Goal: Answer question/provide support: Share knowledge or assist other users

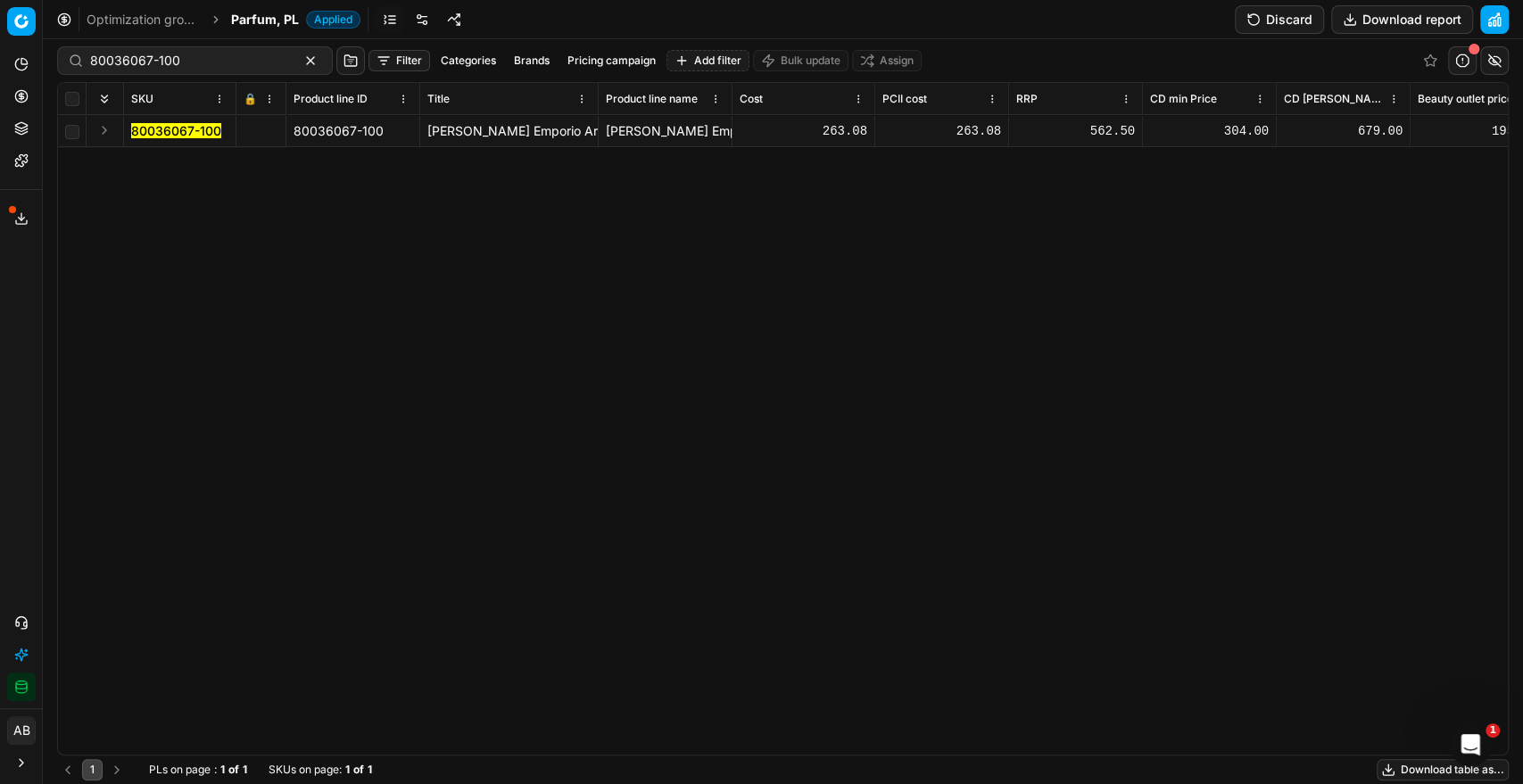
click at [268, 27] on span "Parfum, PL" at bounding box center [264, 20] width 67 height 18
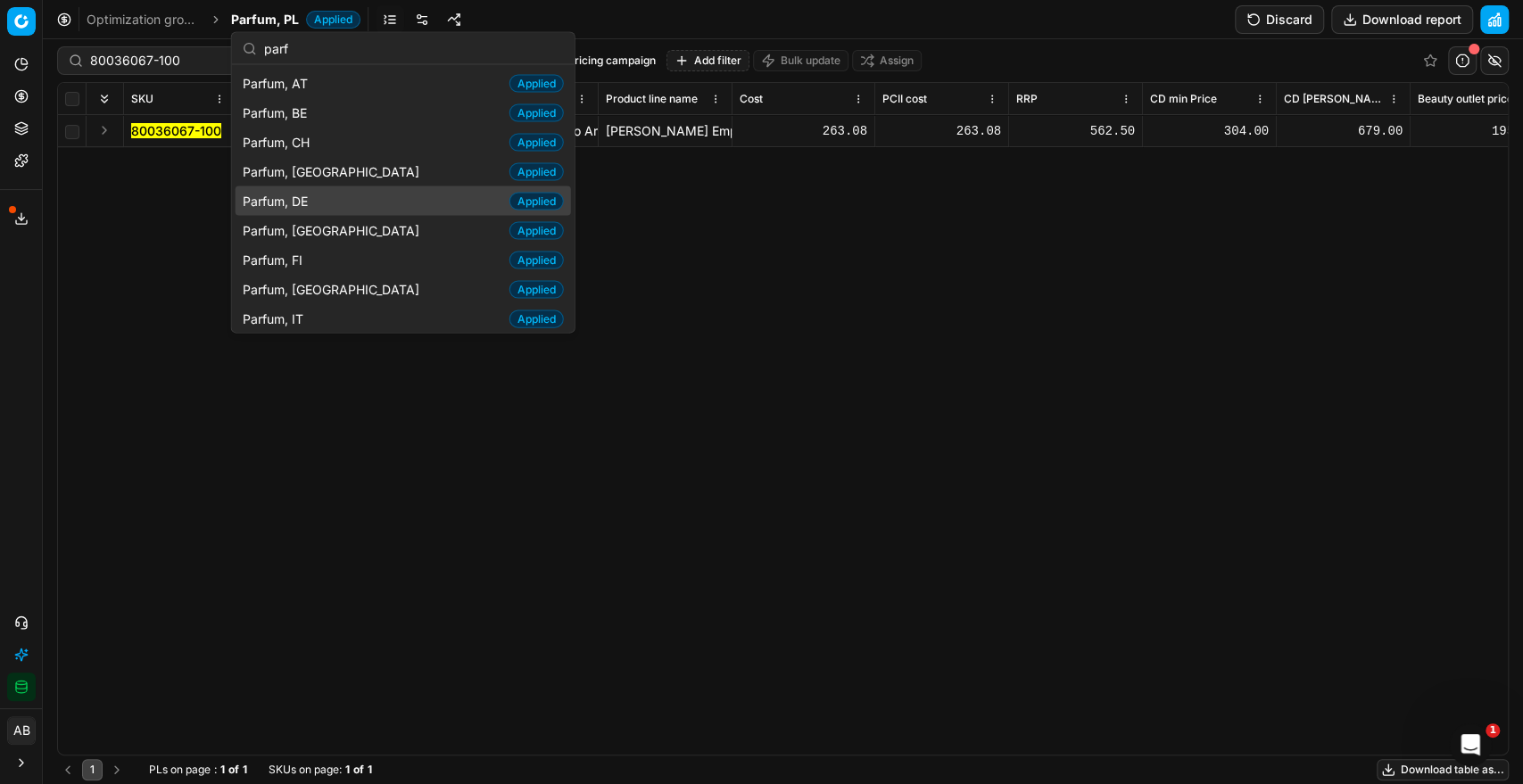
type input "parf"
click at [307, 204] on span "Parfum, DE" at bounding box center [279, 201] width 72 height 18
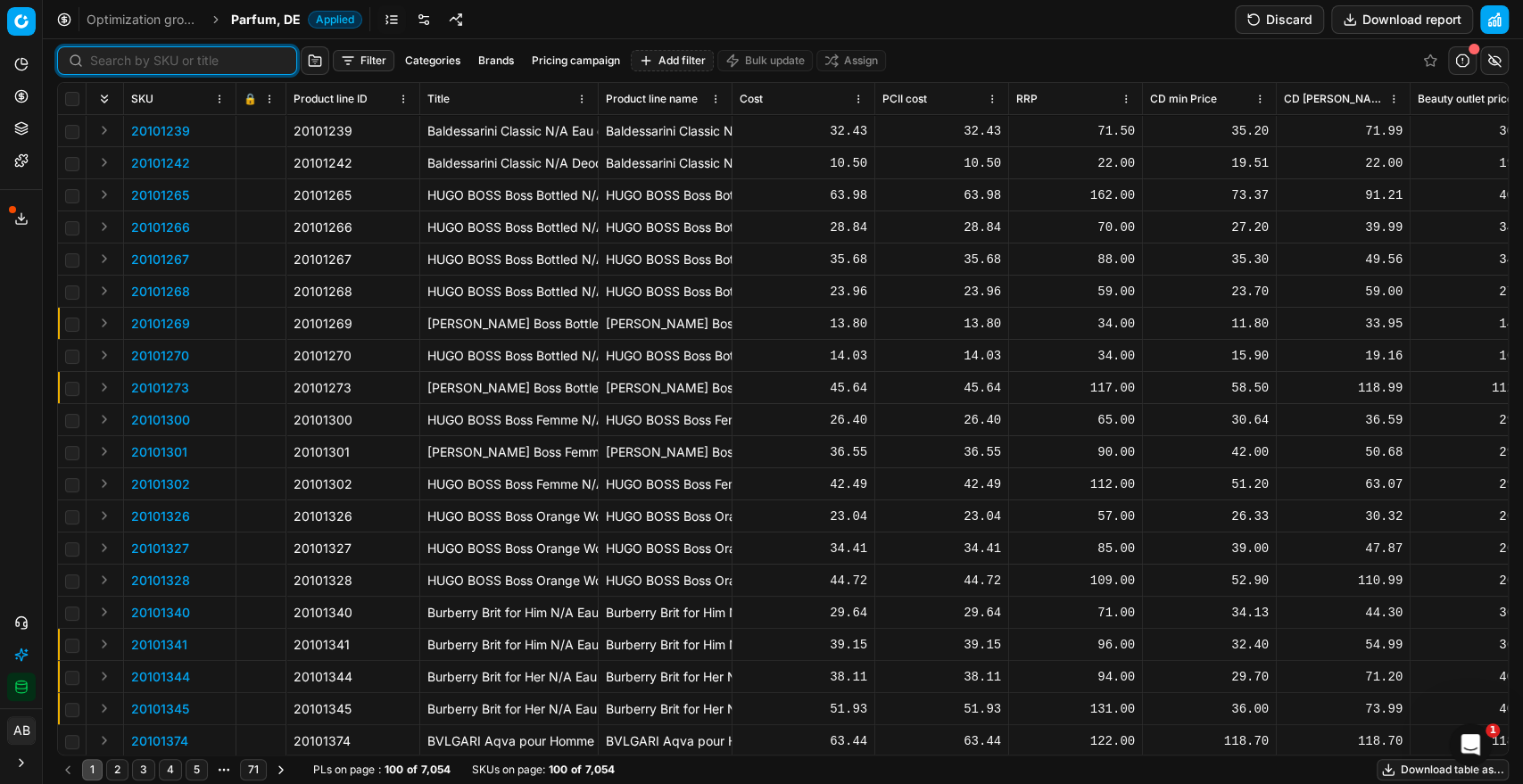
click at [116, 55] on input at bounding box center [188, 61] width 196 height 18
paste input "20103736"
type input "20103736"
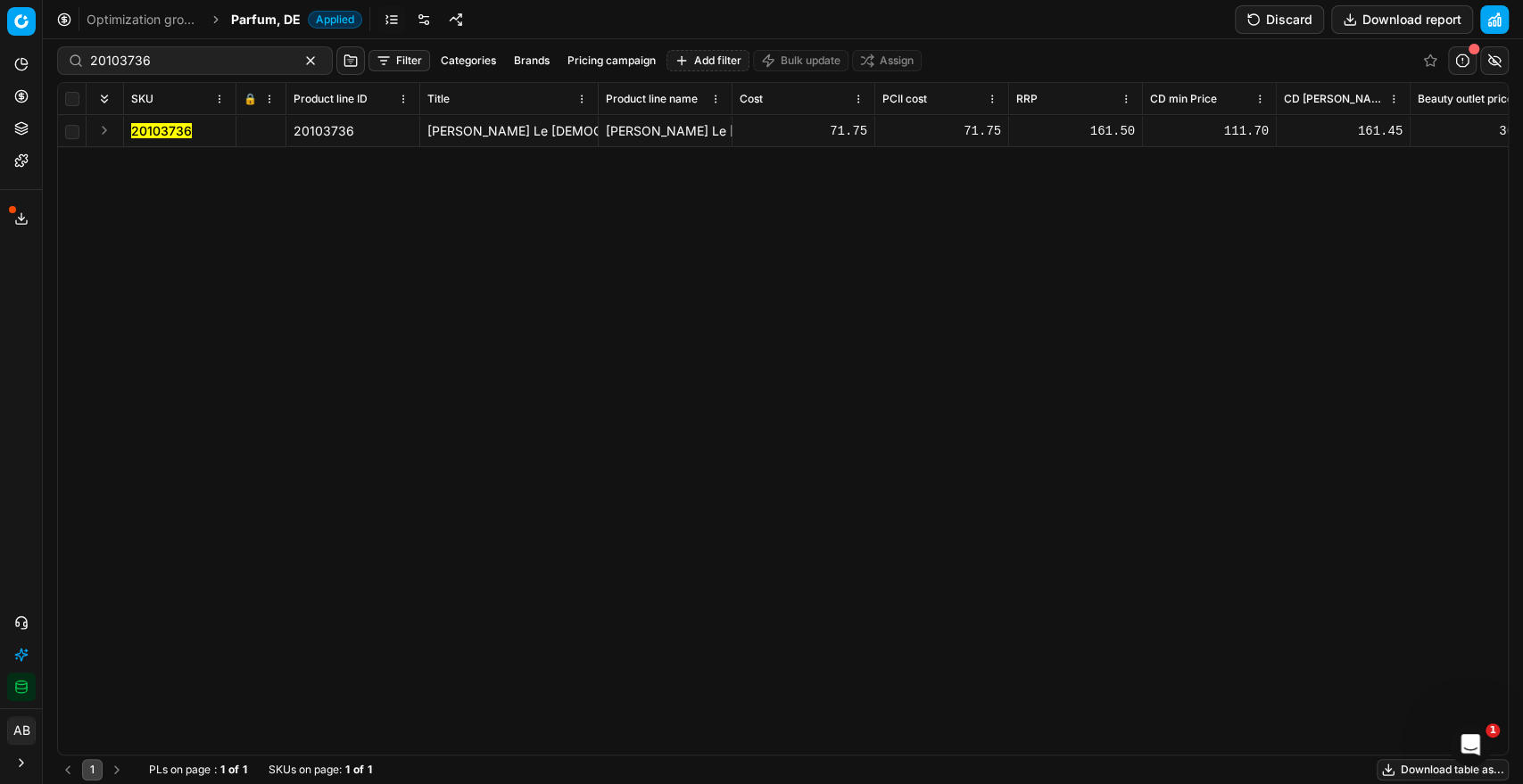
click at [174, 119] on td "20103736" at bounding box center [180, 131] width 112 height 32
click at [173, 134] on mark "20103736" at bounding box center [162, 130] width 61 height 15
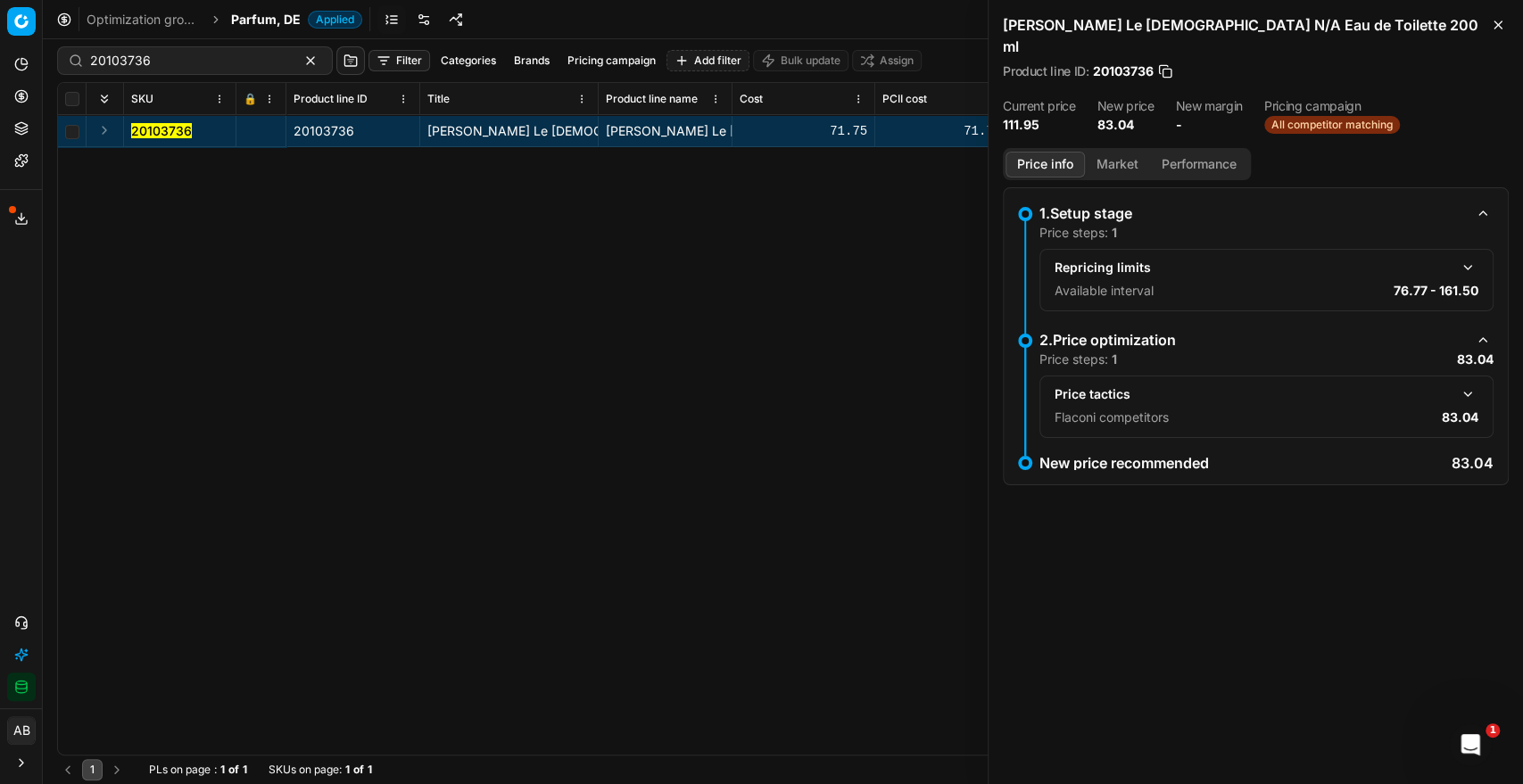
click at [1471, 383] on button "button" at bounding box center [1468, 394] width 22 height 22
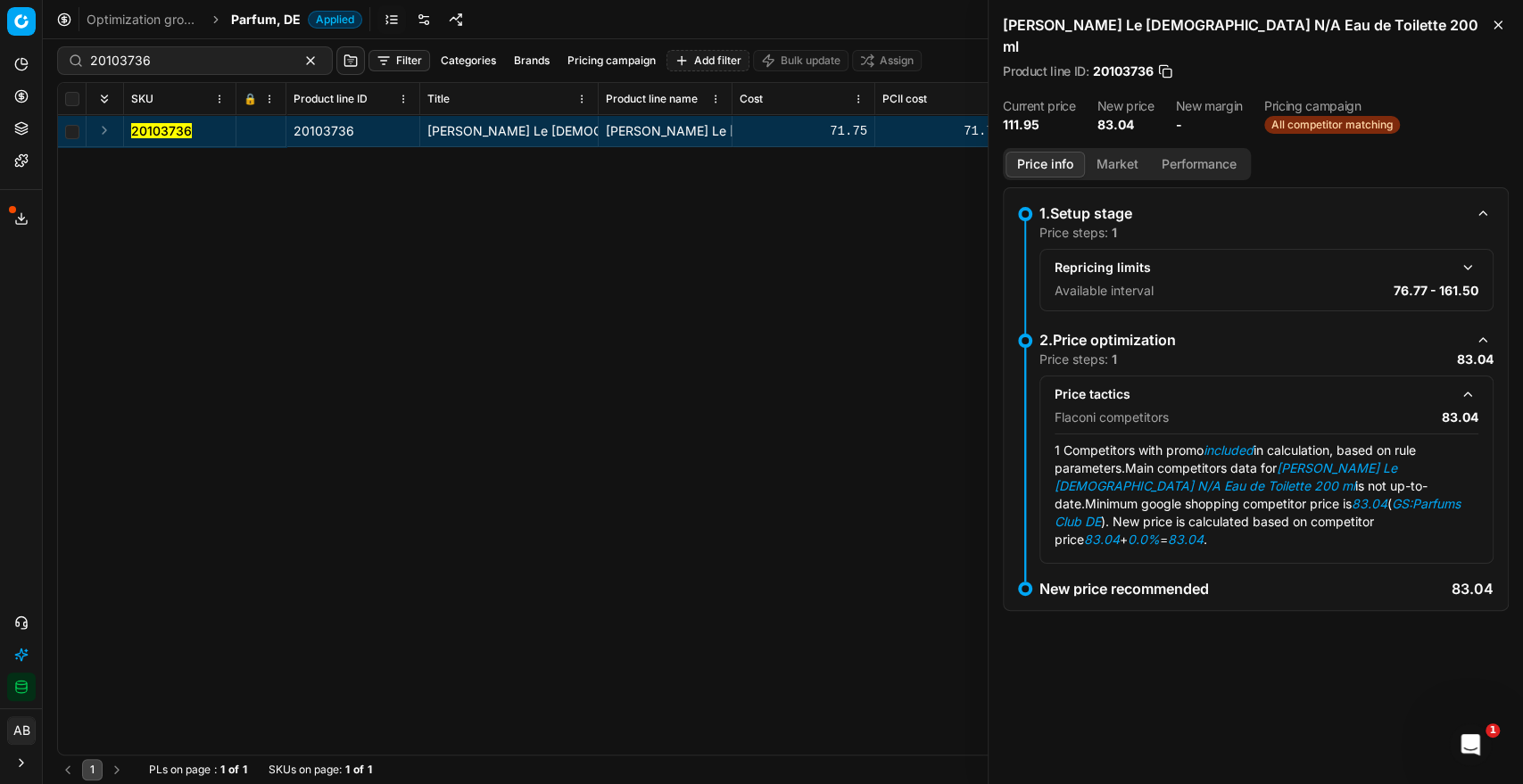
click at [1127, 152] on button "Market" at bounding box center [1118, 164] width 66 height 26
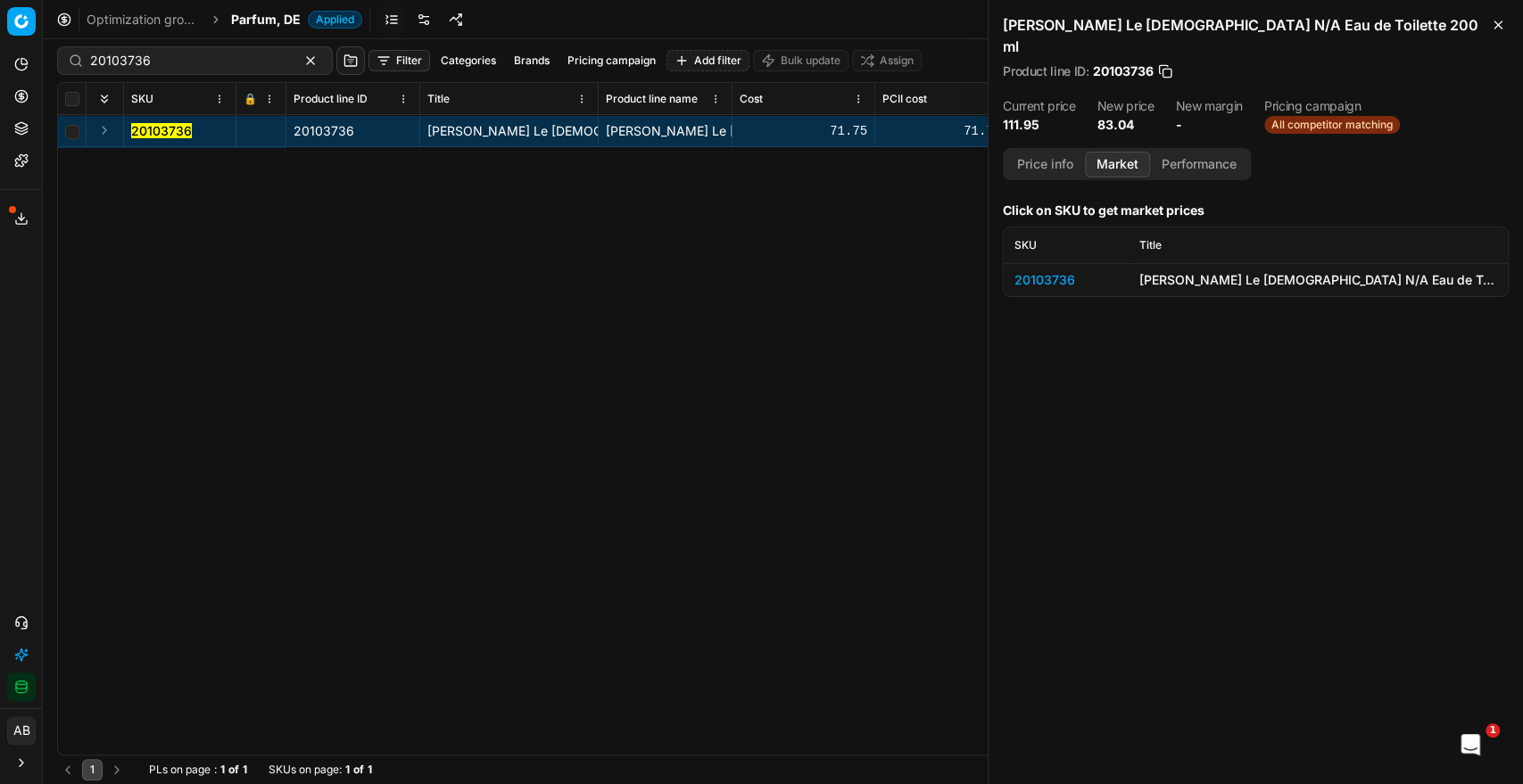
click at [1055, 271] on div "20103736" at bounding box center [1066, 280] width 103 height 18
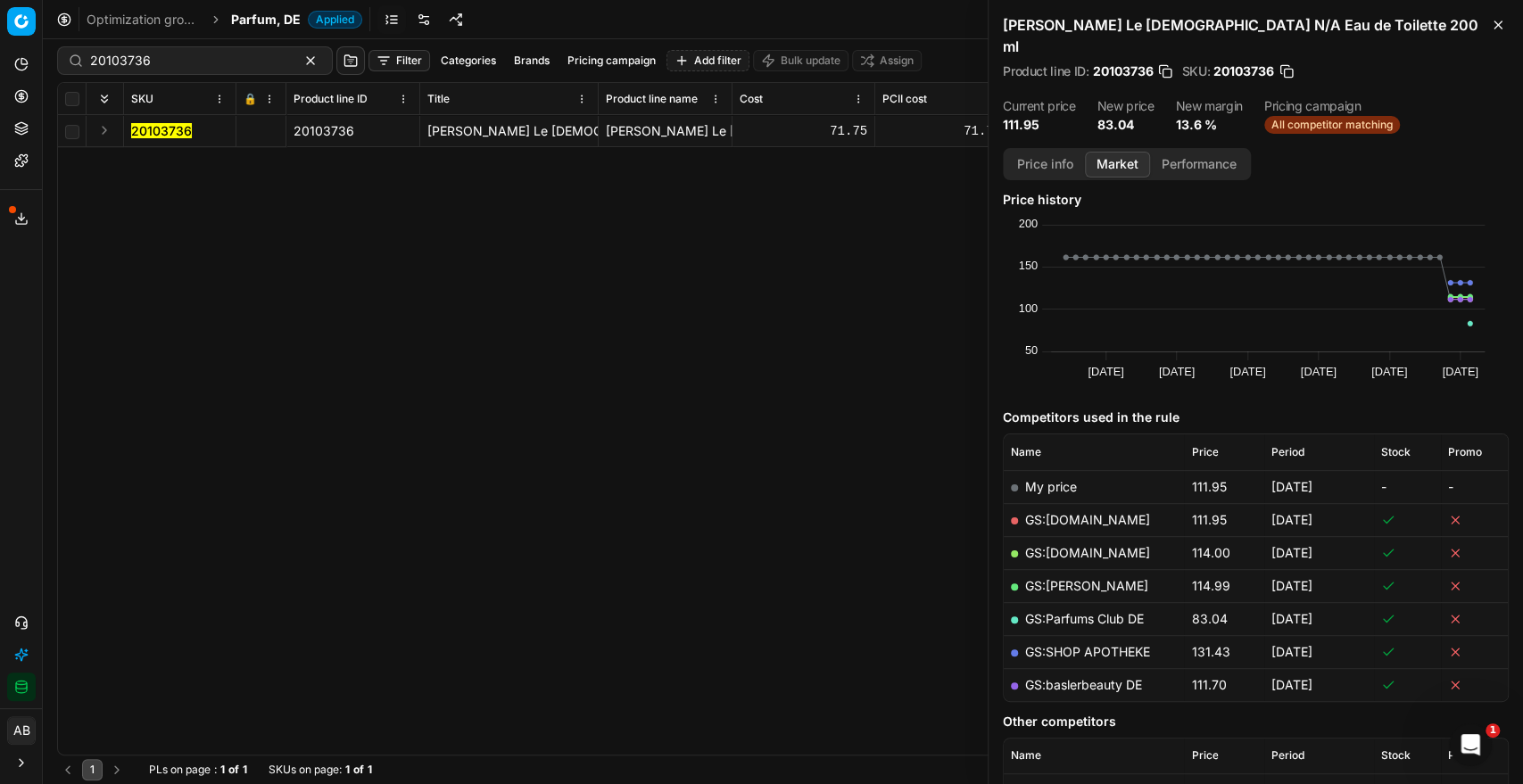
scroll to position [10, 0]
click at [1094, 608] on link "GS:Parfums Club DE" at bounding box center [1085, 615] width 119 height 15
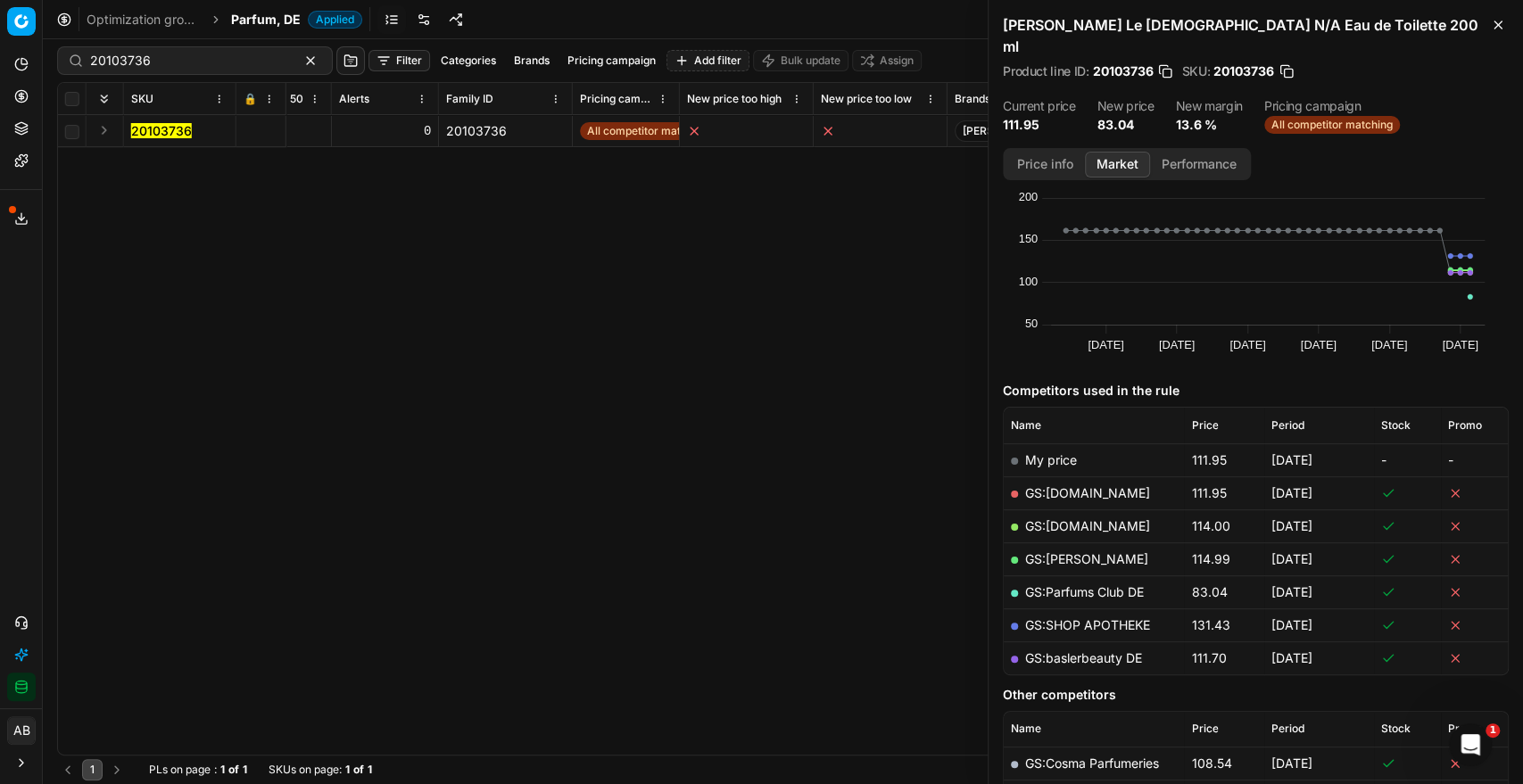
scroll to position [0, 3351]
click at [624, 126] on span "All competitor matching" at bounding box center [651, 131] width 136 height 18
click at [1328, 116] on span "All competitor matching" at bounding box center [1332, 125] width 136 height 18
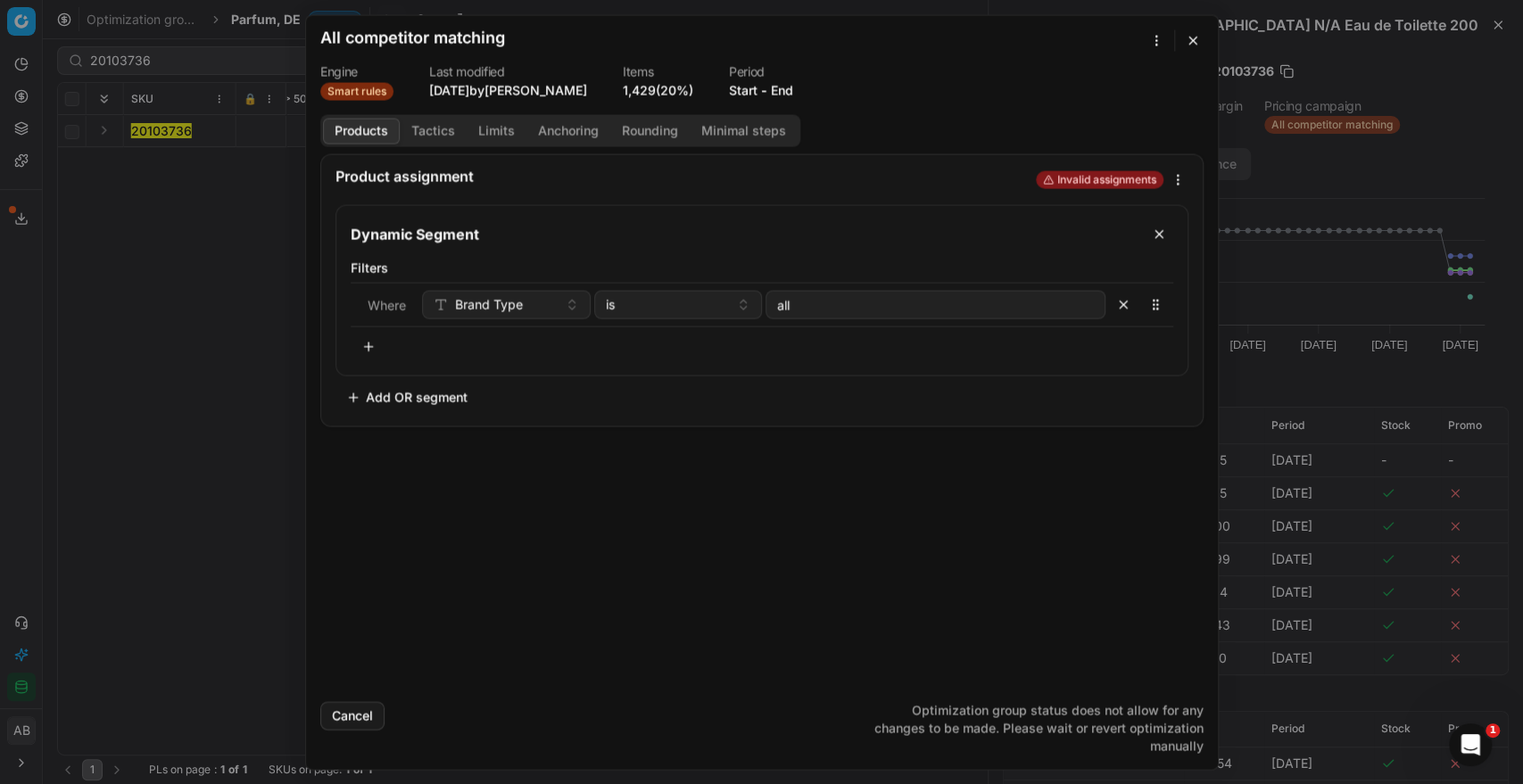
click at [443, 134] on button "Tactics" at bounding box center [433, 130] width 66 height 26
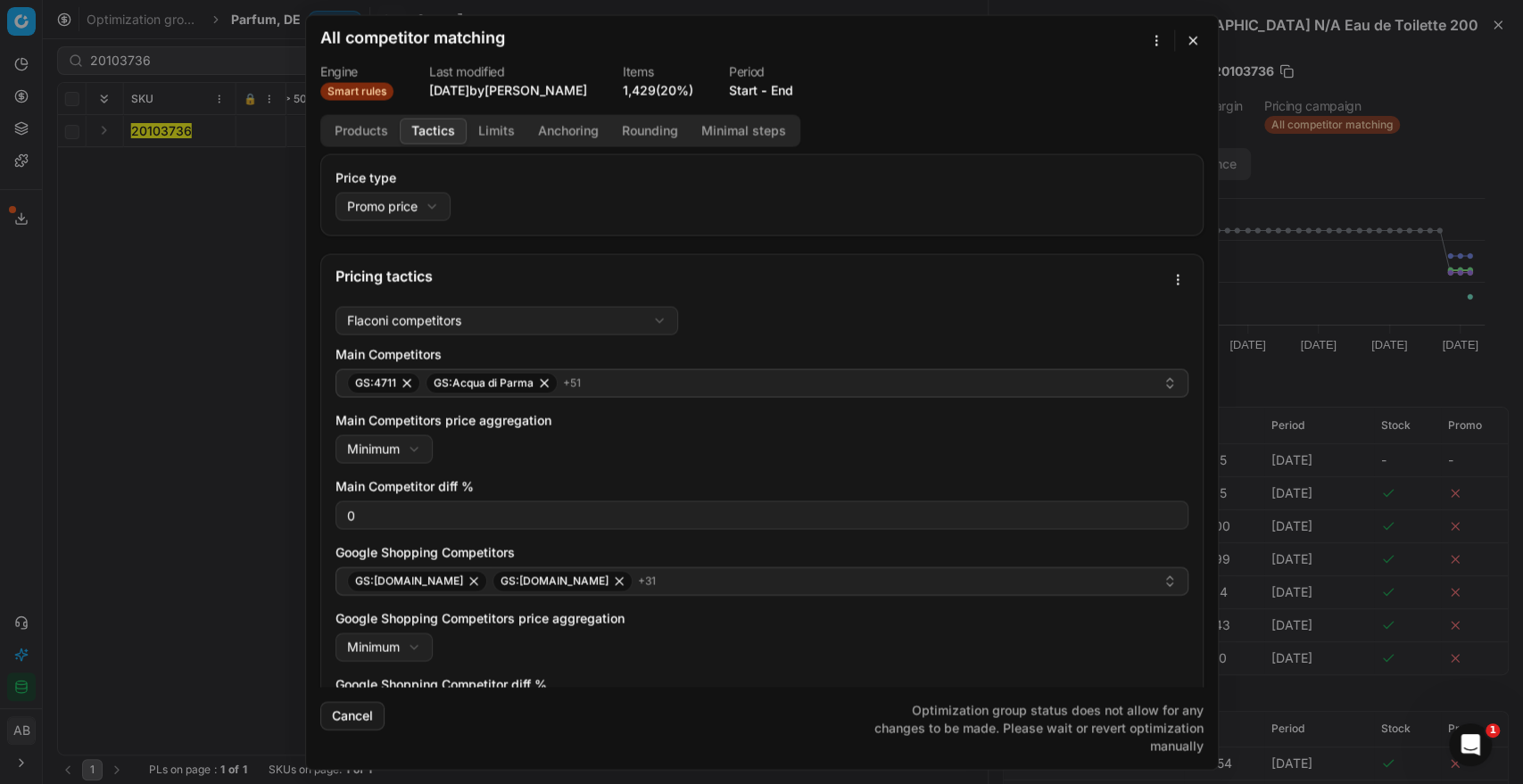
scroll to position [46, 0]
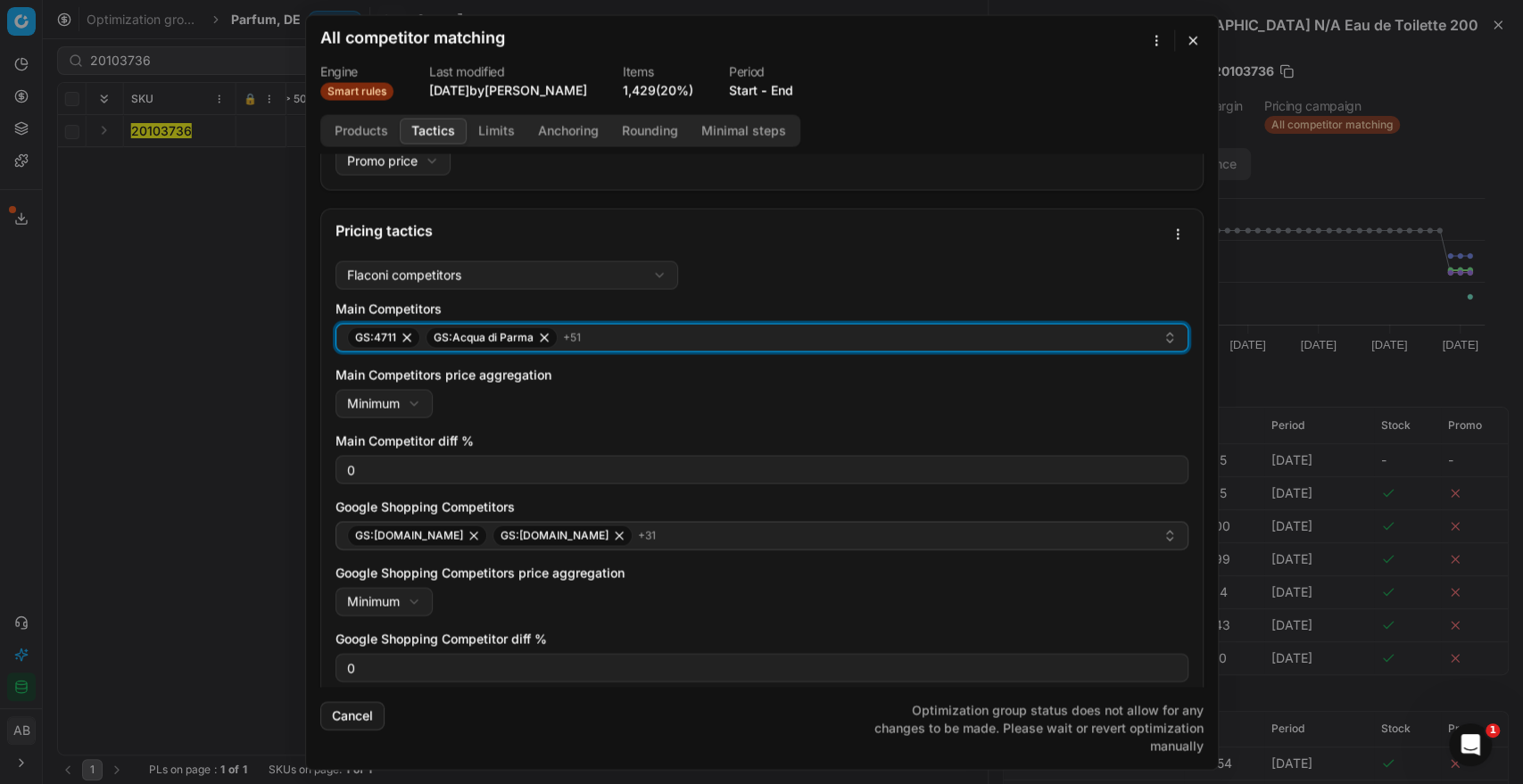
click at [608, 349] on button "GS:4711 GS:Acqua di Parma + 51" at bounding box center [761, 338] width 853 height 29
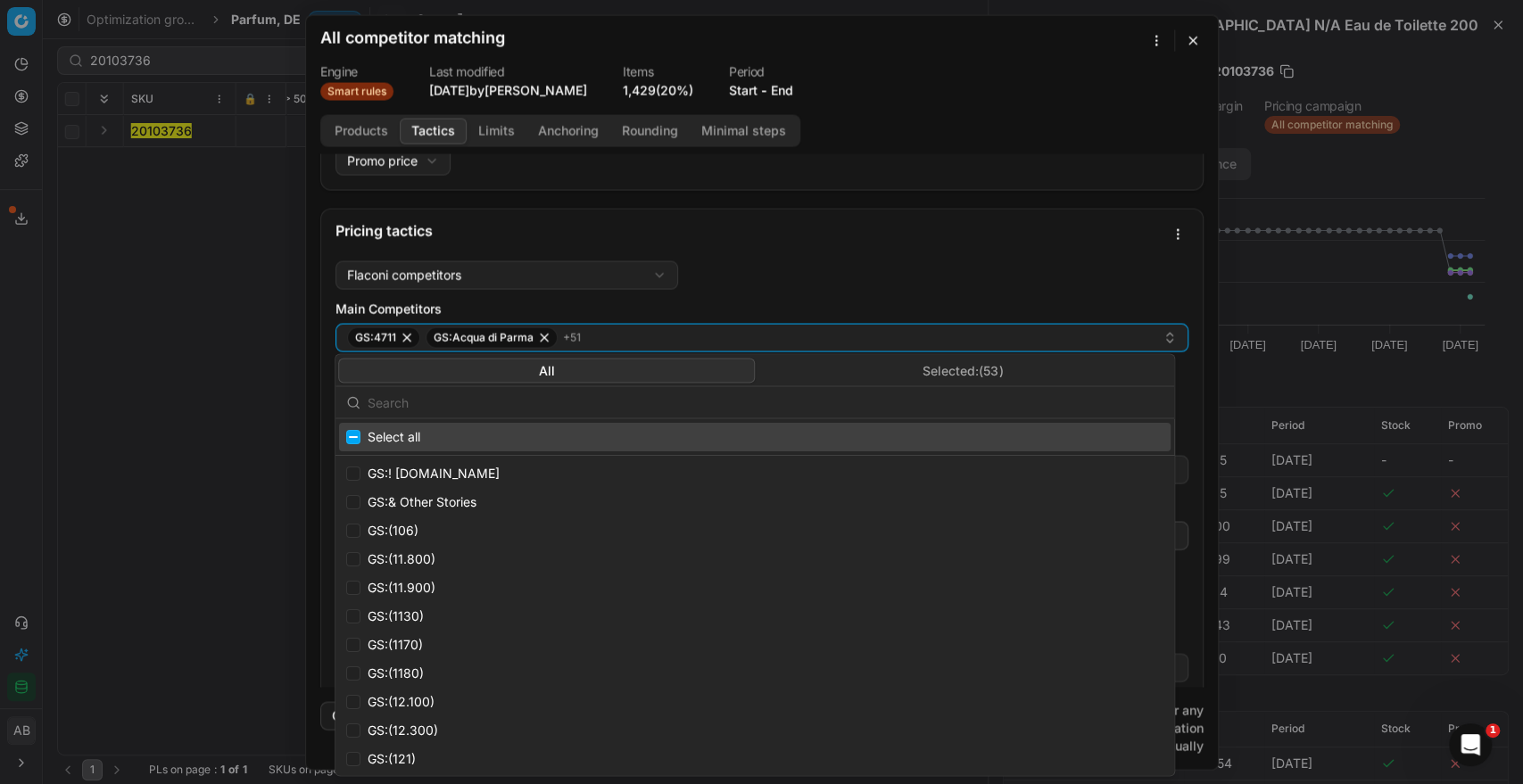
click at [919, 381] on div "All Selected: ( 53 ) Select all GS:! Outdoorxl.de GS:& Other Stories GS:(106) G…" at bounding box center [755, 564] width 839 height 421
click at [919, 381] on button "Selected: ( 53 )" at bounding box center [963, 370] width 417 height 25
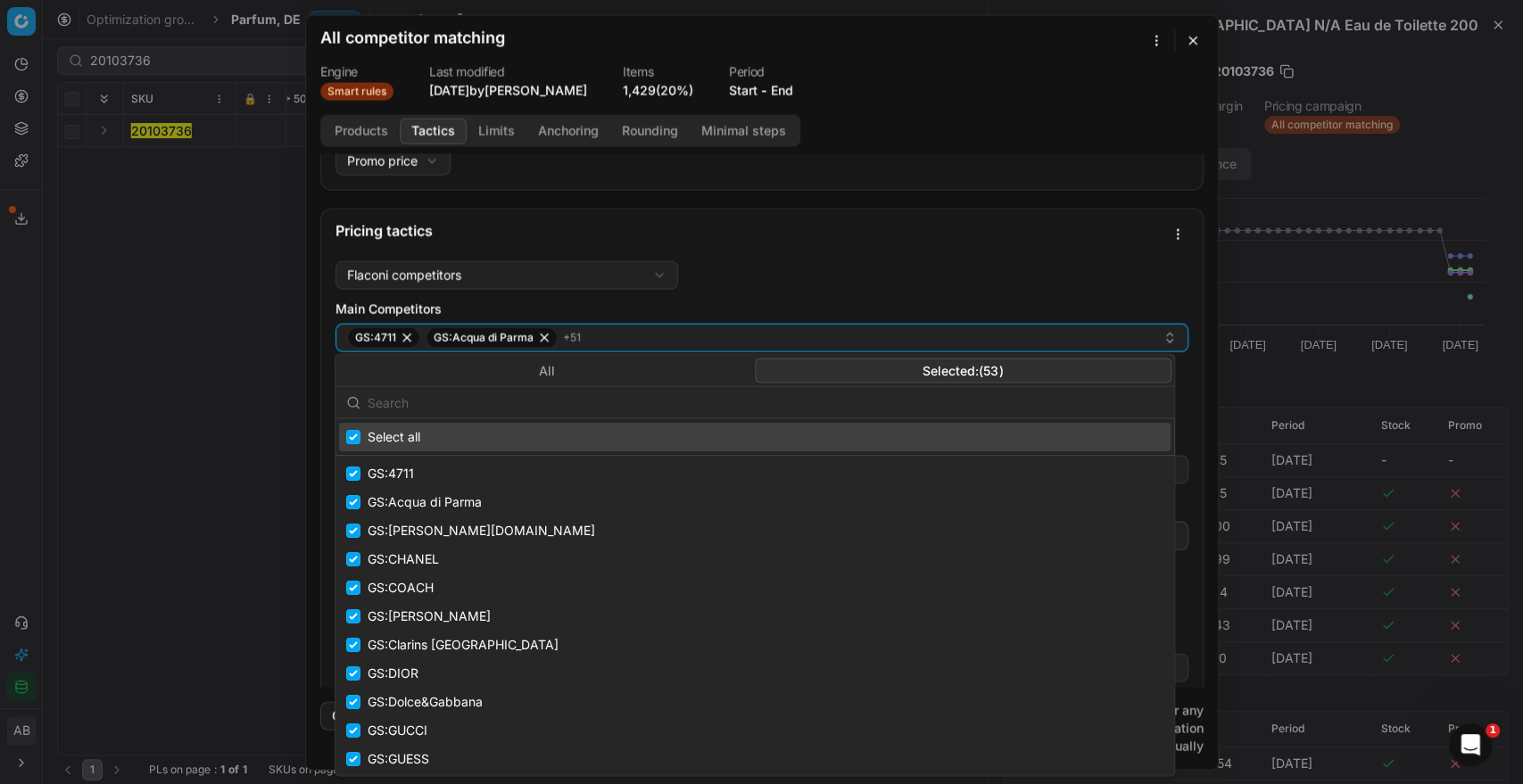
click at [818, 410] on input "text" at bounding box center [766, 402] width 796 height 36
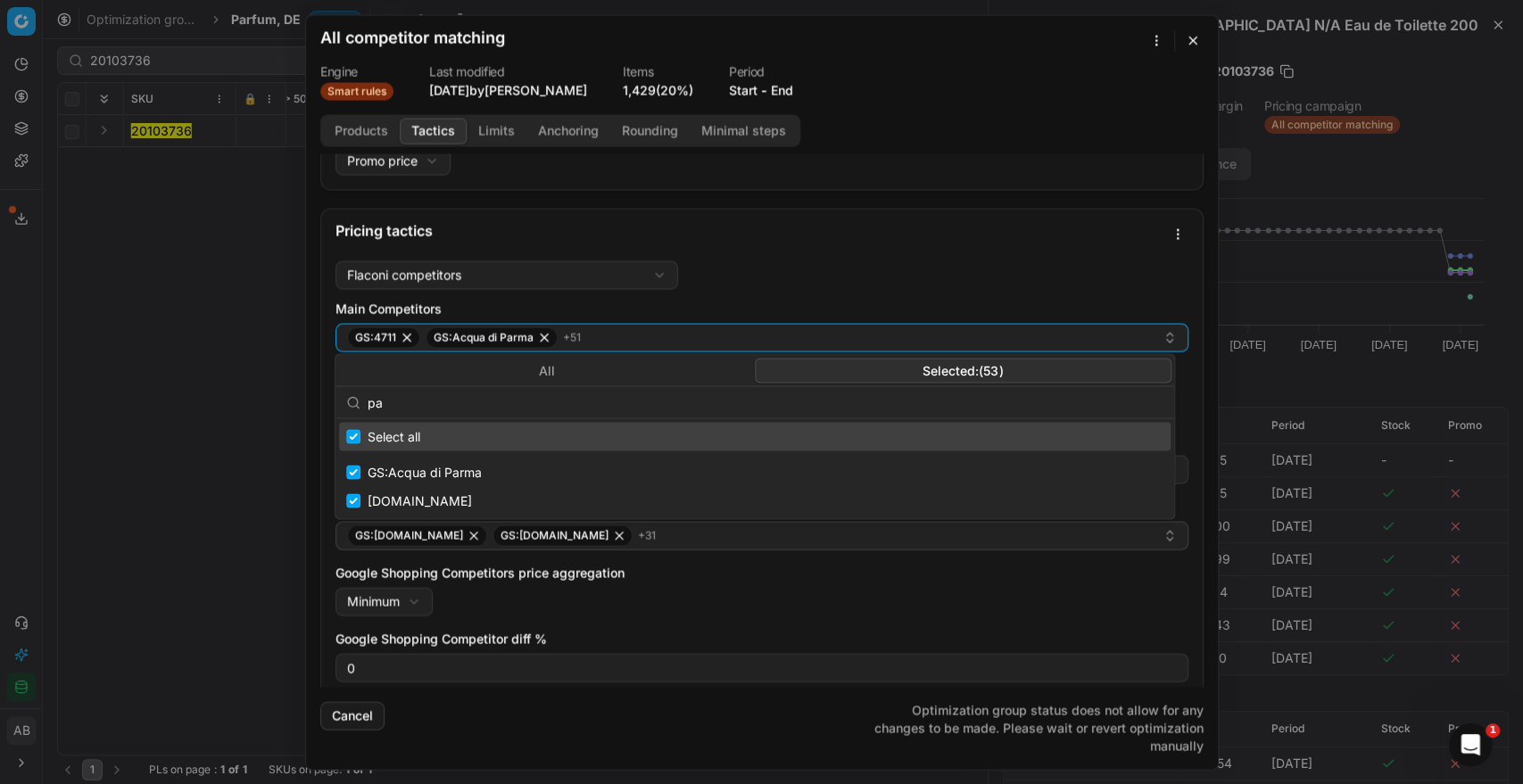
type input "p"
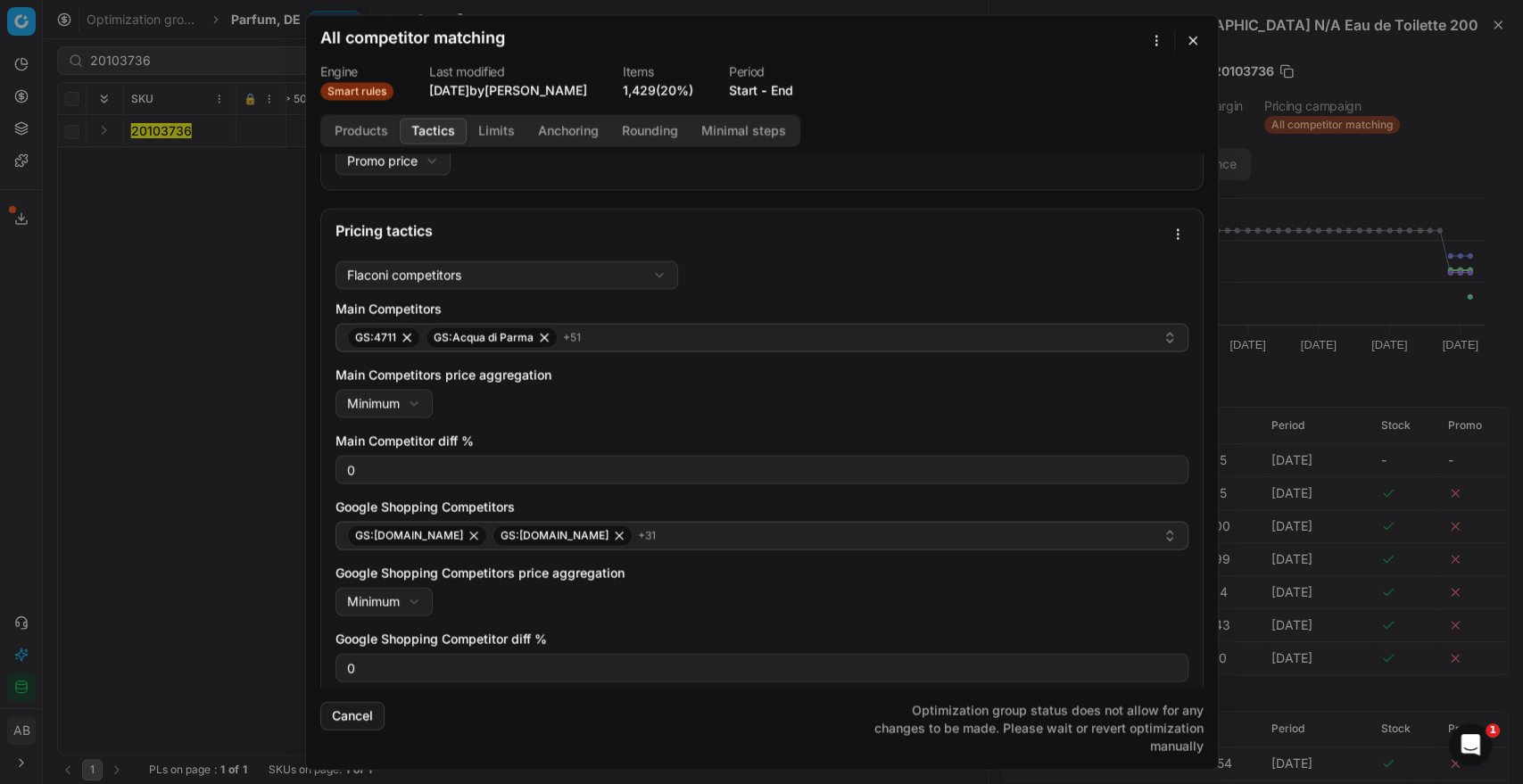
click at [852, 275] on div "Flaconi competitors Flaconi competitorsFlaconi competitors rule: first takes in…" at bounding box center [761, 518] width 853 height 515
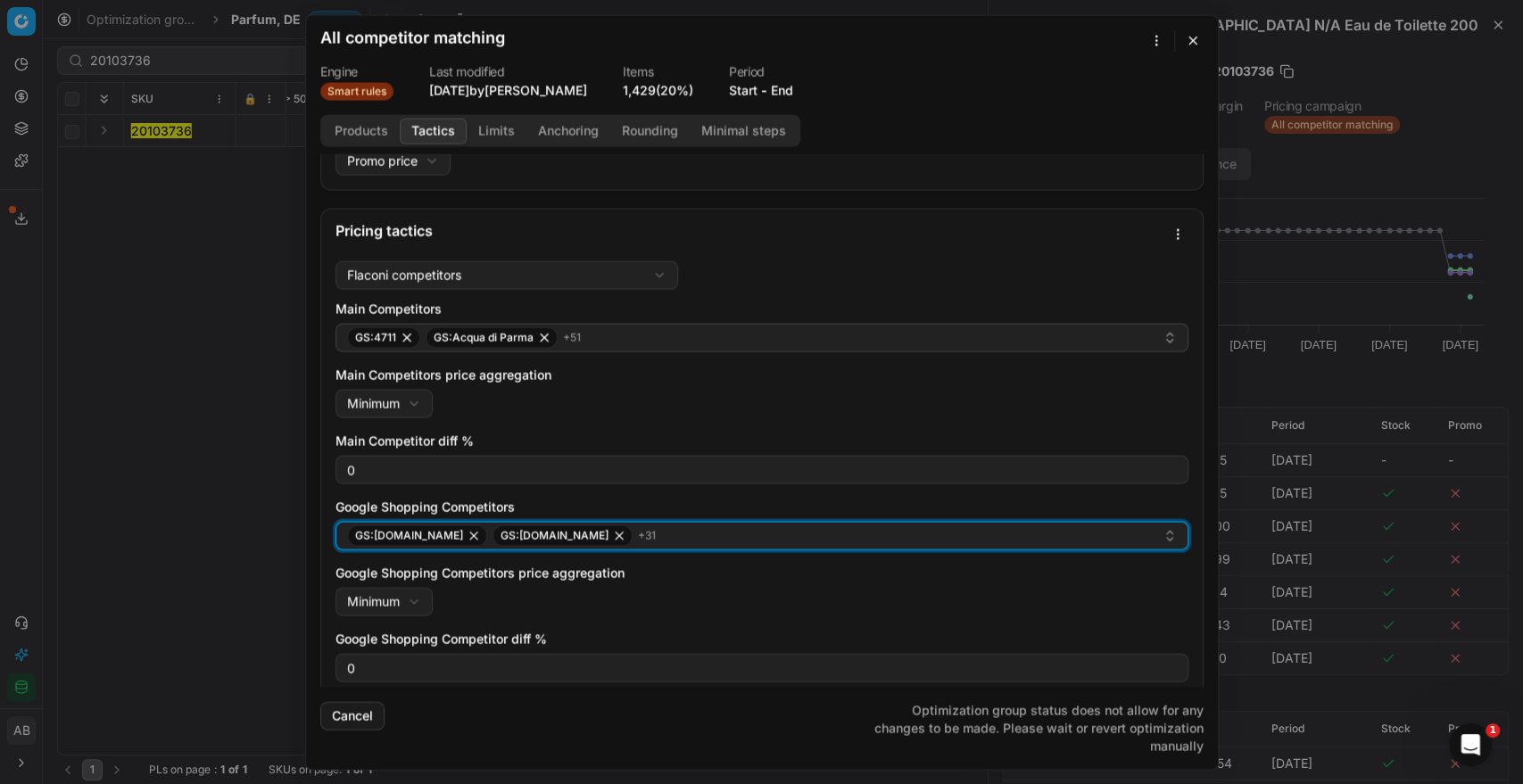
click at [755, 542] on div "GS:1001hobbies.de GS:Amazon.de + 31" at bounding box center [755, 535] width 816 height 22
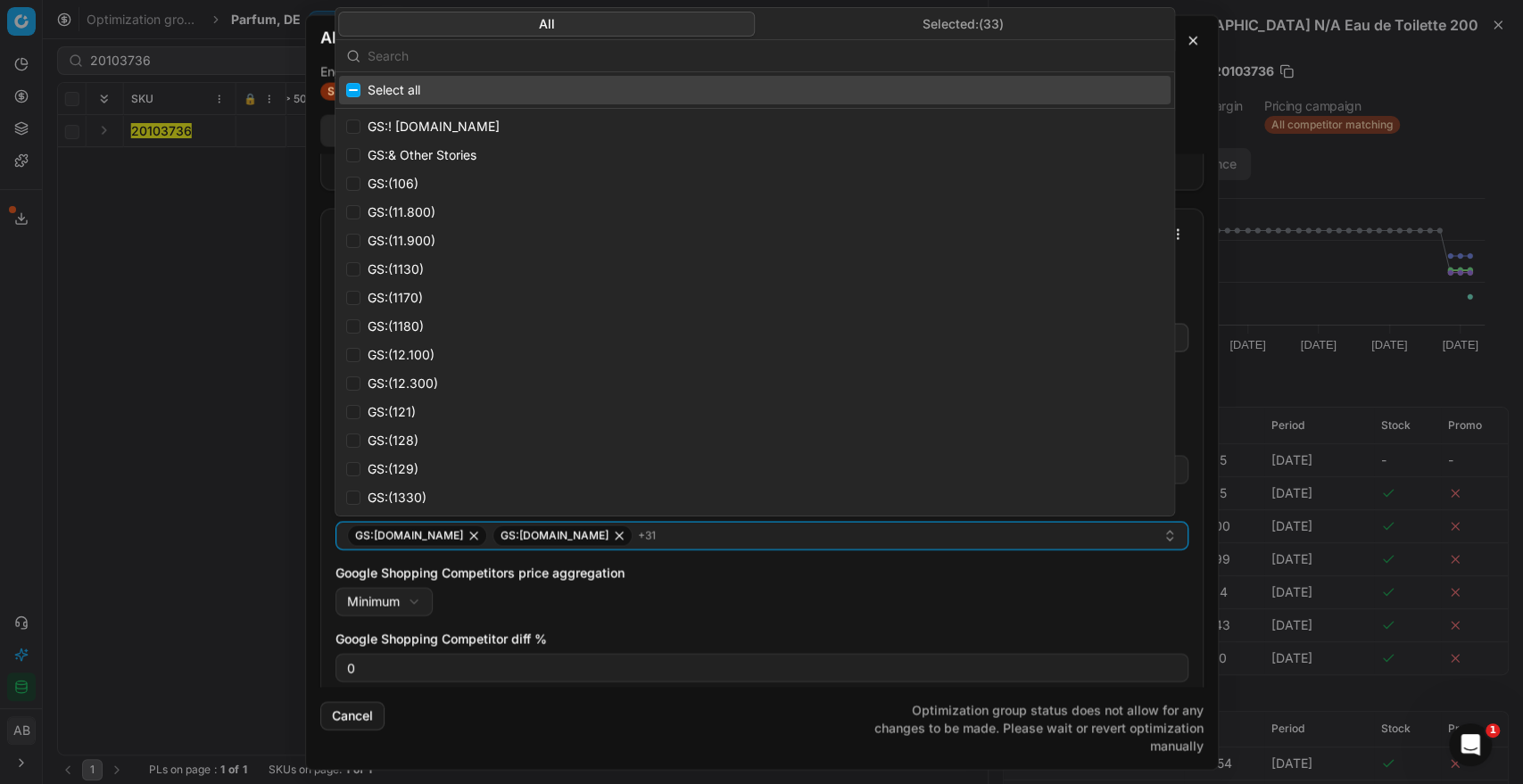
click at [908, 2] on div "We are saving PC settings. Please wait, it should take a few minutes All compet…" at bounding box center [761, 392] width 1523 height 784
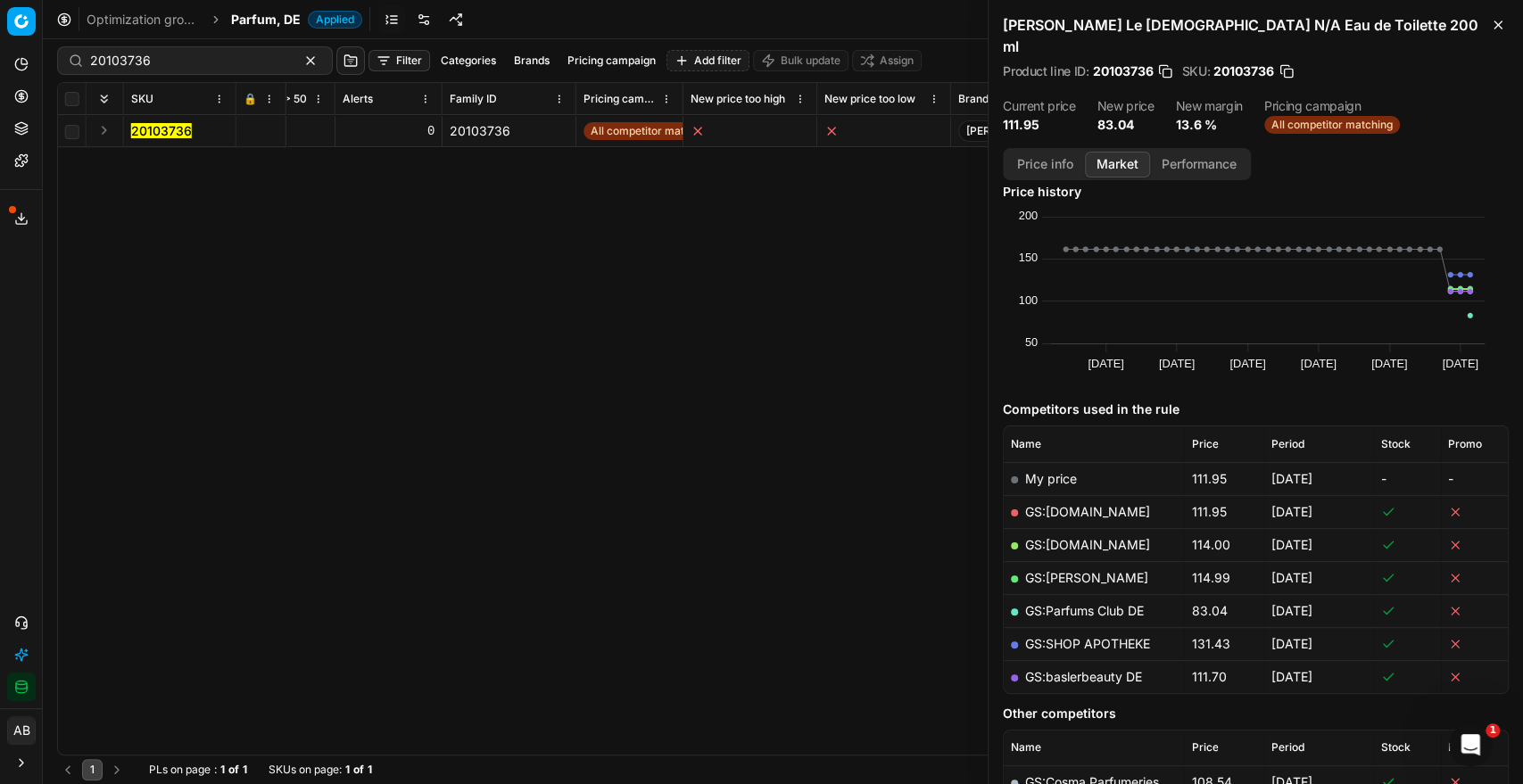
scroll to position [0, 0]
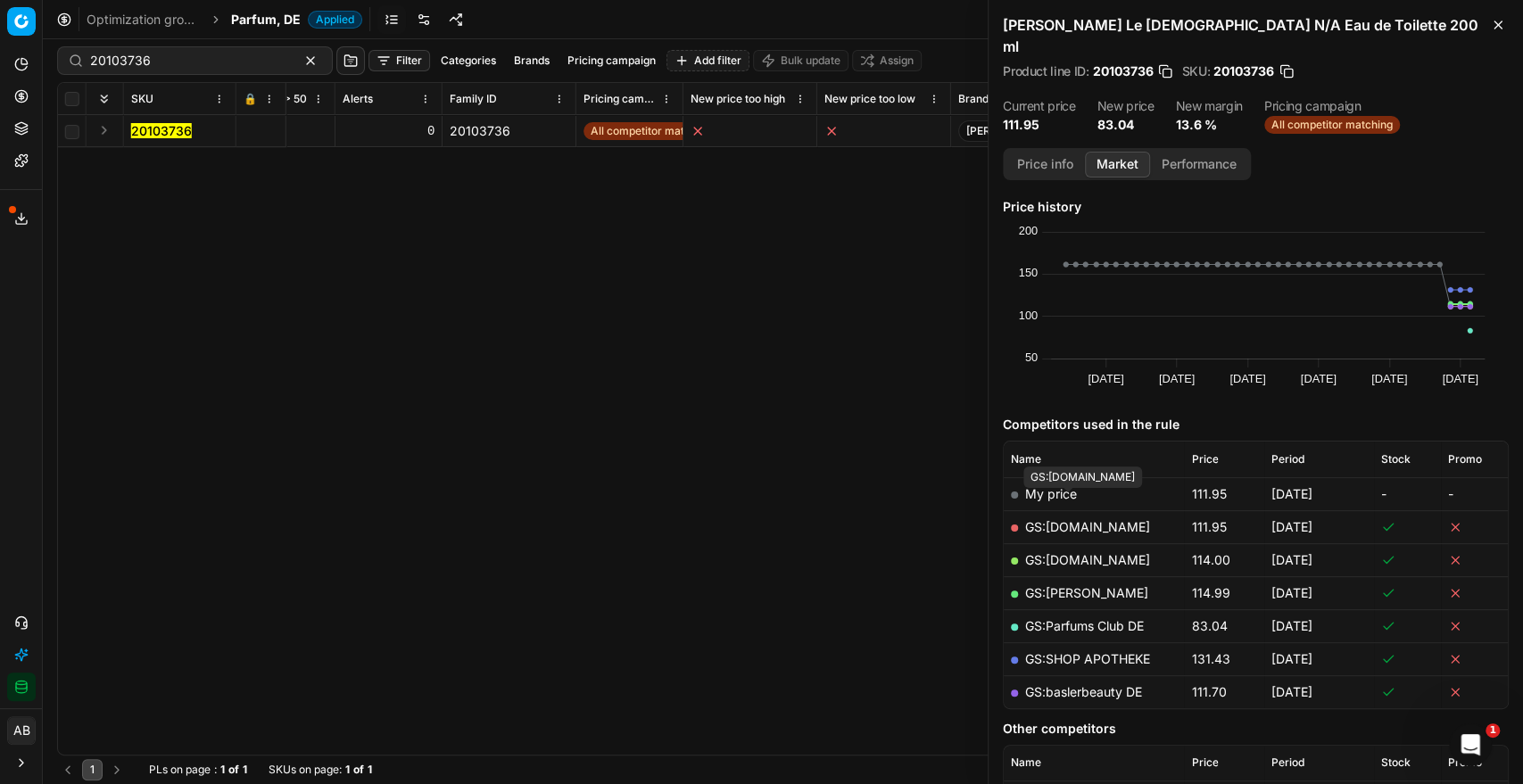
click at [1075, 519] on link "GS:Amazon.de" at bounding box center [1087, 526] width 125 height 15
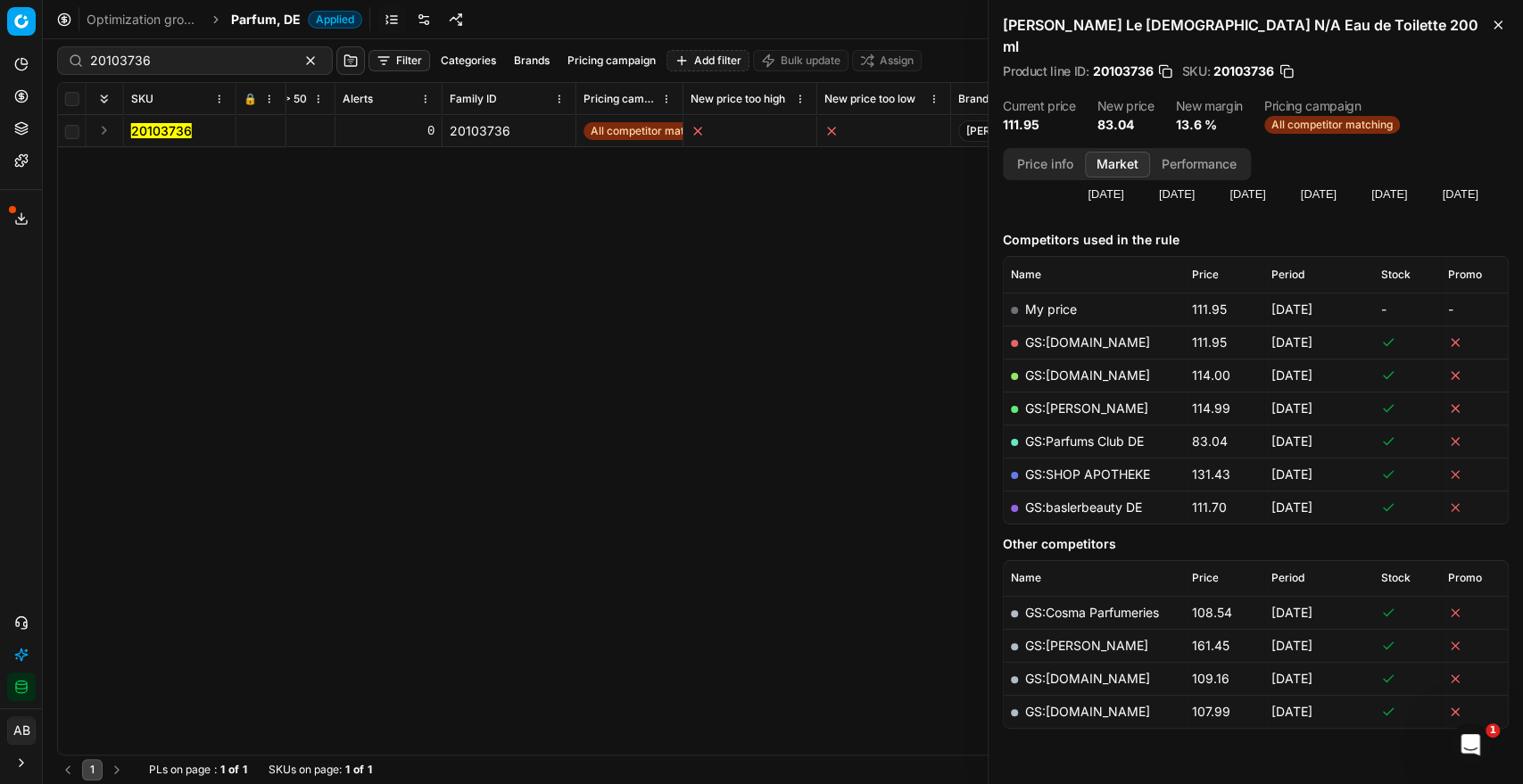
scroll to position [213, 0]
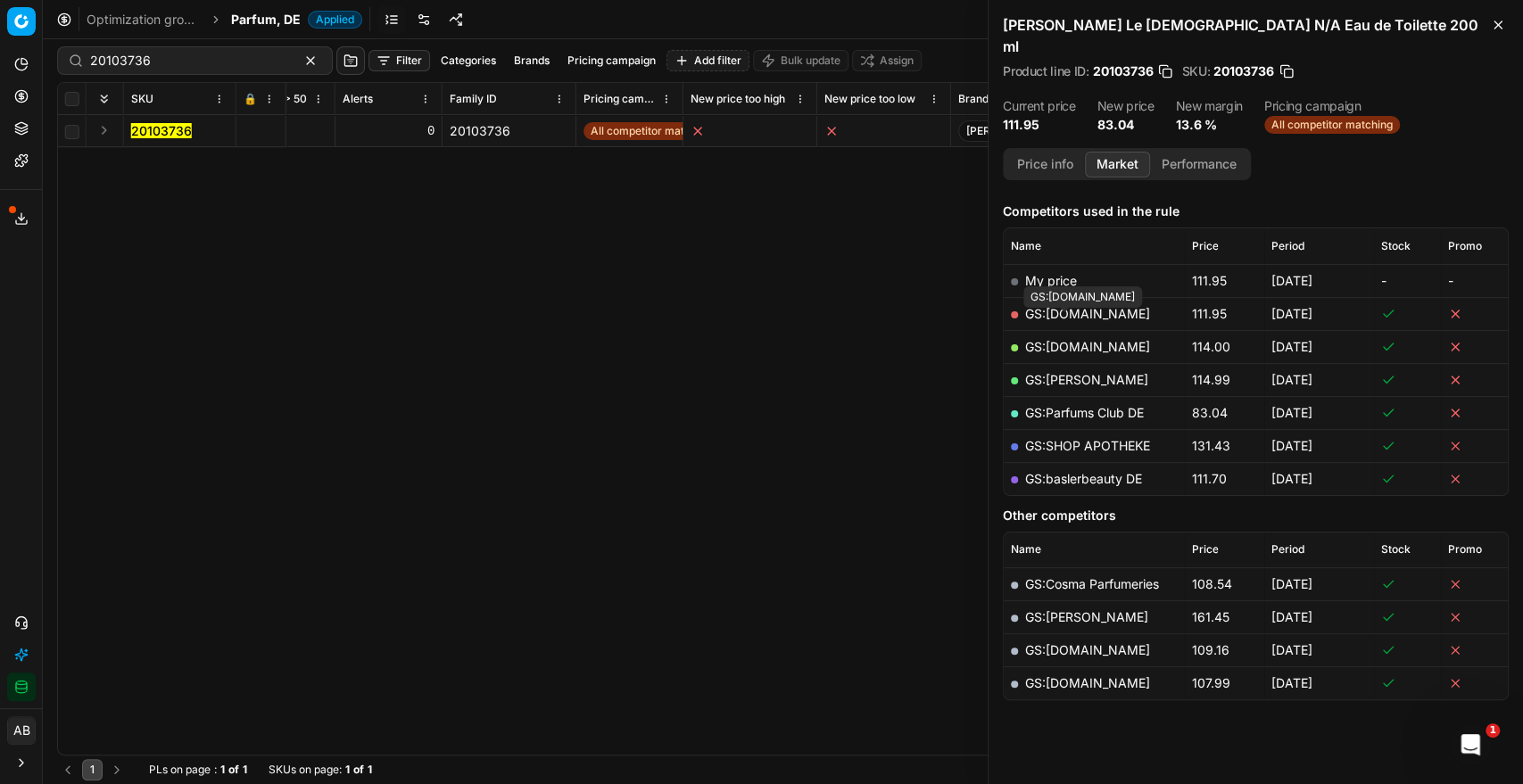
click at [1075, 339] on link "GS:Notino.de" at bounding box center [1087, 346] width 125 height 15
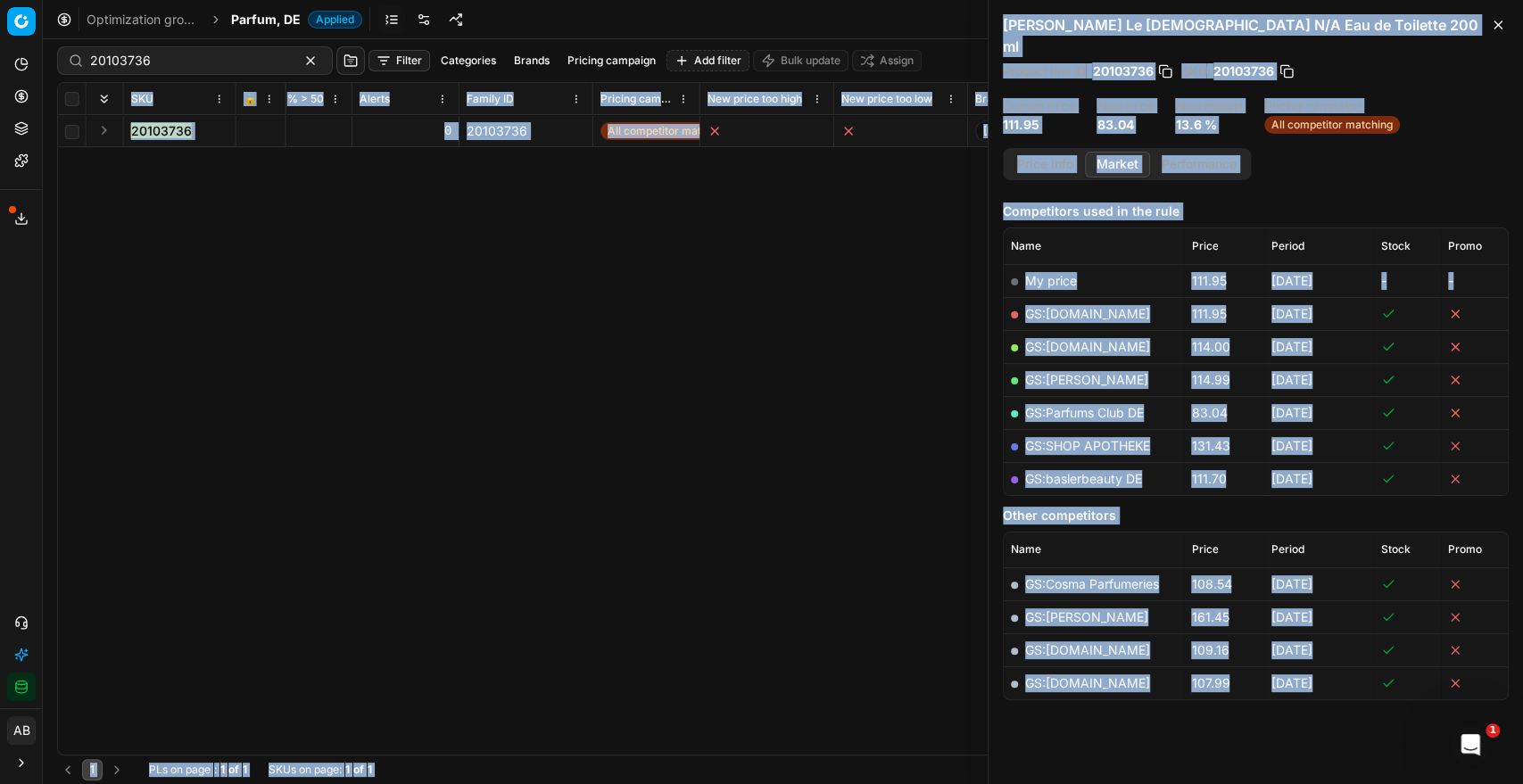
click at [949, 261] on div "SKU 🔒 Product line ID Title Product line name Cost PCII cost RRP CD min Price C…" at bounding box center [784, 418] width 1450 height 672
click at [881, 316] on div "SKU 🔒 Product line ID Title Product line name Cost PCII cost RRP CD min Price C…" at bounding box center [784, 418] width 1450 height 672
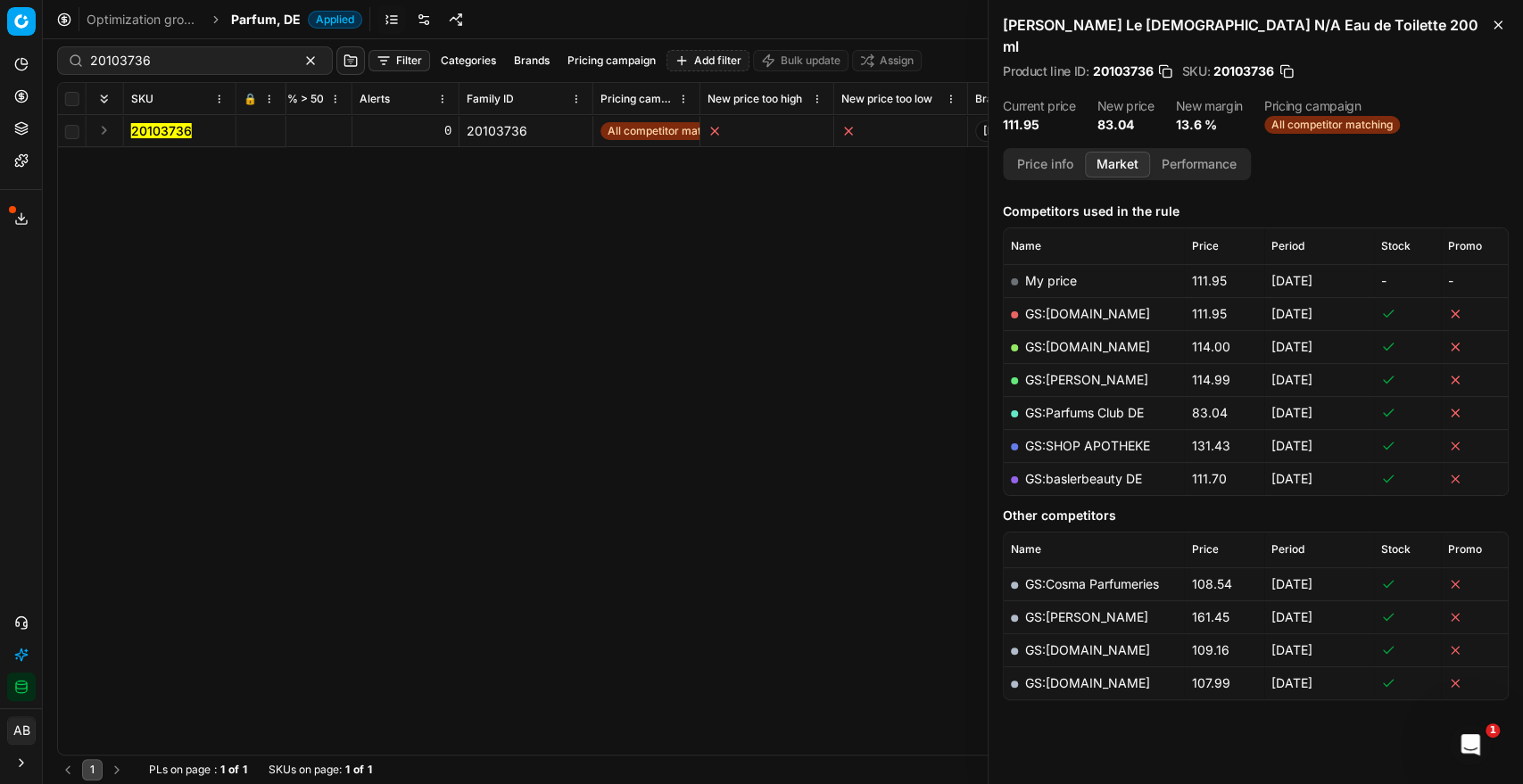
click at [1163, 63] on button "button" at bounding box center [1165, 72] width 18 height 18
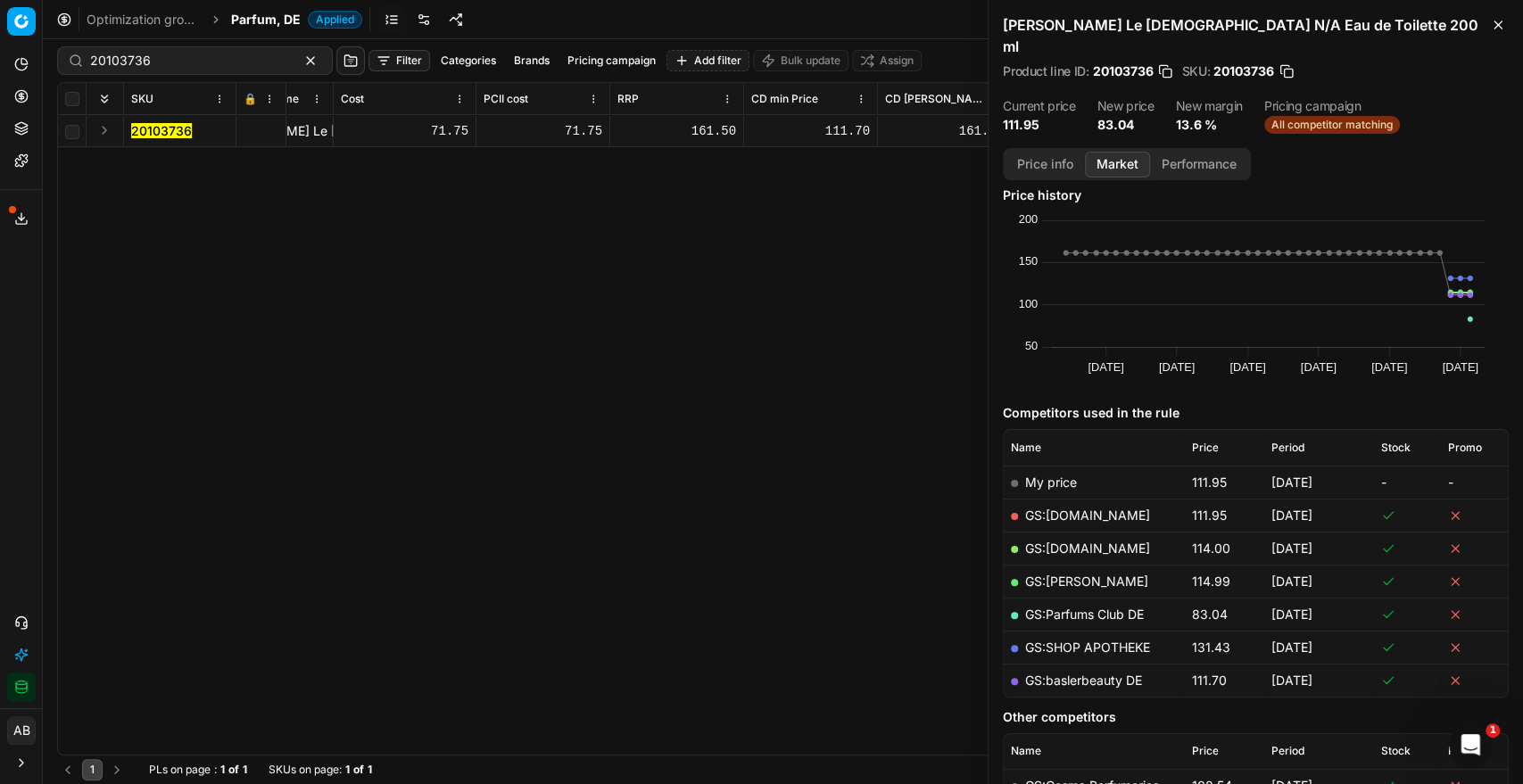
scroll to position [0, 0]
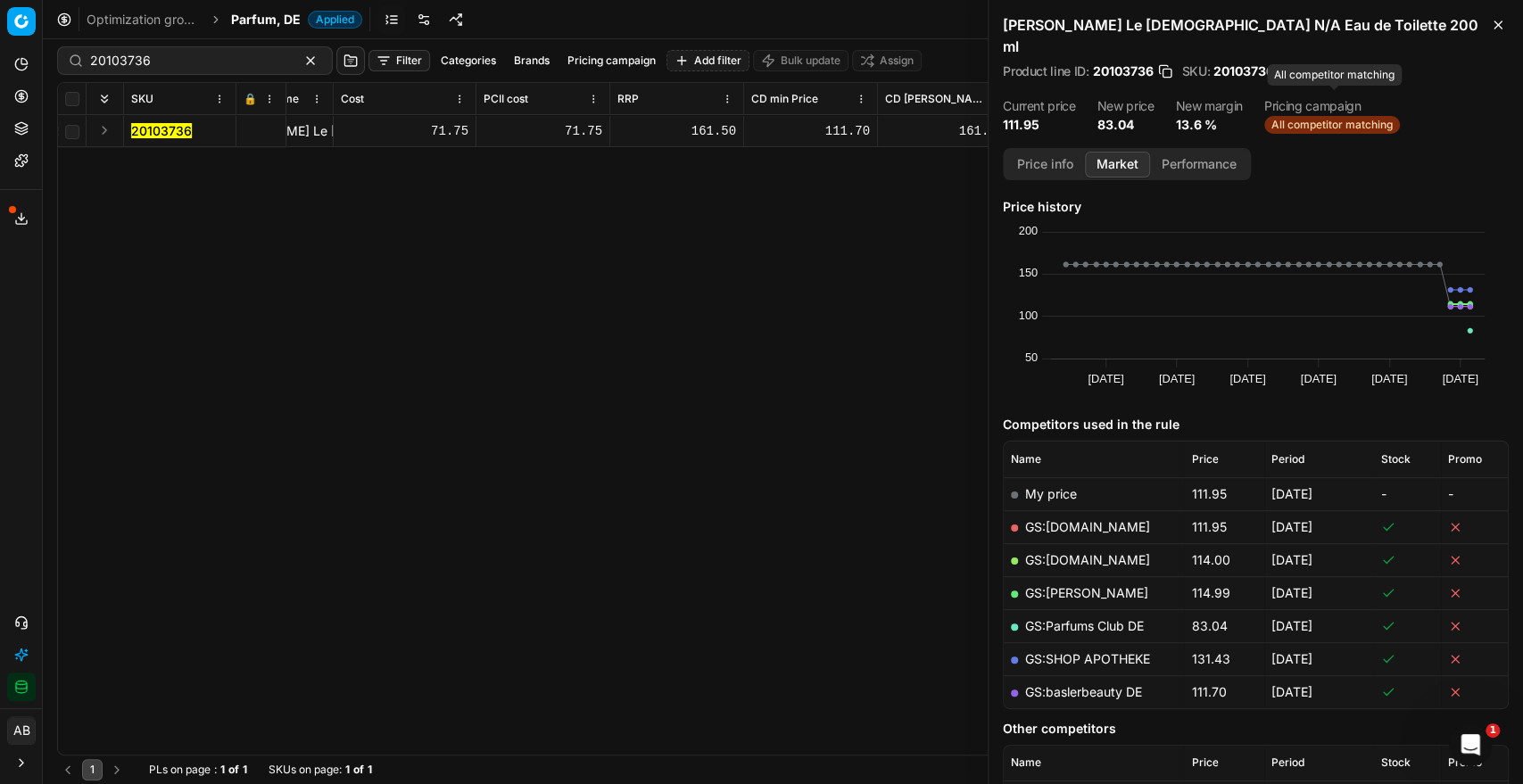
click at [1317, 116] on span "All competitor matching" at bounding box center [1332, 125] width 136 height 18
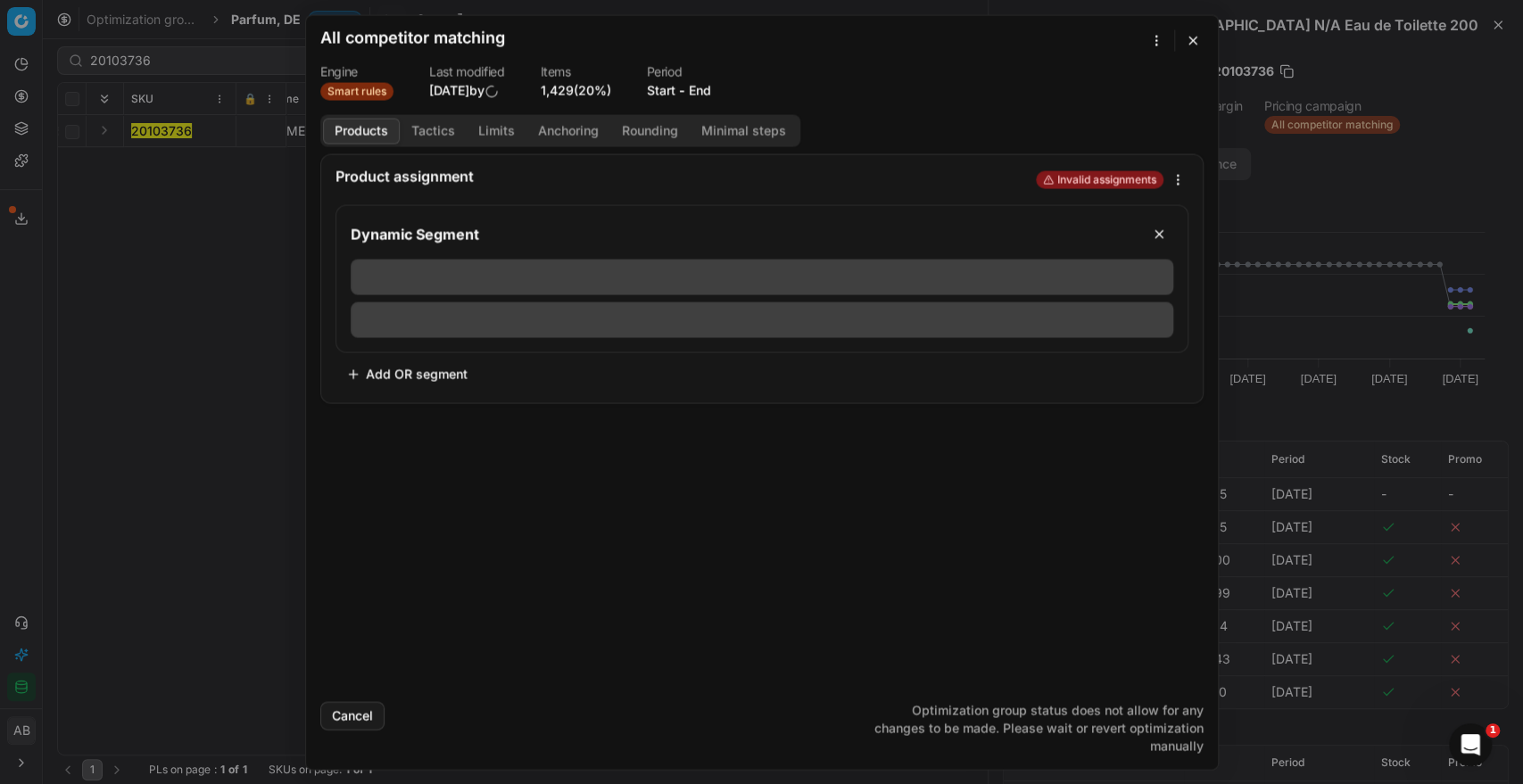
click at [1194, 40] on button "button" at bounding box center [1193, 40] width 22 height 22
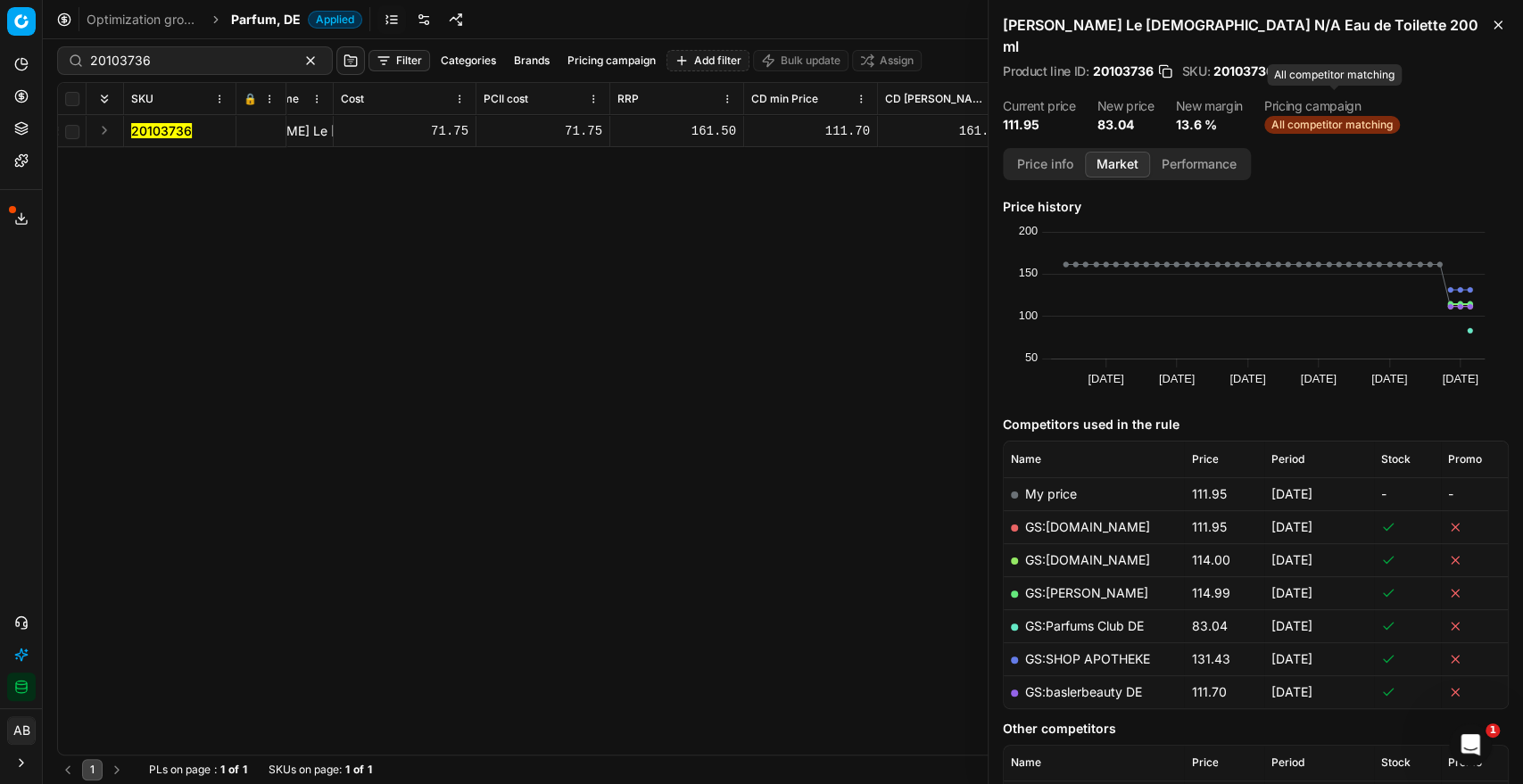
click at [1349, 116] on span "All competitor matching" at bounding box center [1332, 125] width 136 height 18
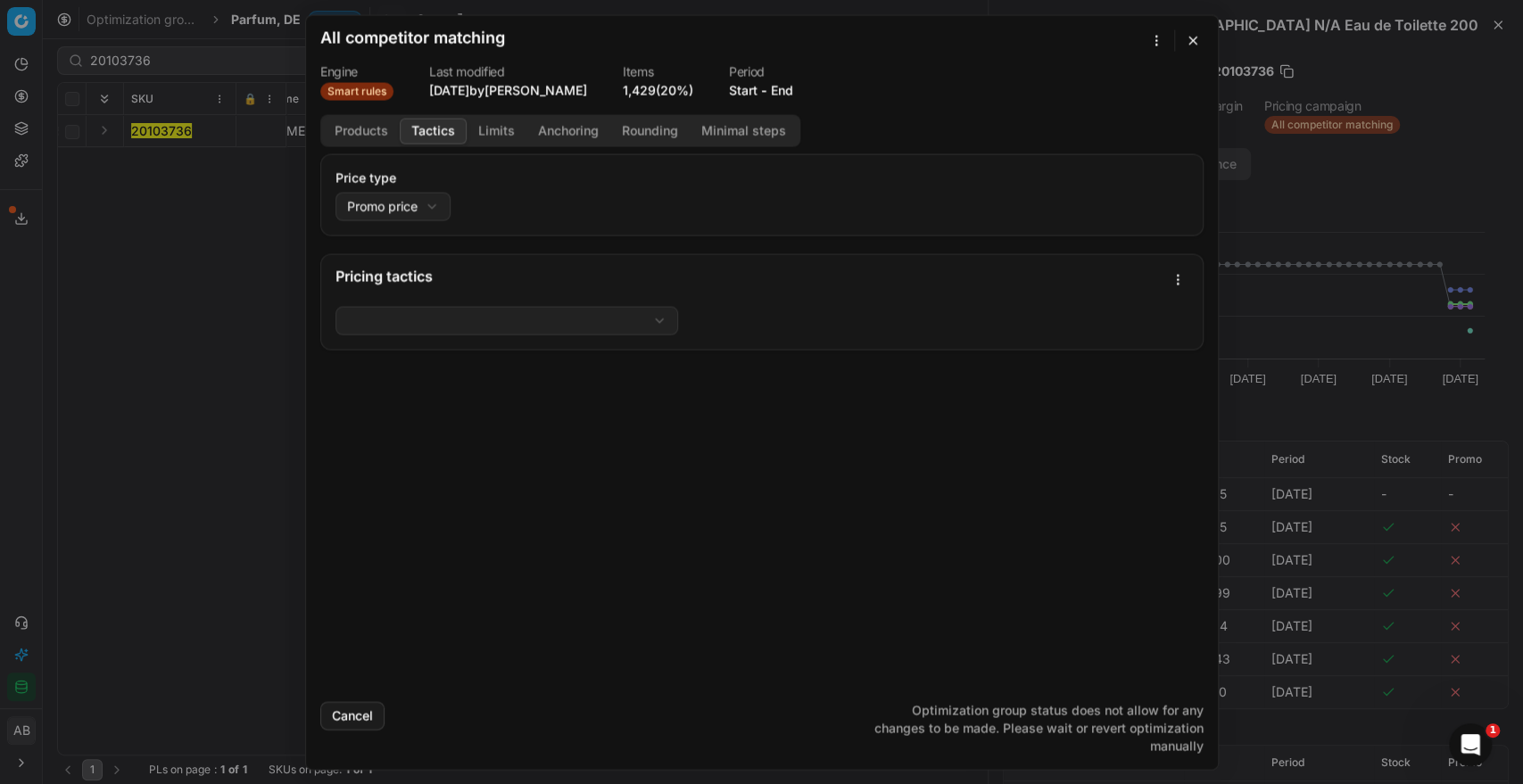
click at [438, 132] on button "Tactics" at bounding box center [433, 130] width 66 height 26
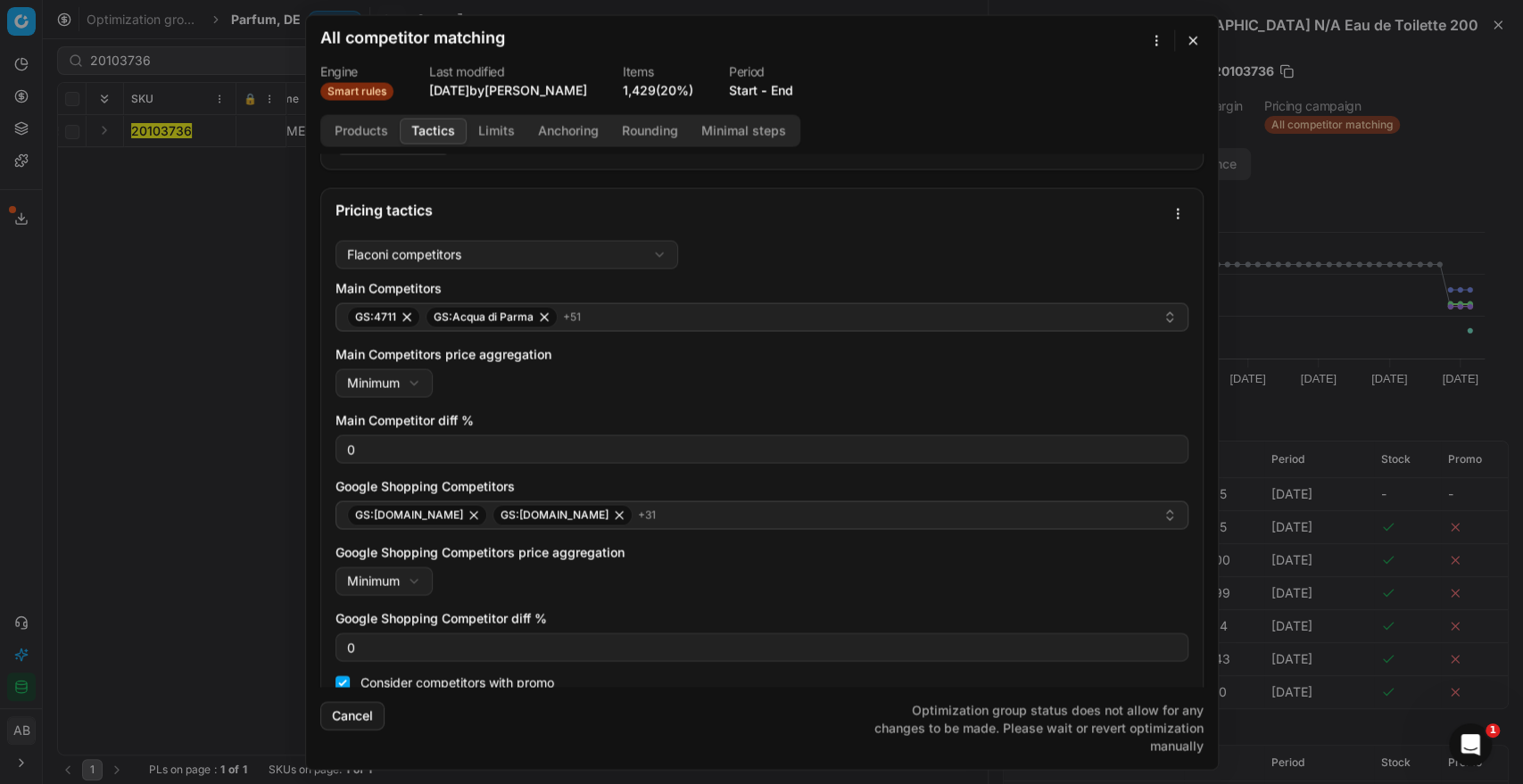
scroll to position [149, 0]
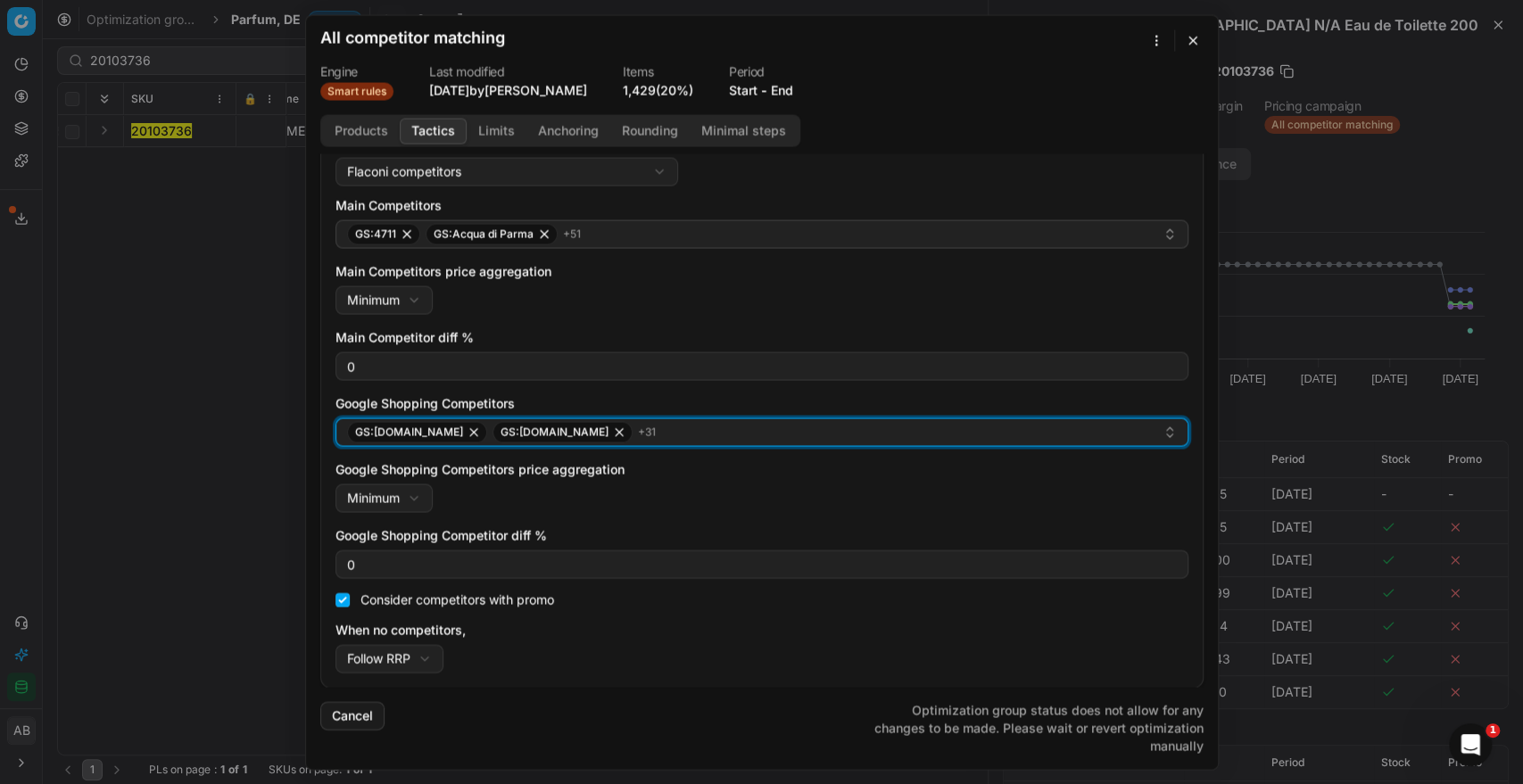
click at [707, 432] on div "GS:1001hobbies.de GS:Amazon.de + 31" at bounding box center [755, 432] width 816 height 22
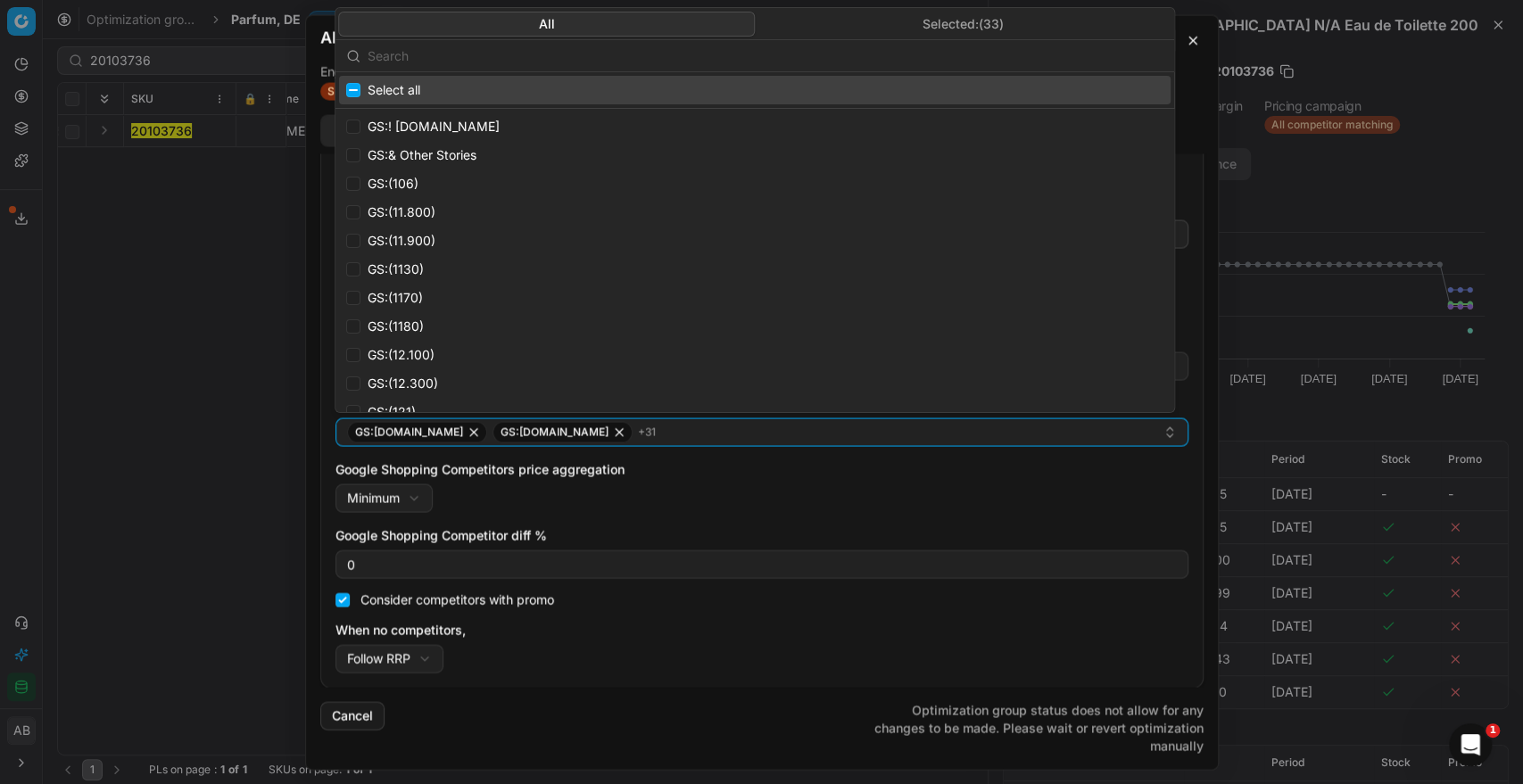
click at [878, 30] on button "Selected: ( 33 )" at bounding box center [963, 24] width 417 height 25
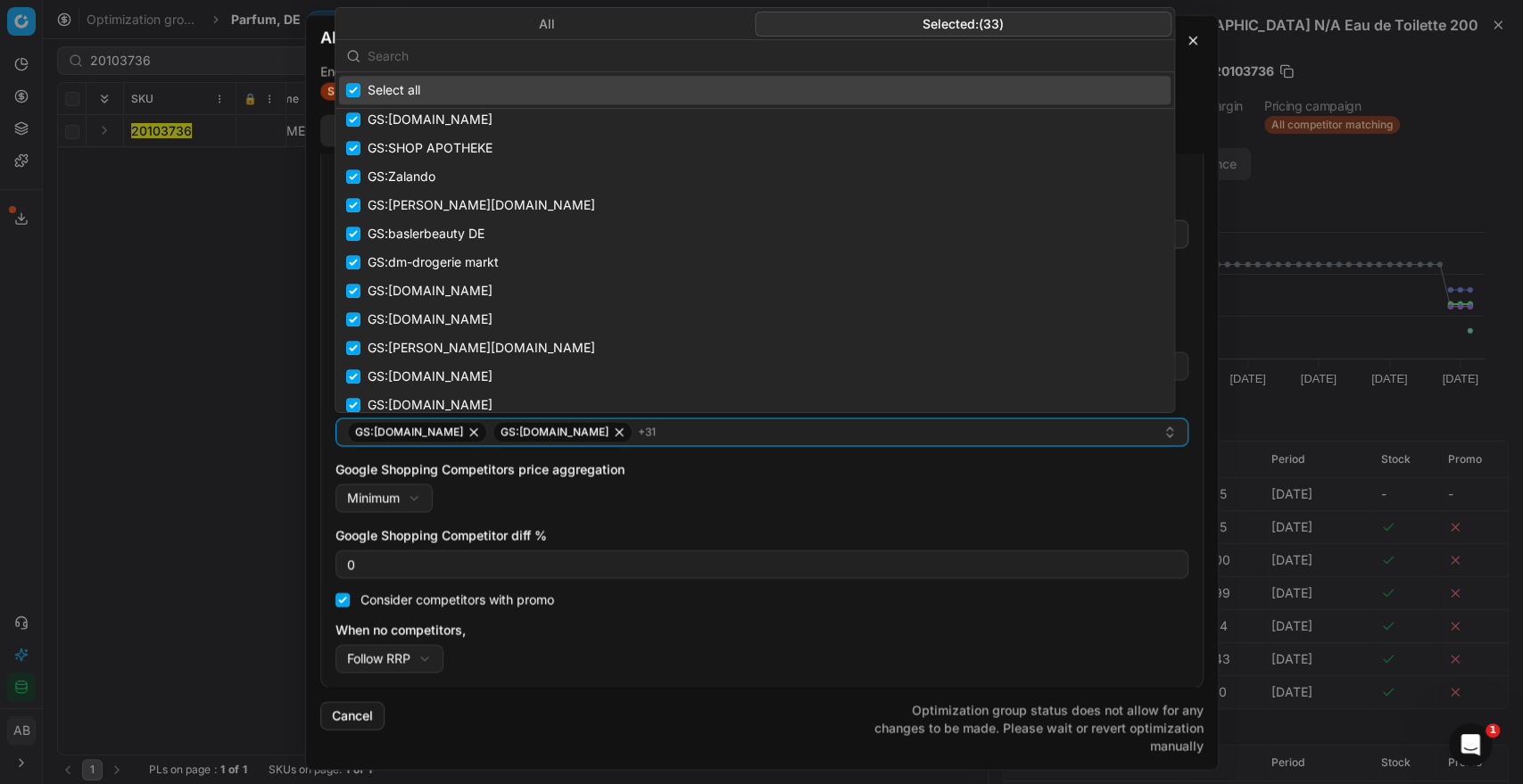
scroll to position [645, 0]
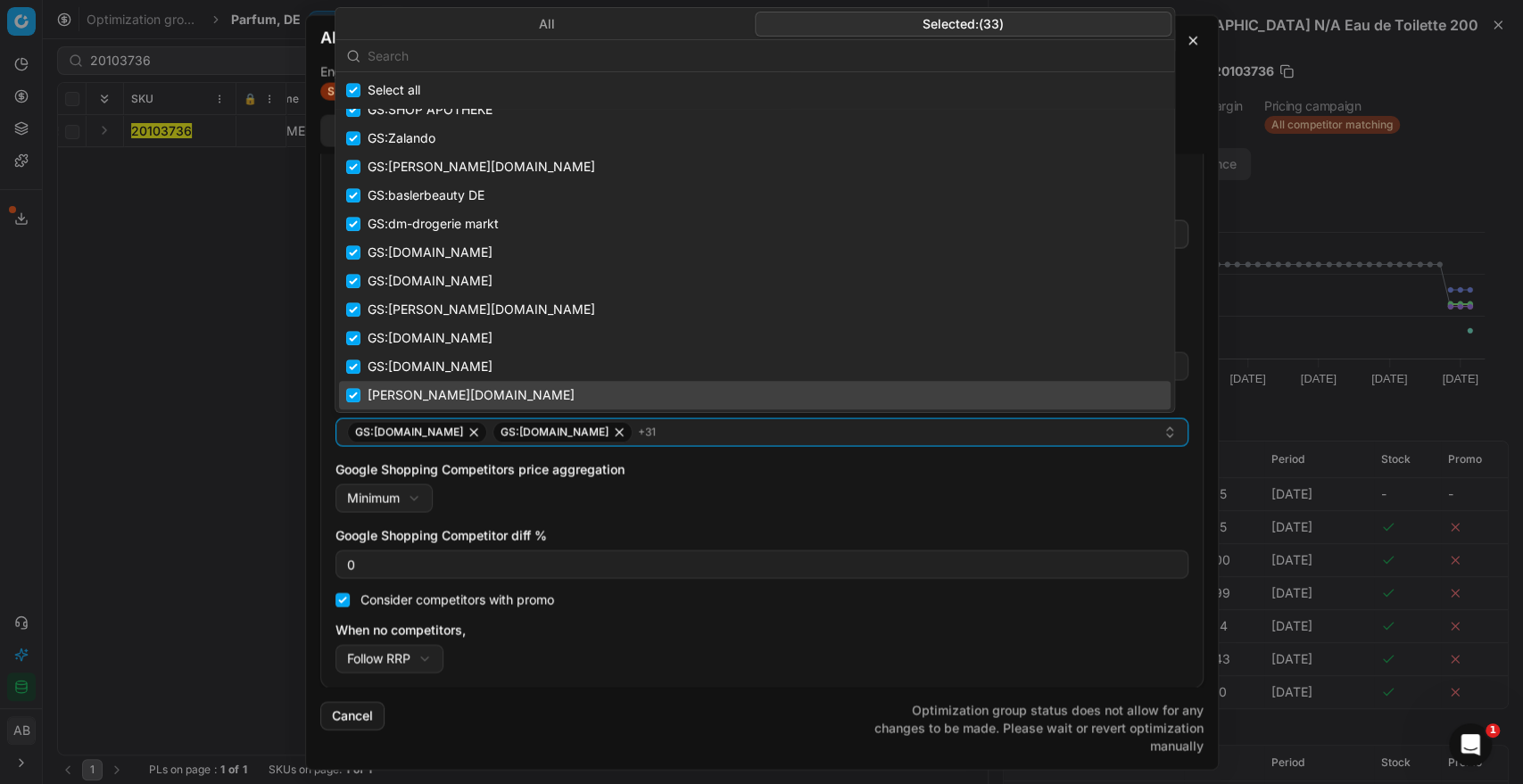
click at [757, 689] on div "Cancel Optimization group status does not allow for any changes to be made. Ple…" at bounding box center [762, 720] width 883 height 67
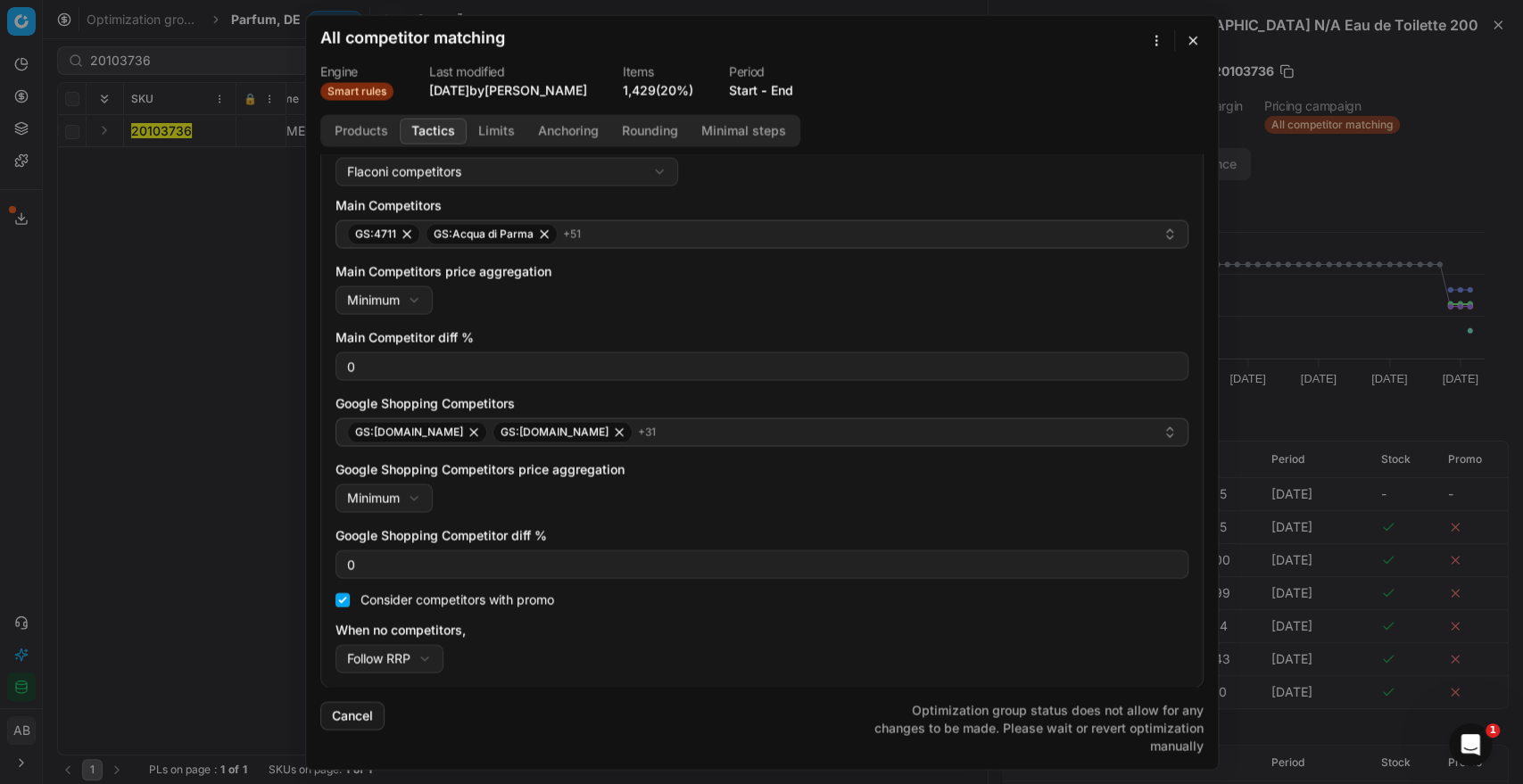
click at [357, 717] on button "Cancel" at bounding box center [353, 716] width 65 height 29
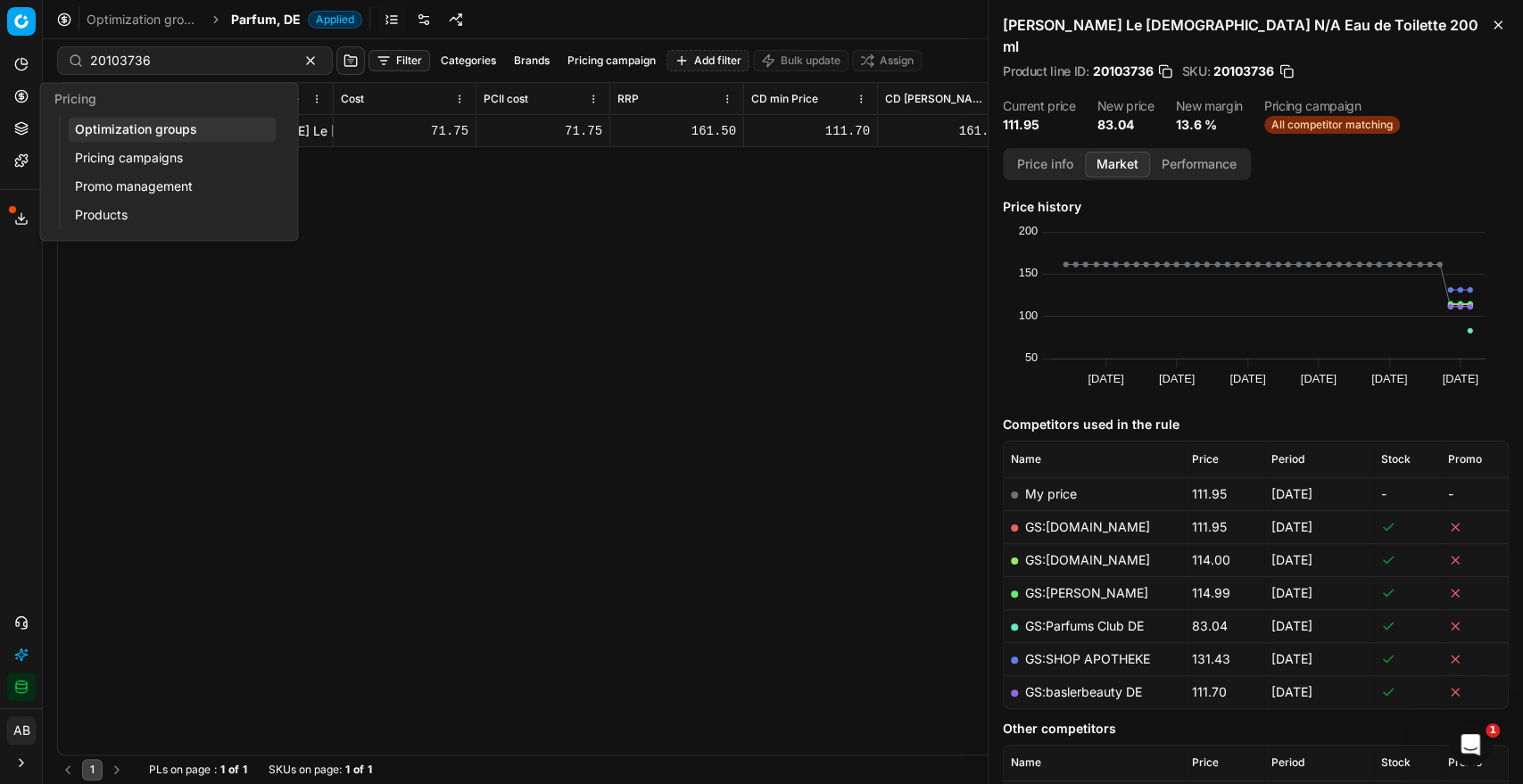
click at [116, 136] on link "Optimization groups" at bounding box center [171, 129] width 208 height 25
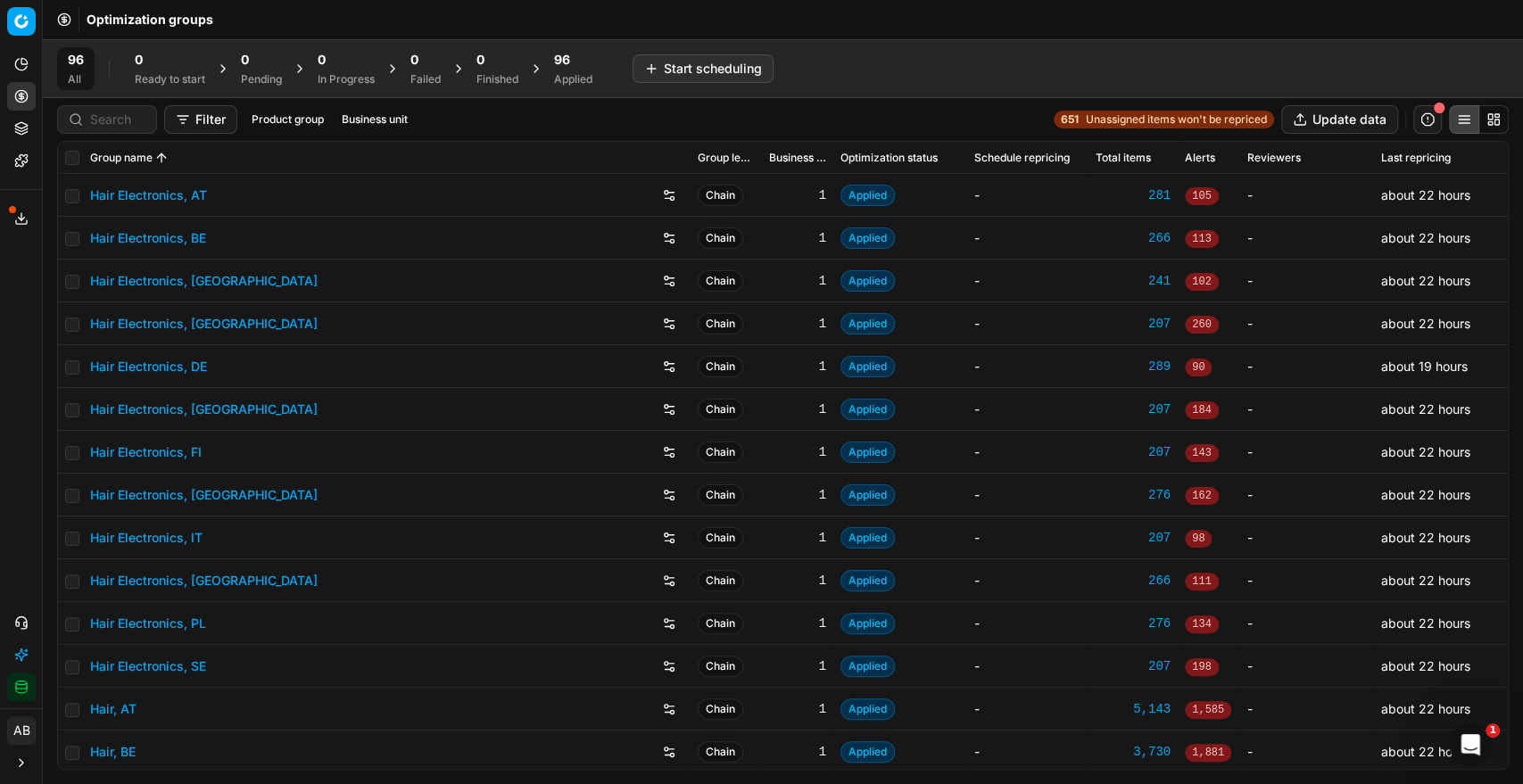
click at [558, 65] on span "96" at bounding box center [562, 60] width 16 height 18
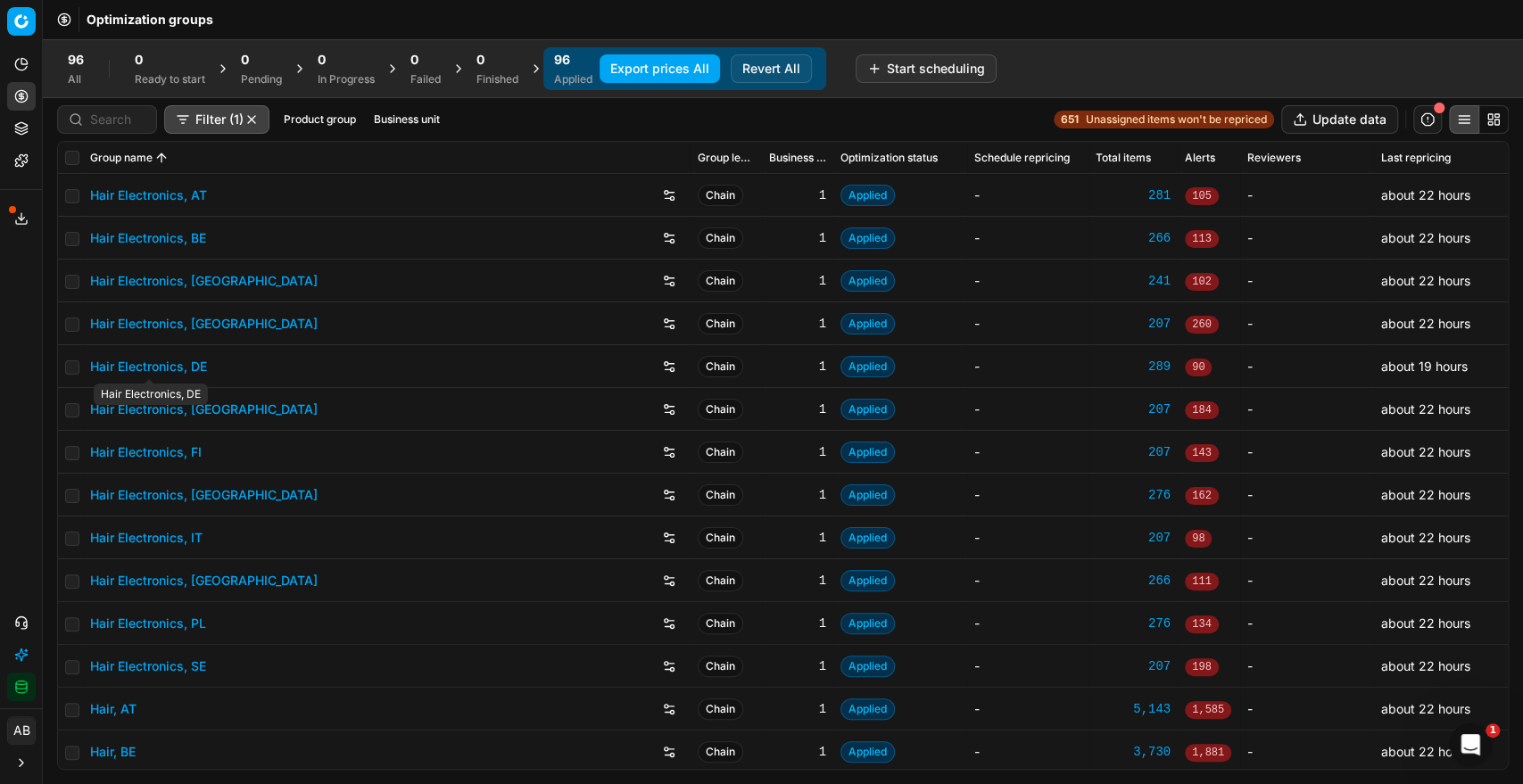
click at [186, 363] on link "Hair Electronics, DE" at bounding box center [148, 366] width 117 height 18
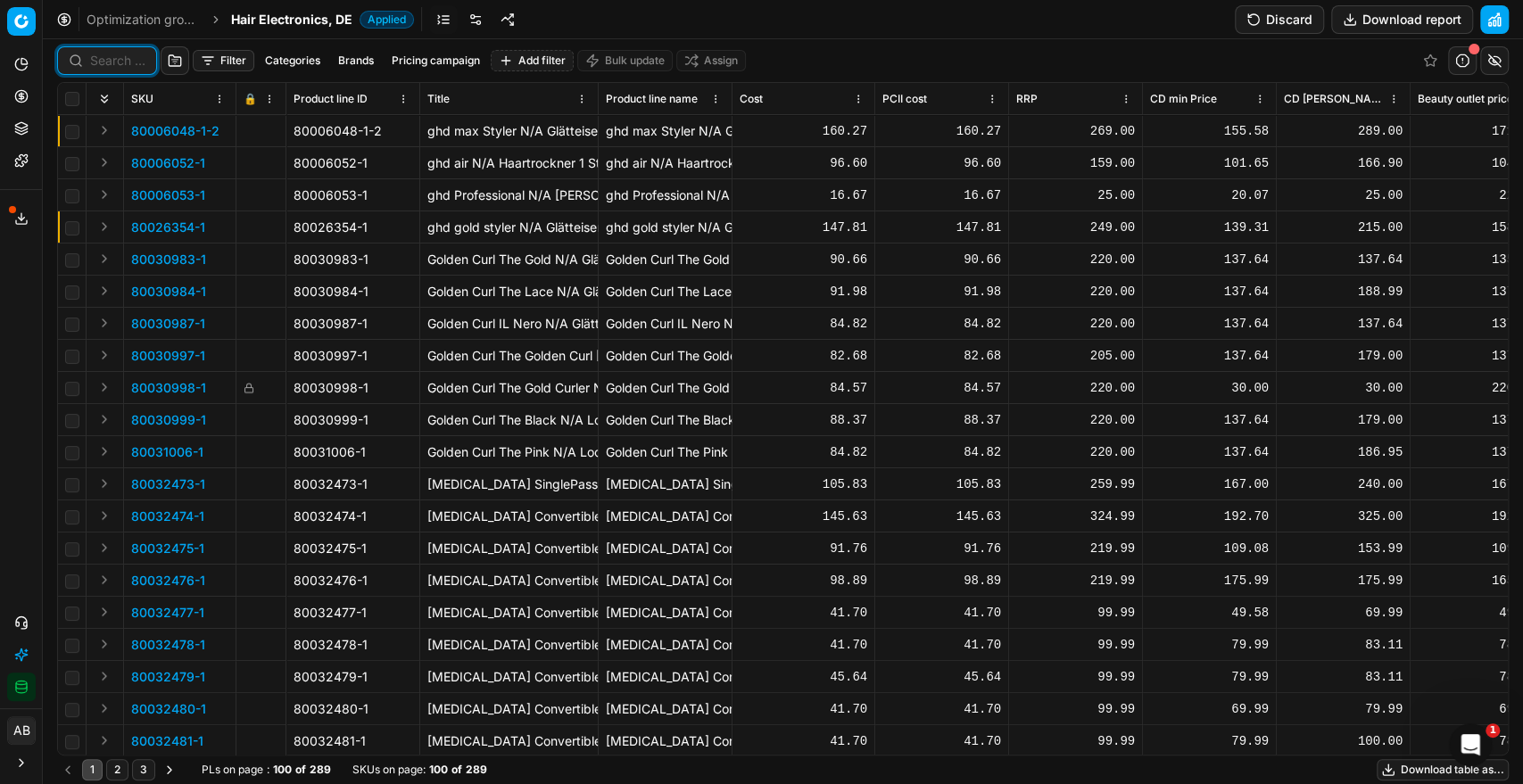
click at [101, 65] on input at bounding box center [118, 61] width 56 height 18
paste input "90000005-0000005"
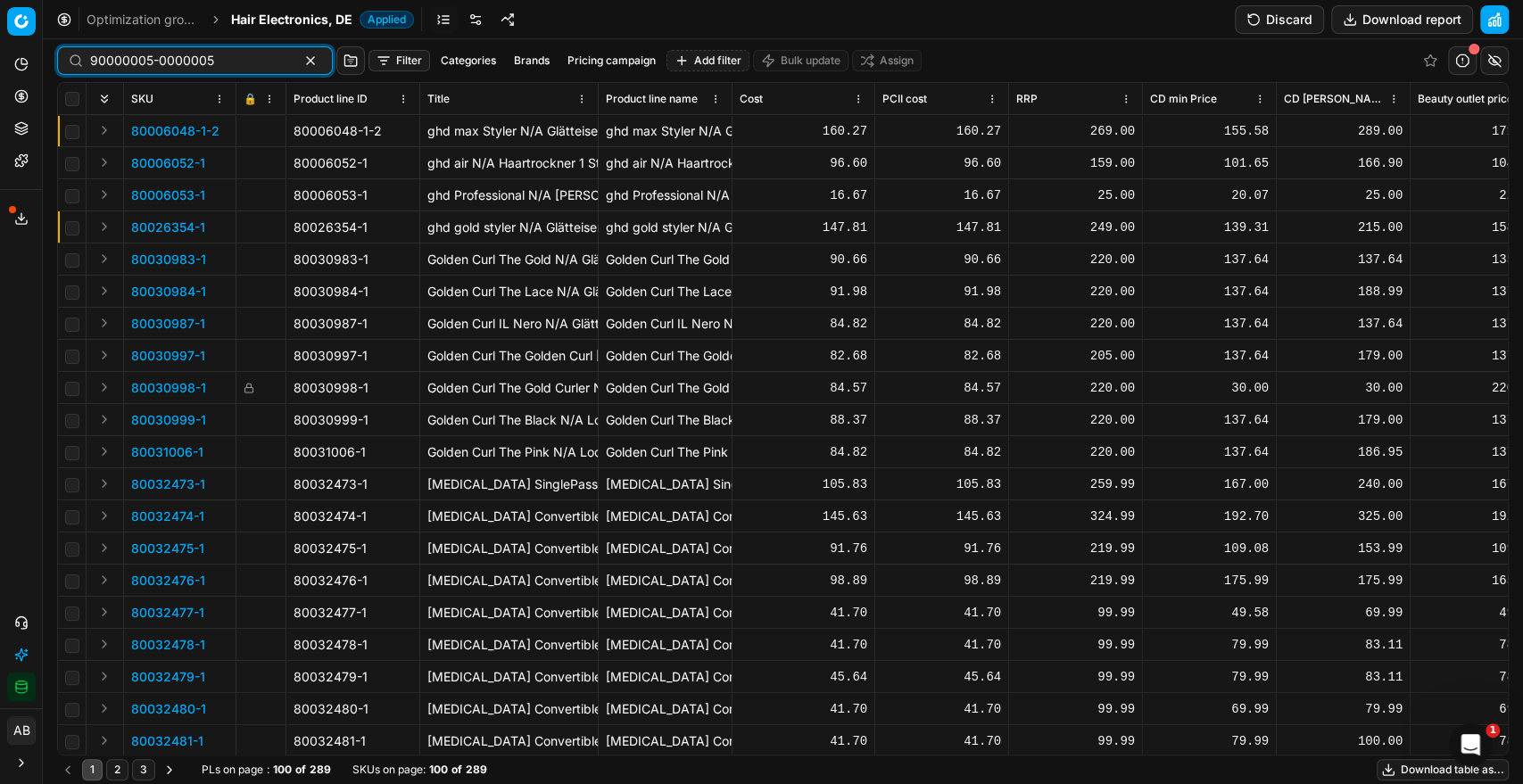
type input "90000005-0000005"
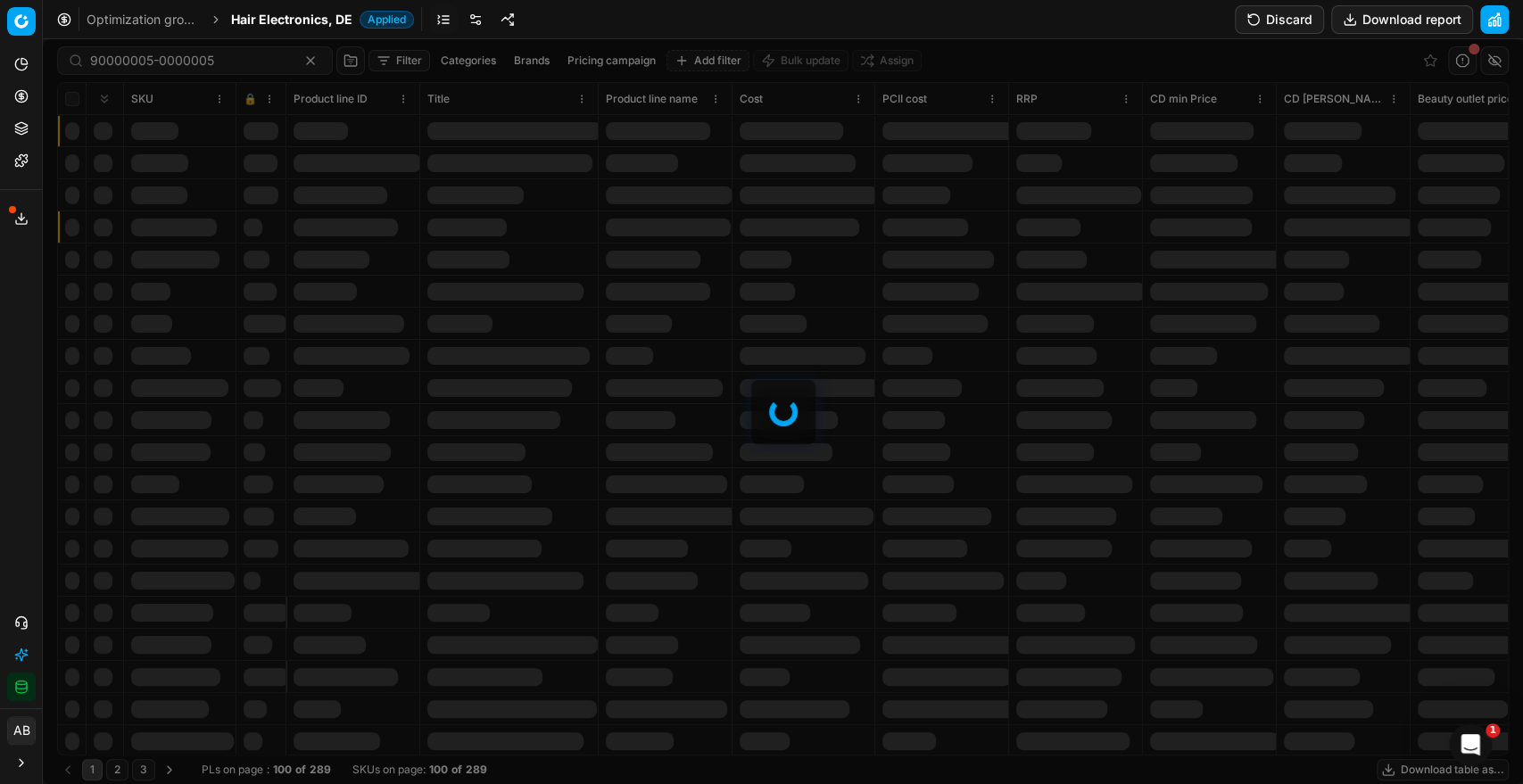
click at [94, 27] on link "Optimization groups" at bounding box center [143, 20] width 114 height 18
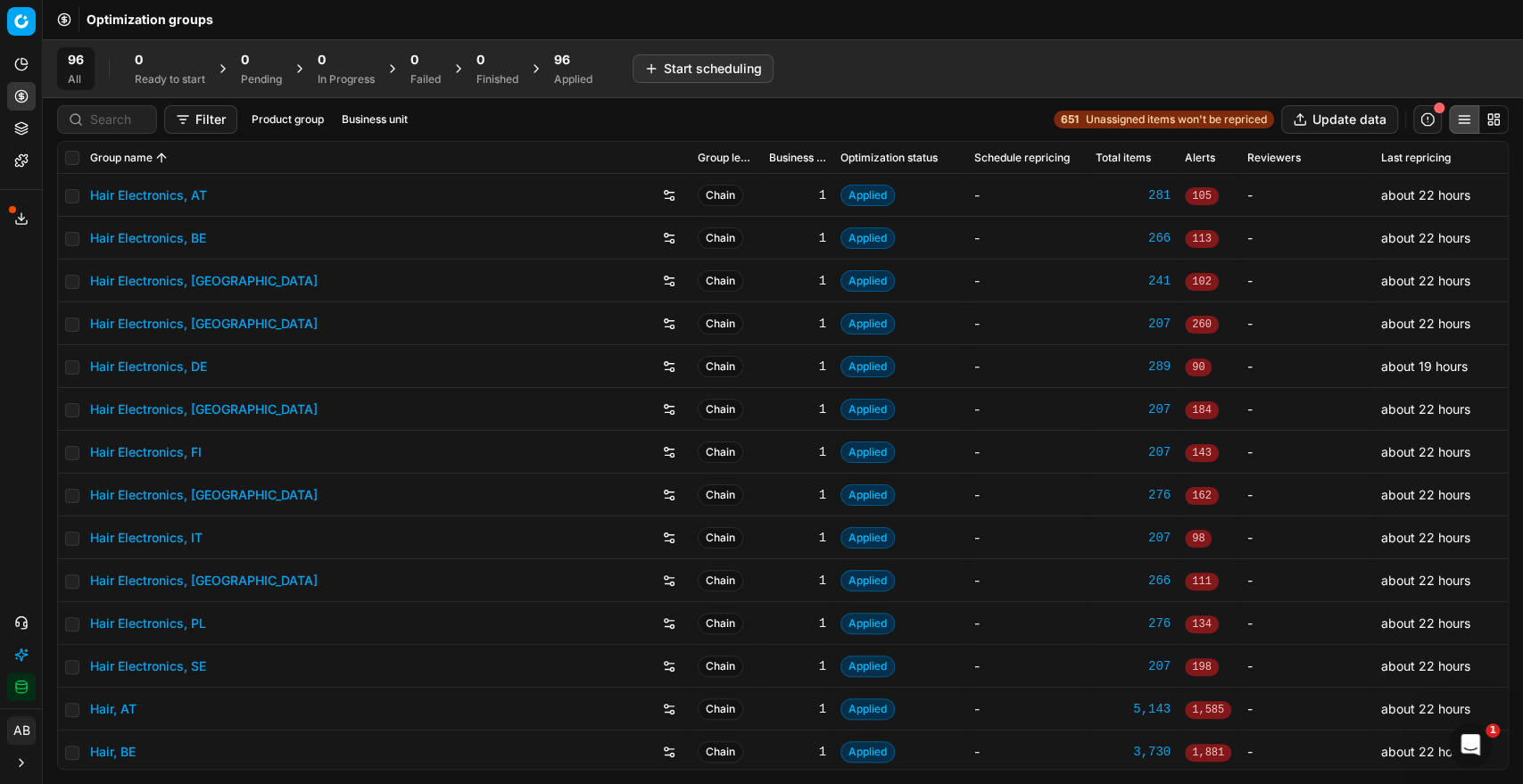
click at [168, 369] on link "Hair Electronics, DE" at bounding box center [148, 366] width 117 height 18
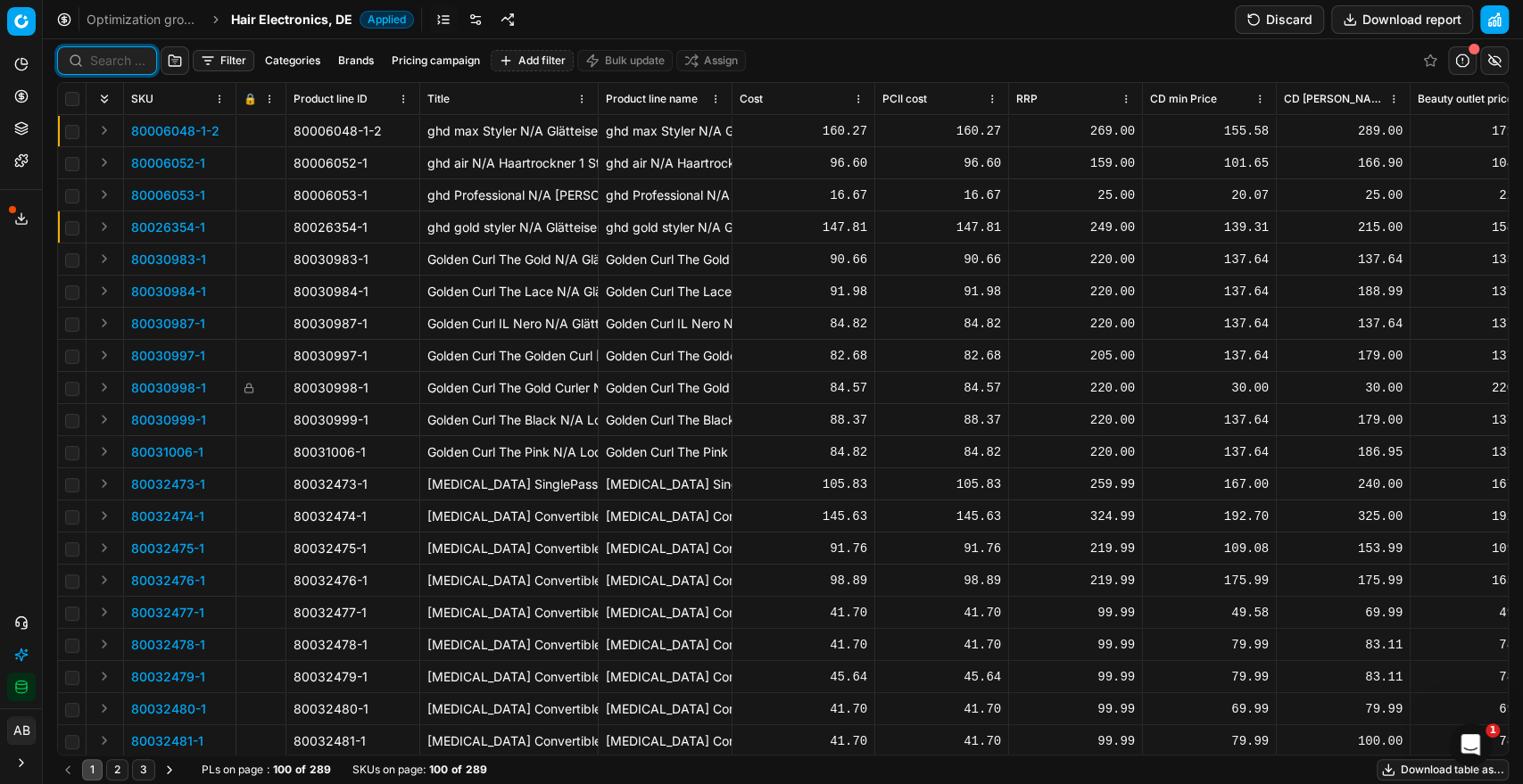
click at [114, 61] on input at bounding box center [118, 61] width 56 height 18
paste input "90000005-0000005"
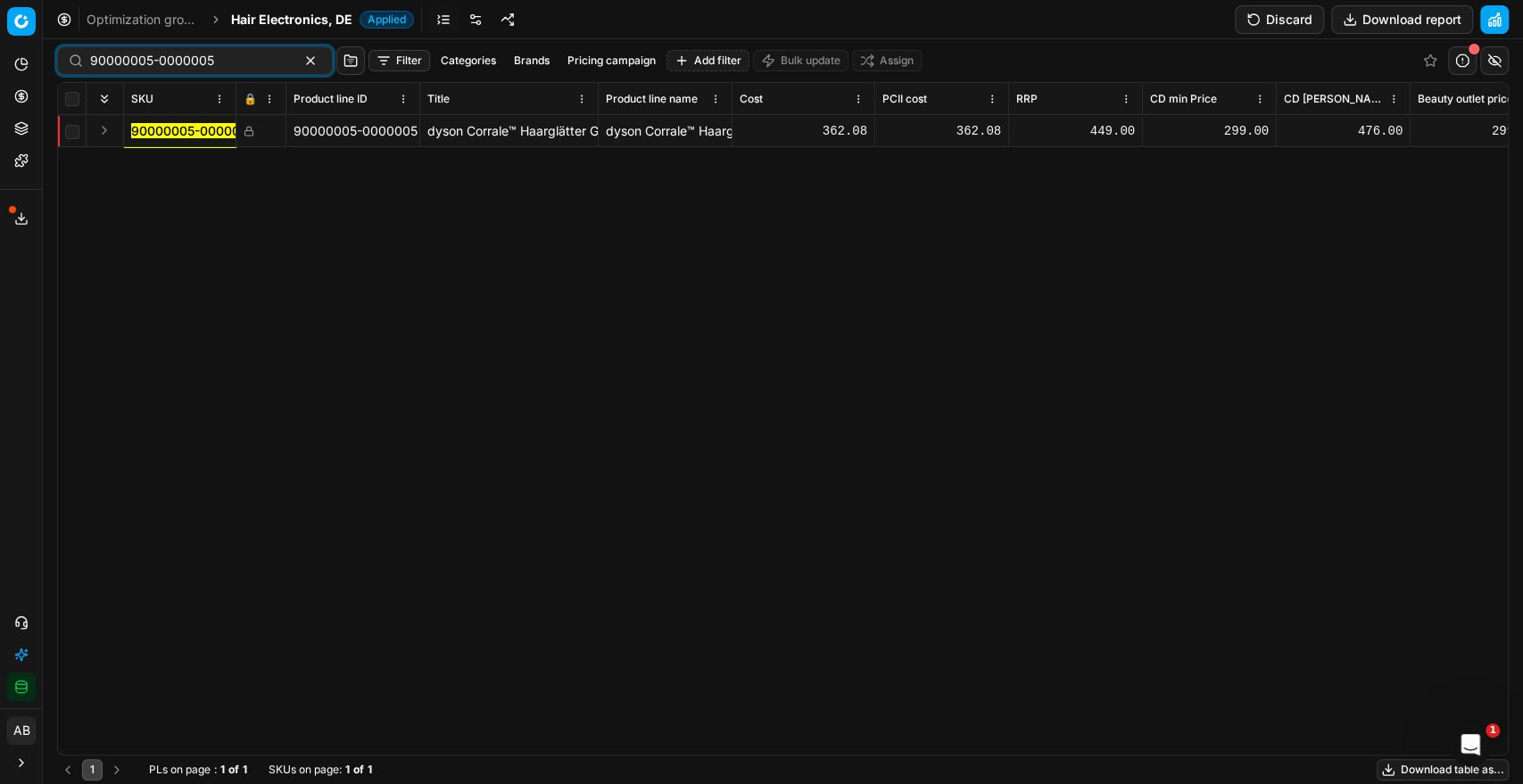
click at [1278, 16] on button "Discard" at bounding box center [1279, 20] width 89 height 29
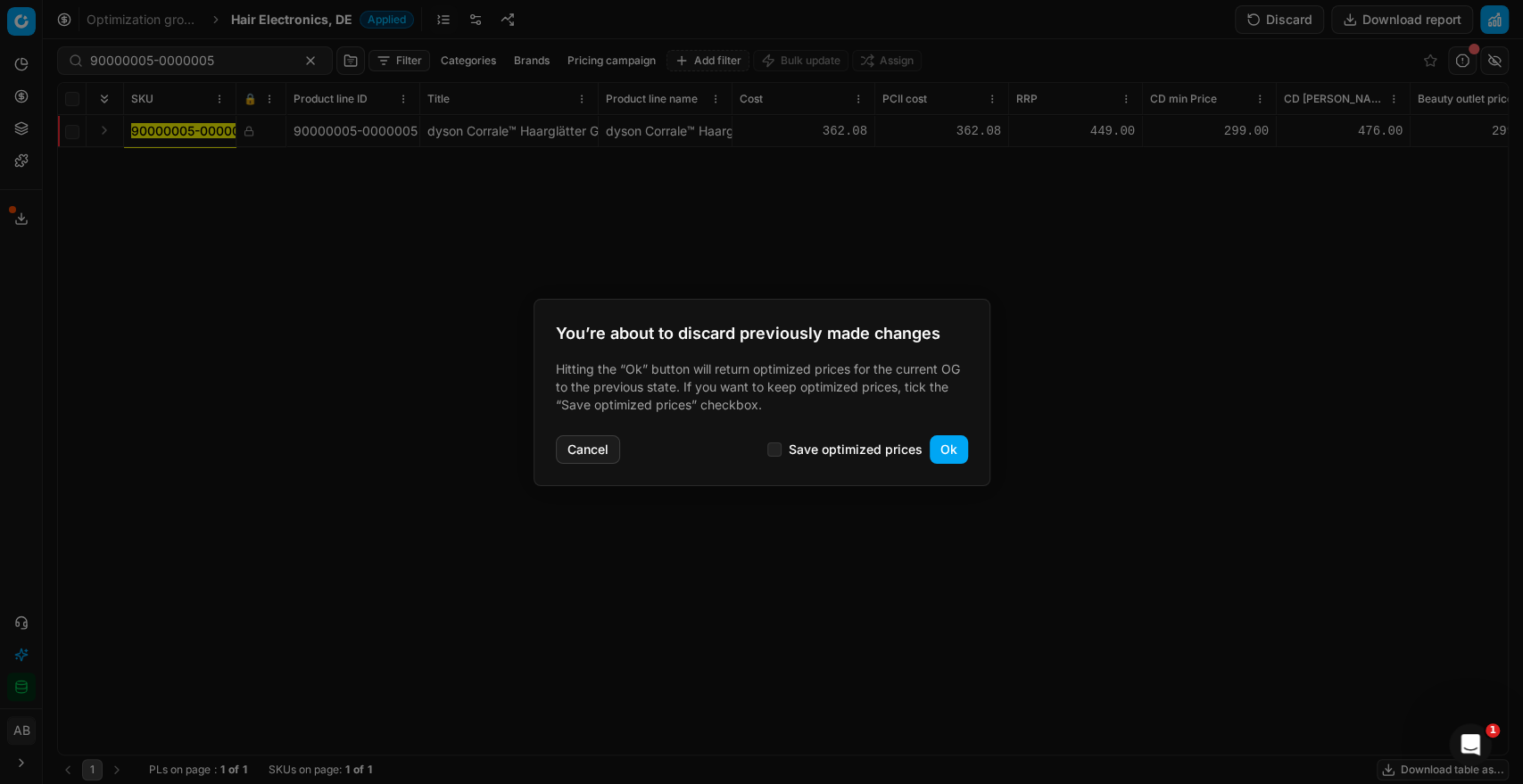
click at [948, 447] on button "Ok" at bounding box center [949, 450] width 39 height 29
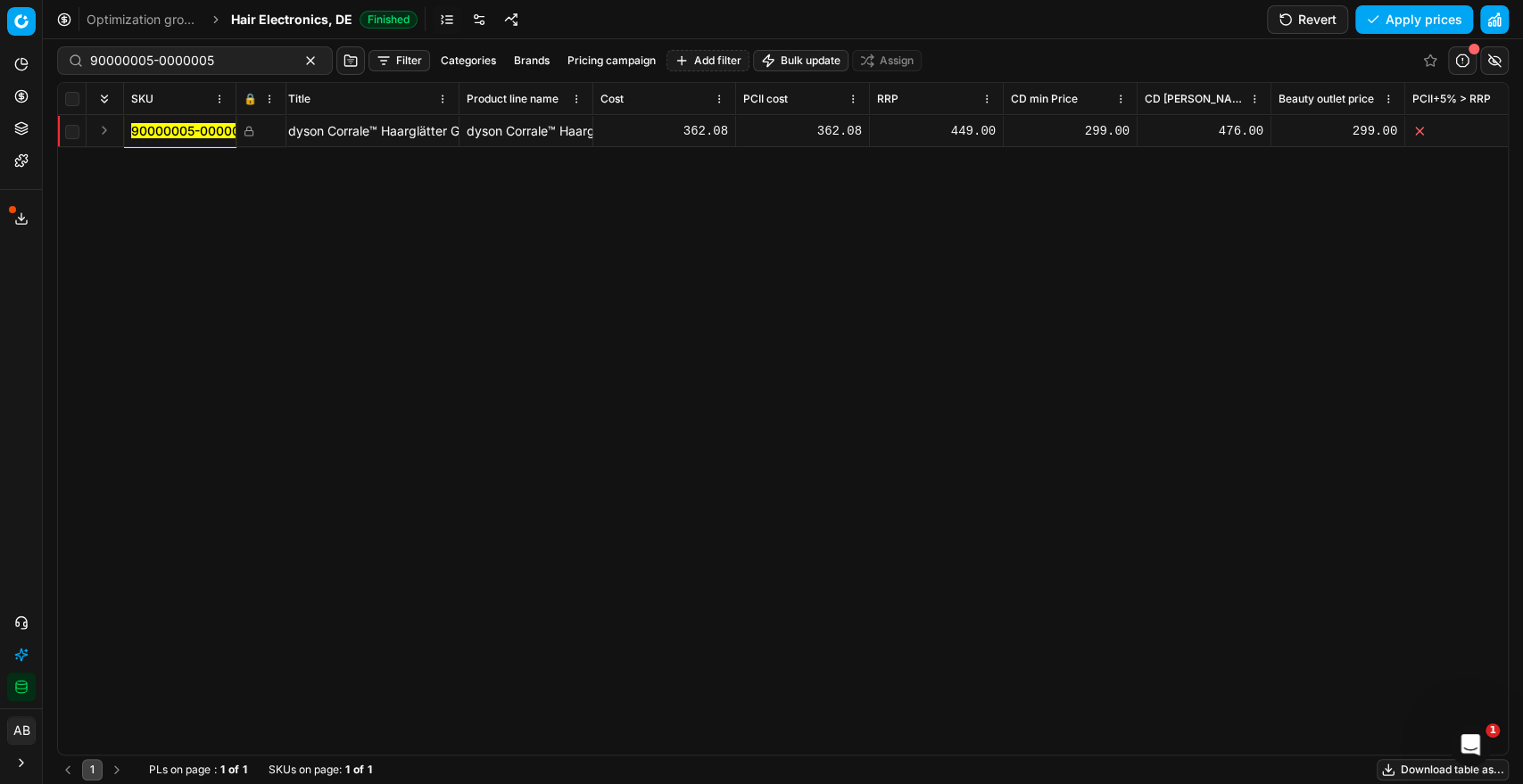
scroll to position [0, 27]
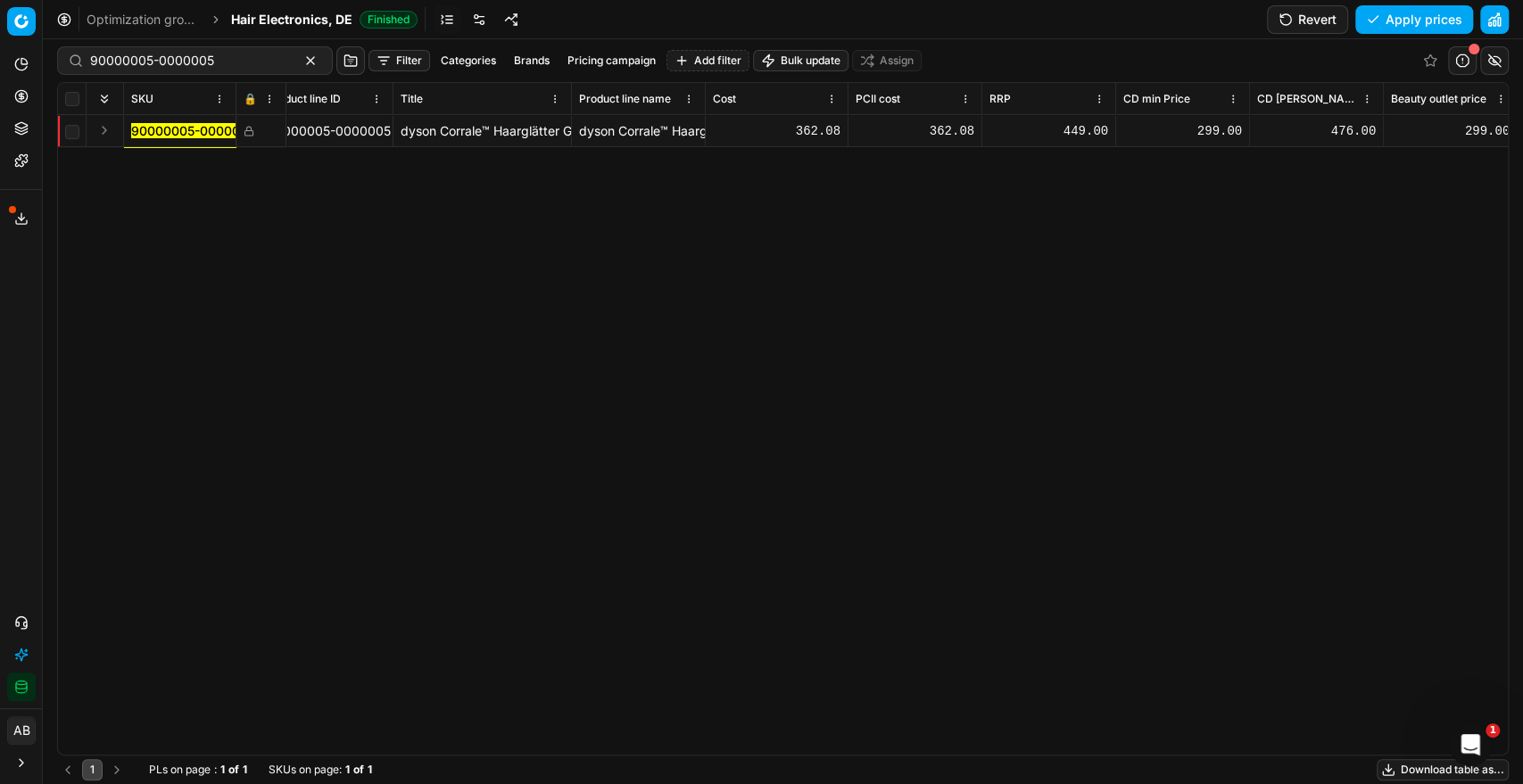
click at [250, 130] on rect at bounding box center [249, 133] width 8 height 5
click at [1410, 22] on button "Save and apply" at bounding box center [1406, 20] width 134 height 29
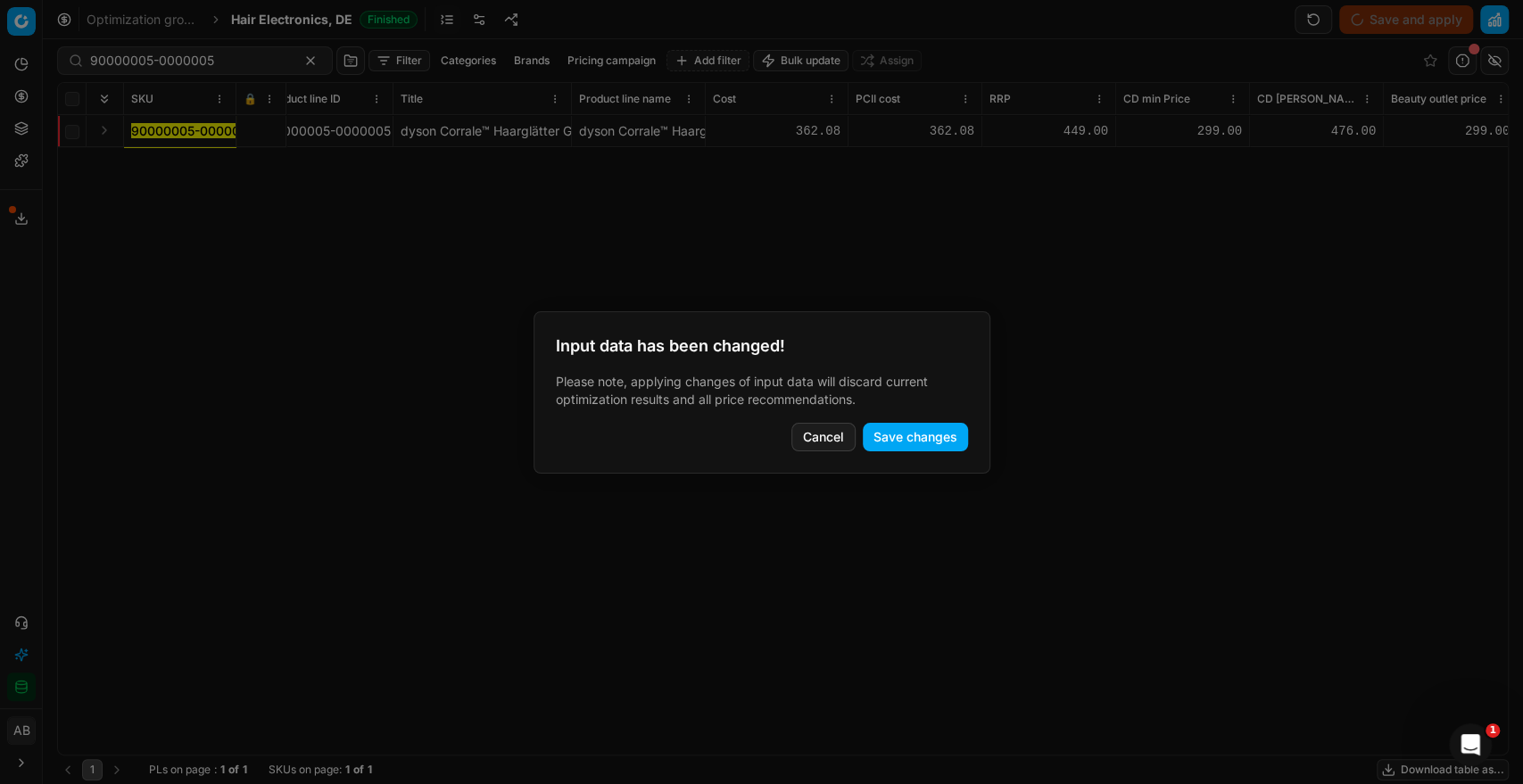
click at [922, 438] on button "Save changes" at bounding box center [915, 437] width 105 height 29
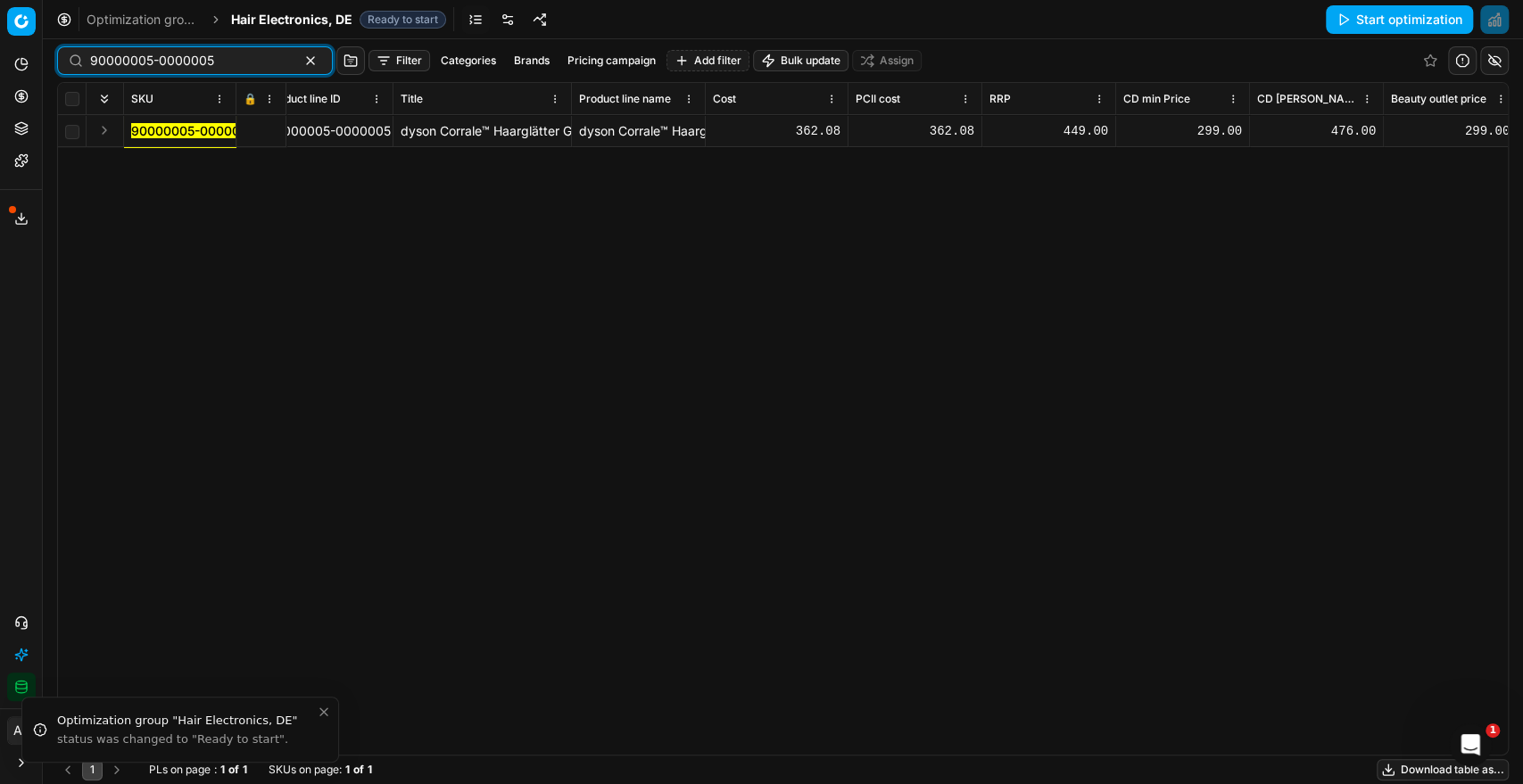
drag, startPoint x: 235, startPoint y: 69, endPoint x: 101, endPoint y: 66, distance: 134.0
click at [101, 66] on div "90000005-0000005" at bounding box center [195, 61] width 276 height 29
paste input "18139-0028317"
type input "90018139-0028317"
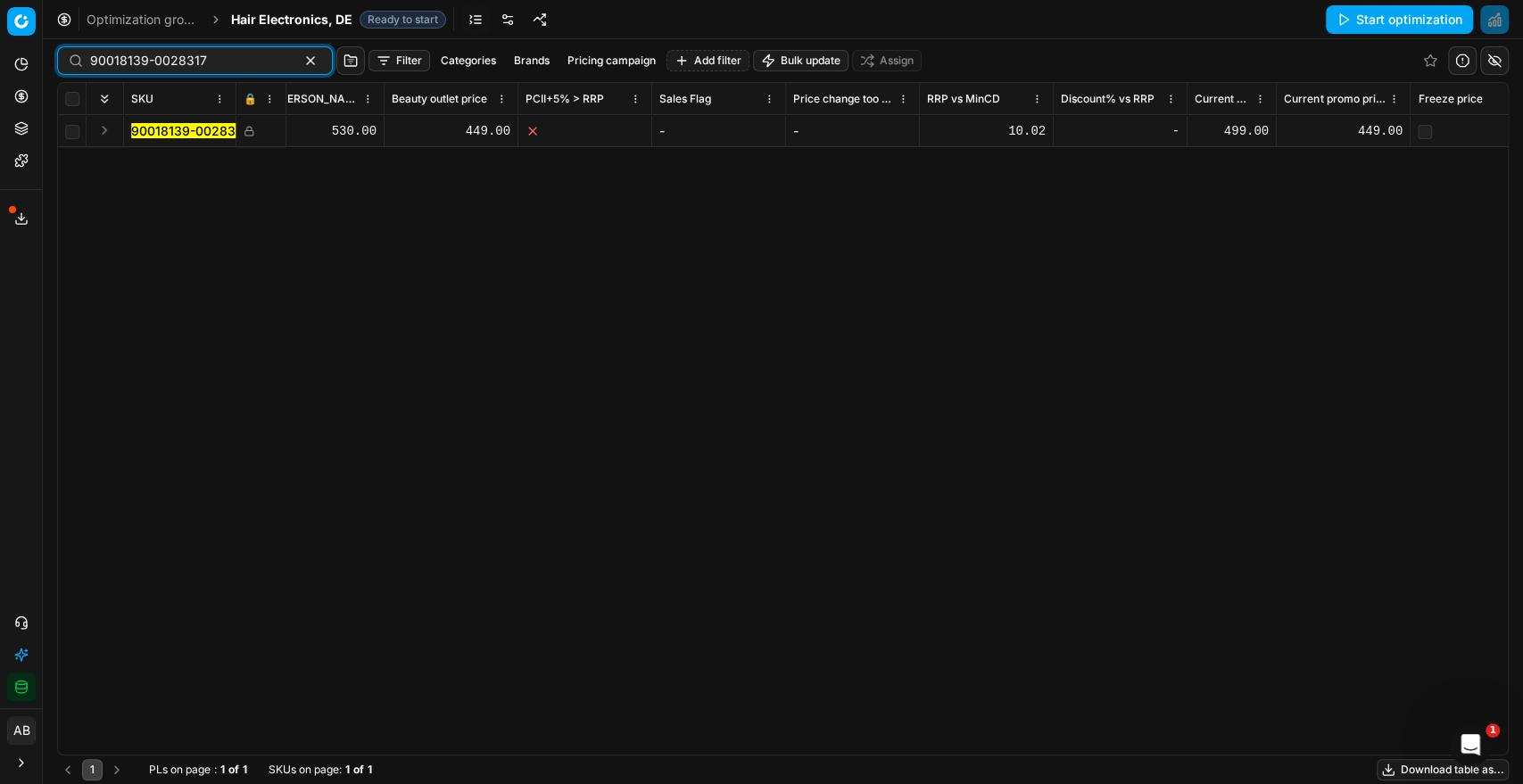
scroll to position [0, 1030]
click at [250, 128] on icon at bounding box center [249, 128] width 4 height 4
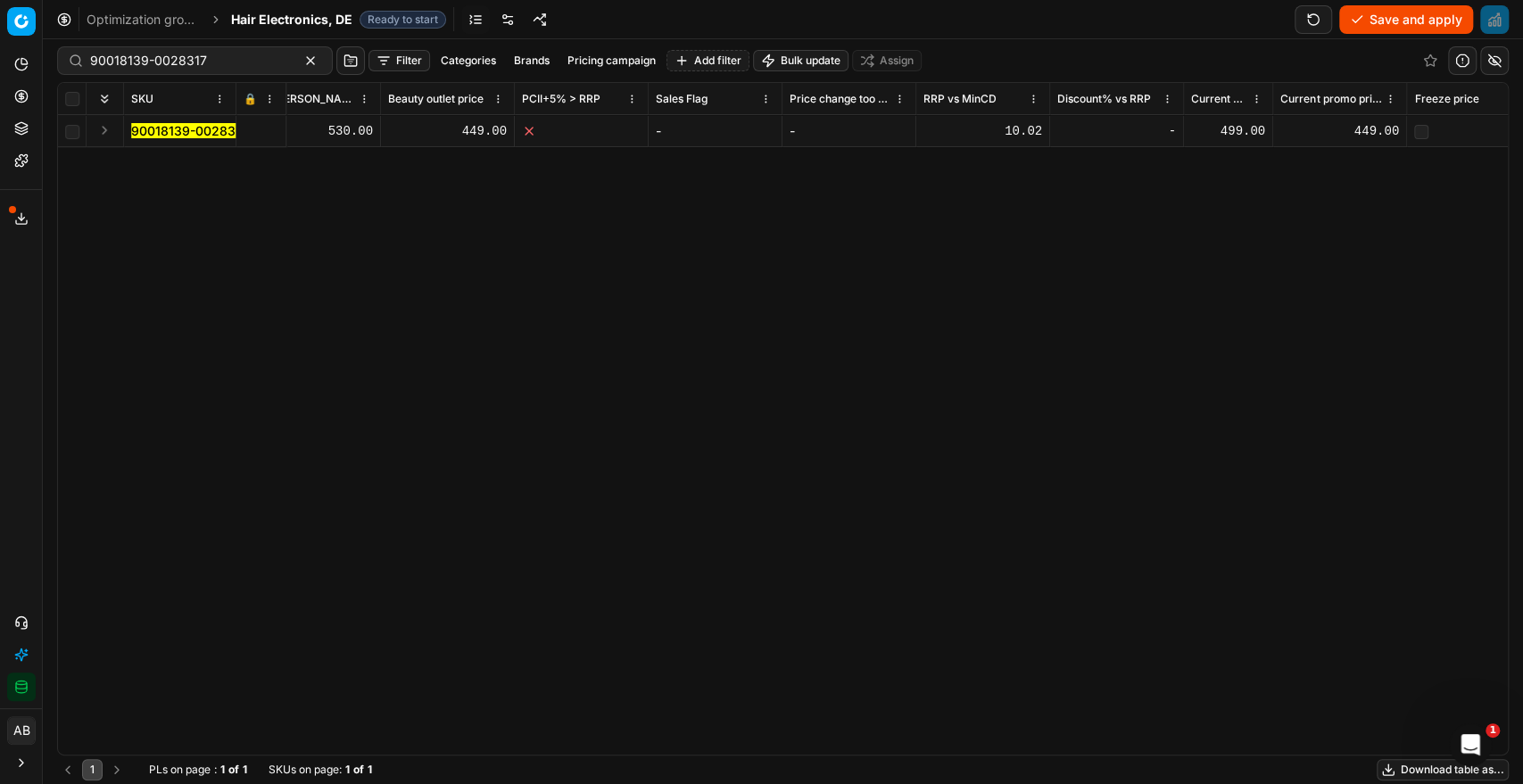
click at [1407, 33] on div "Optimization groups Hair Electronics, DE Ready to start Save and apply" at bounding box center [784, 20] width 1481 height 40
click at [1392, 19] on button "Save and apply" at bounding box center [1406, 20] width 134 height 29
click at [24, 622] on icon at bounding box center [22, 622] width 14 height 14
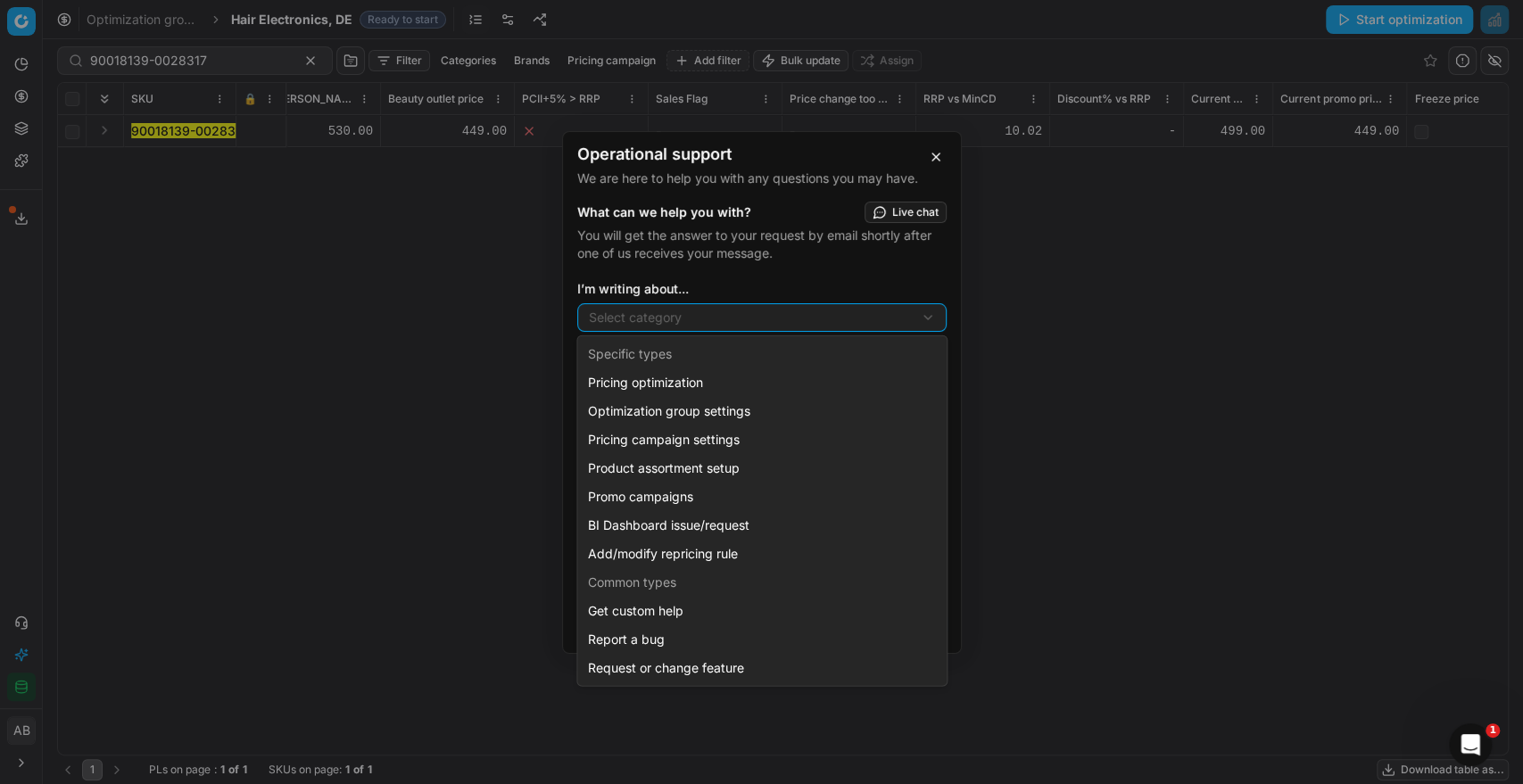
click at [652, 313] on div "Operational support We are here to help you with any questions you may have. Wh…" at bounding box center [761, 392] width 1523 height 784
select select "241"
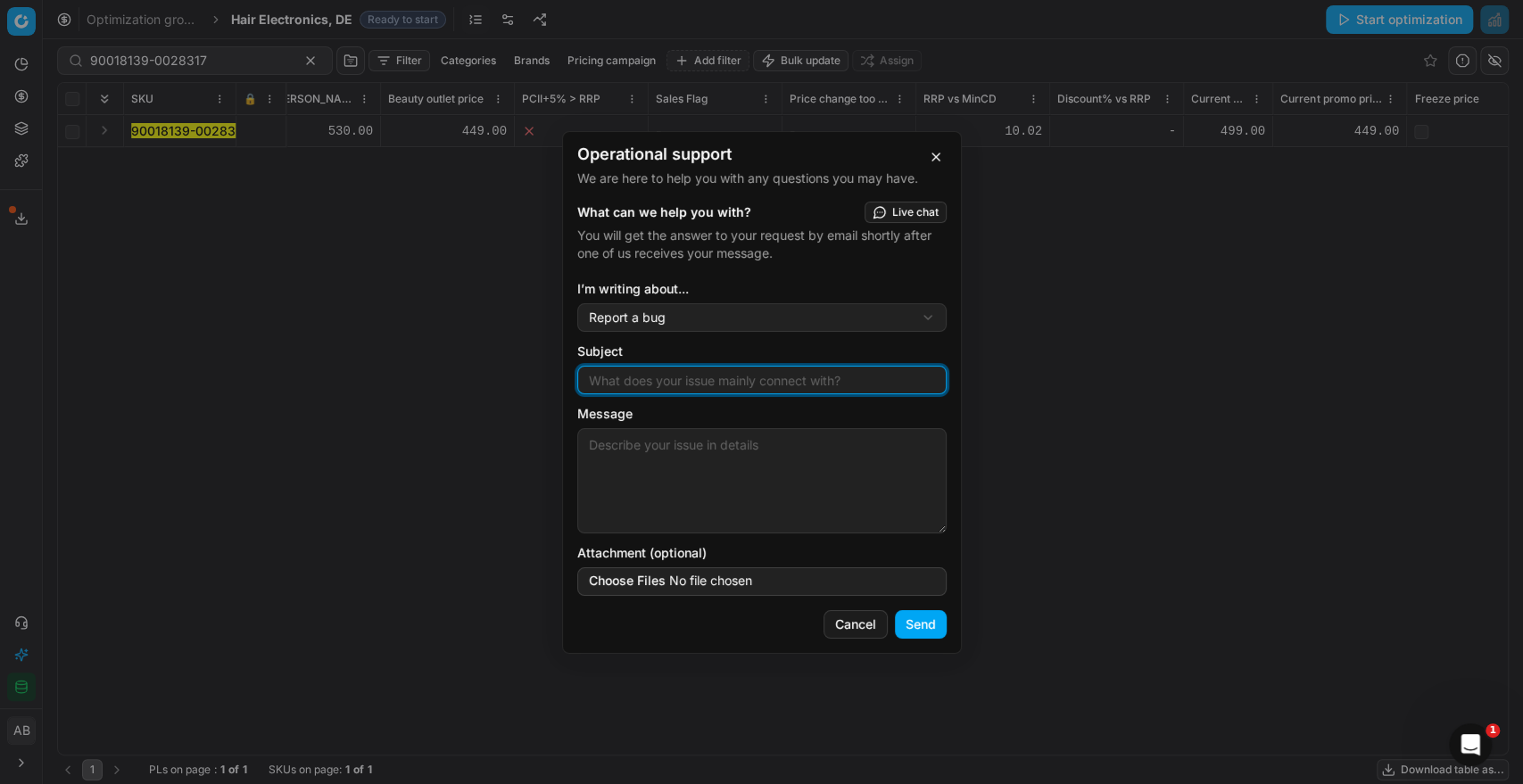
click at [624, 387] on input "Subject" at bounding box center [762, 380] width 353 height 27
click at [656, 370] on input "No competitice data" at bounding box center [762, 380] width 353 height 27
type input "No competitive data"
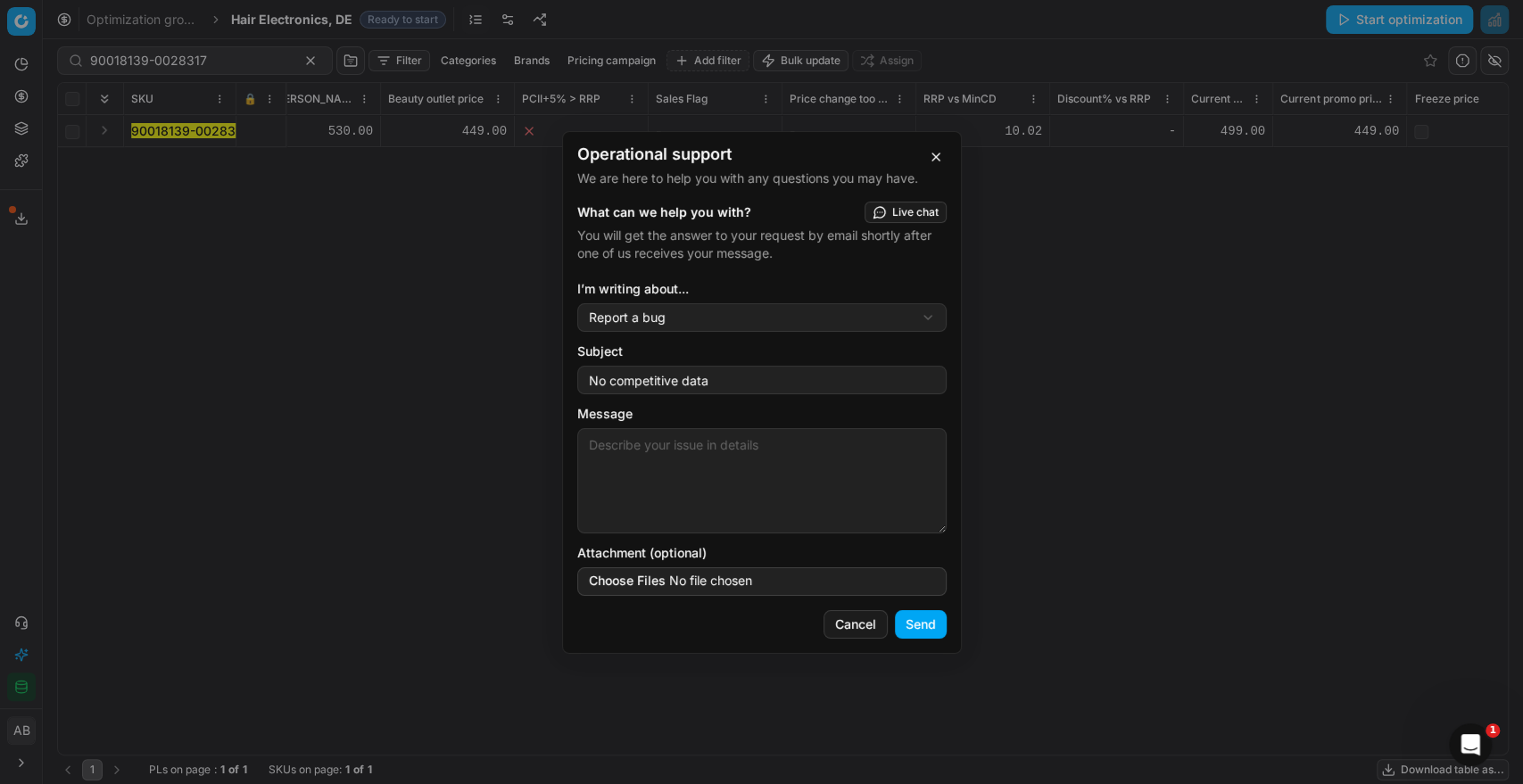
click at [619, 478] on textarea "Message" at bounding box center [762, 480] width 369 height 105
paste textarea "20103736"
click at [623, 497] on textarea "Hi for this SKU 20103736 we don't receive competitive data from Notino even tho…" at bounding box center [762, 480] width 369 height 105
paste textarea "https://flaconi.competera.net/p/og/91d3ce93-d5b2-4321-b003-6e55b294c836/product…"
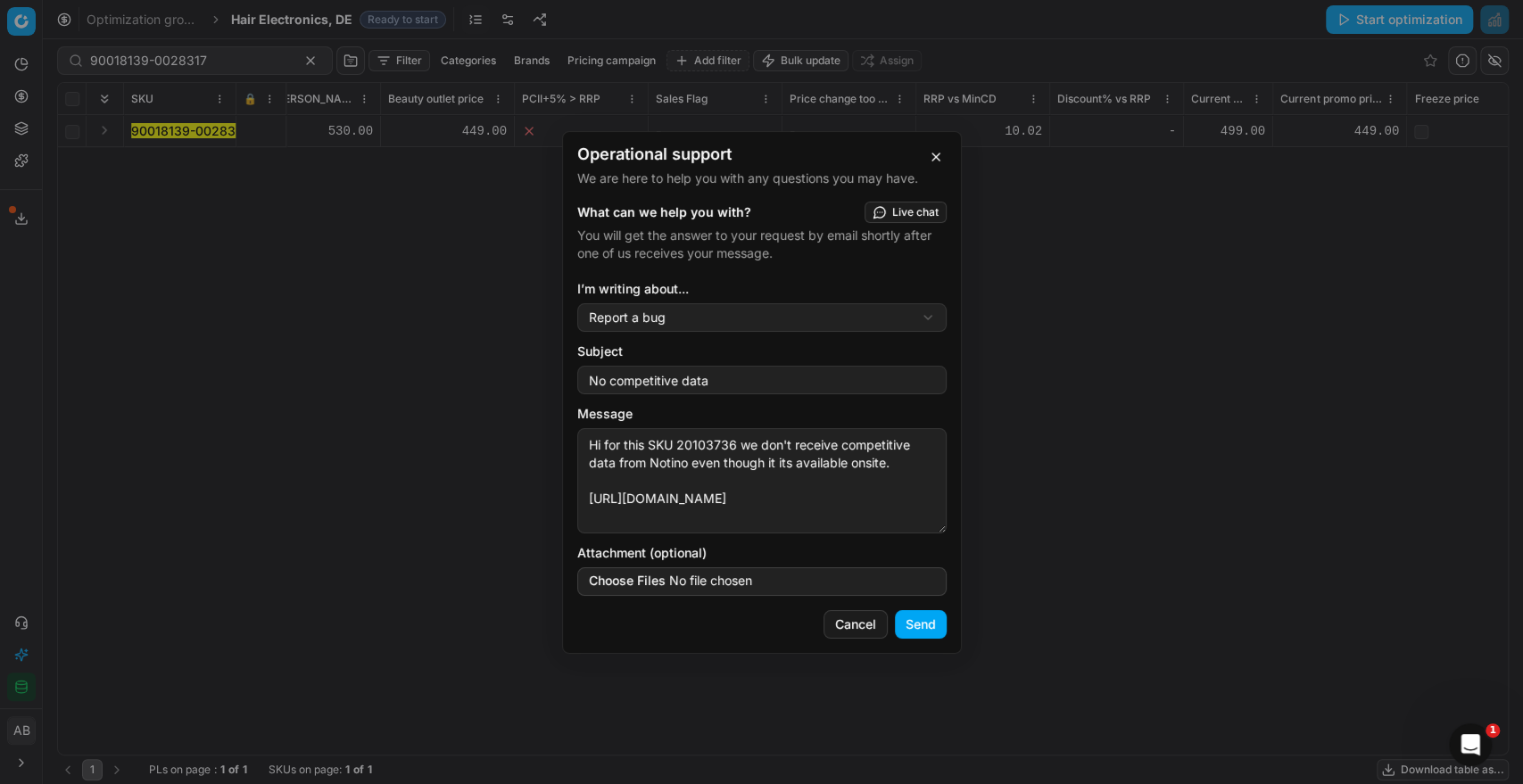
scroll to position [45, 0]
type textarea "Hi for this SKU 20103736 we don't receive competitive data from Notino even tho…"
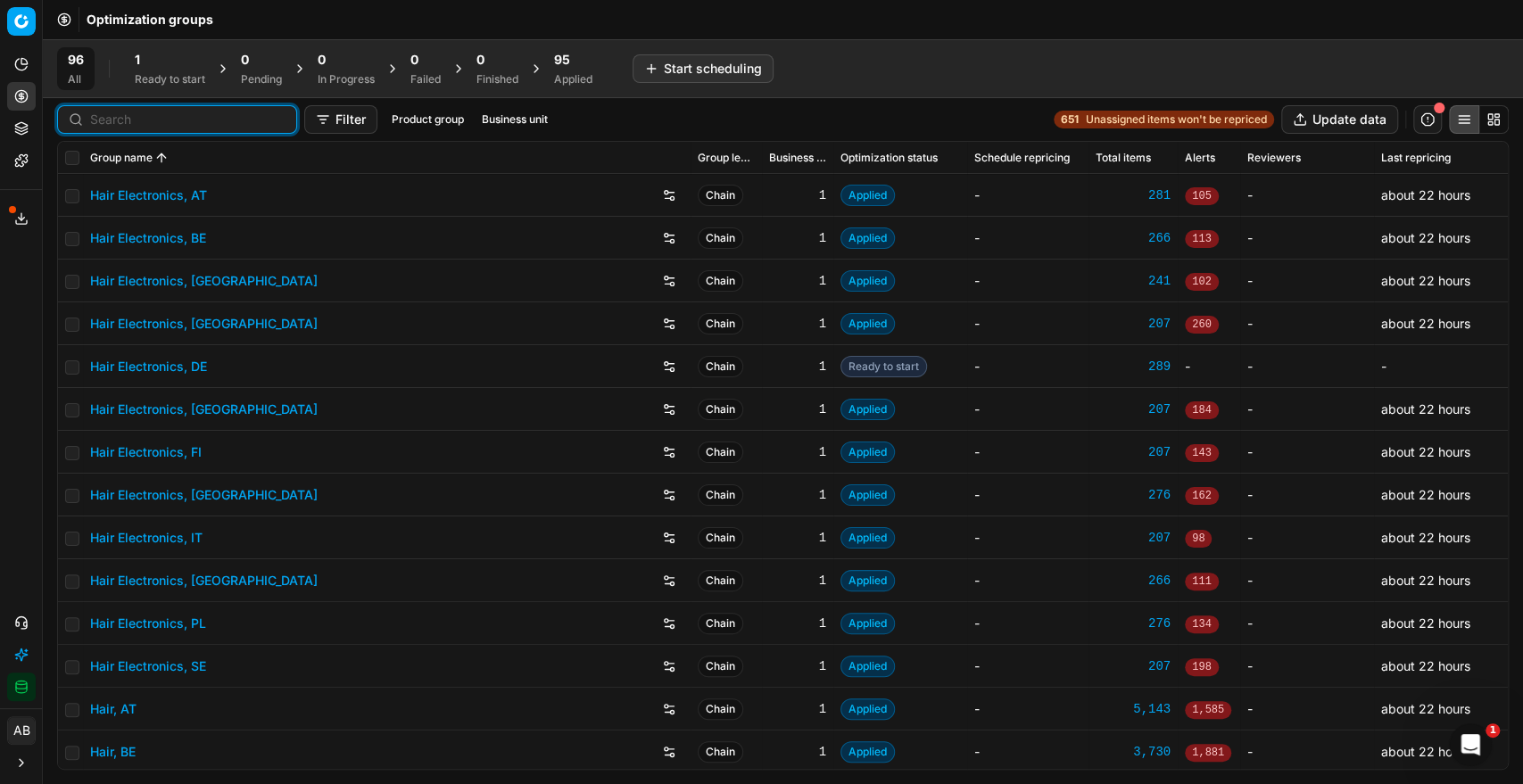
click at [111, 119] on input at bounding box center [188, 119] width 196 height 18
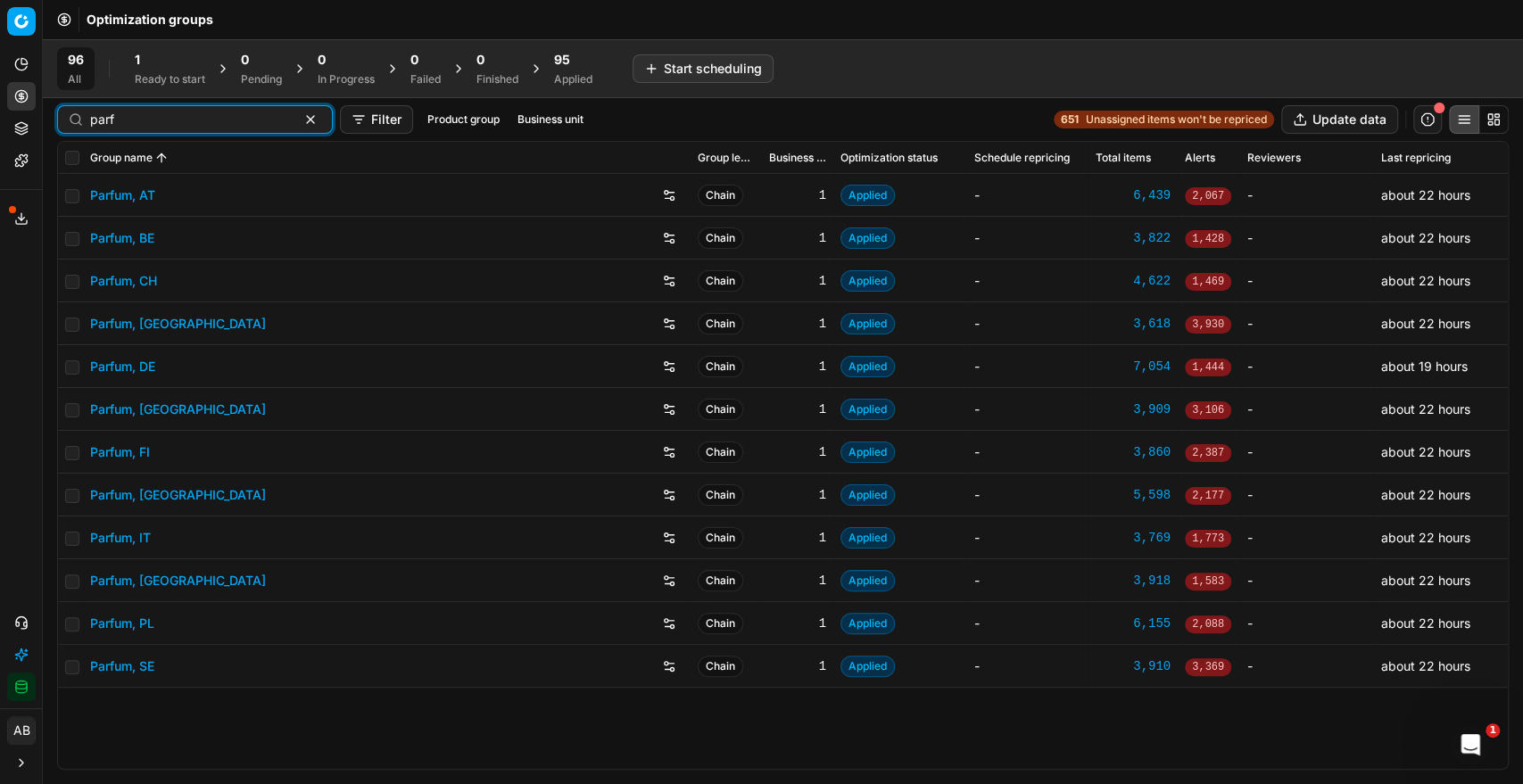
type input "parf"
click at [111, 625] on link "Parfum, PL" at bounding box center [122, 623] width 65 height 18
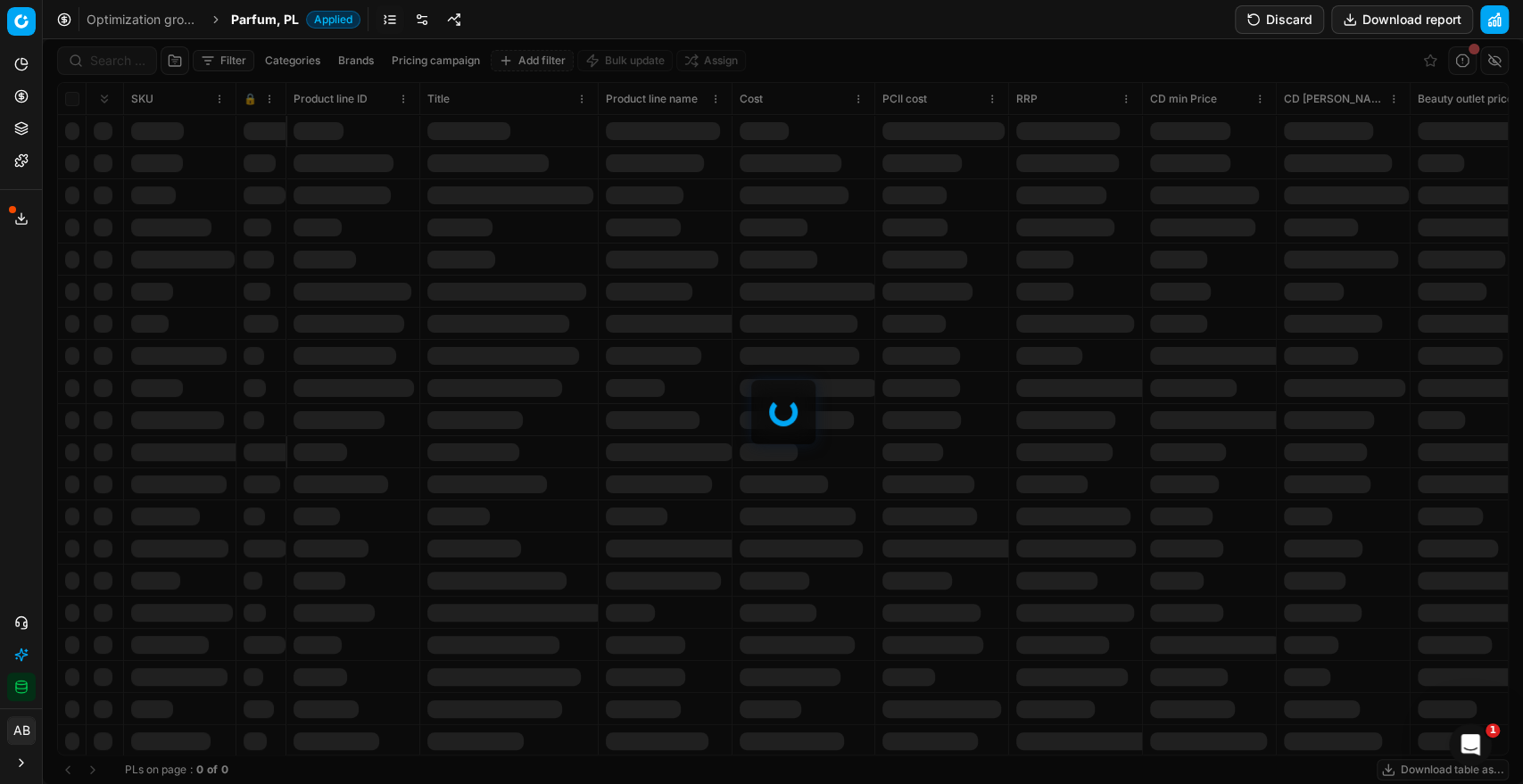
click at [167, 16] on link "Optimization groups" at bounding box center [143, 20] width 114 height 18
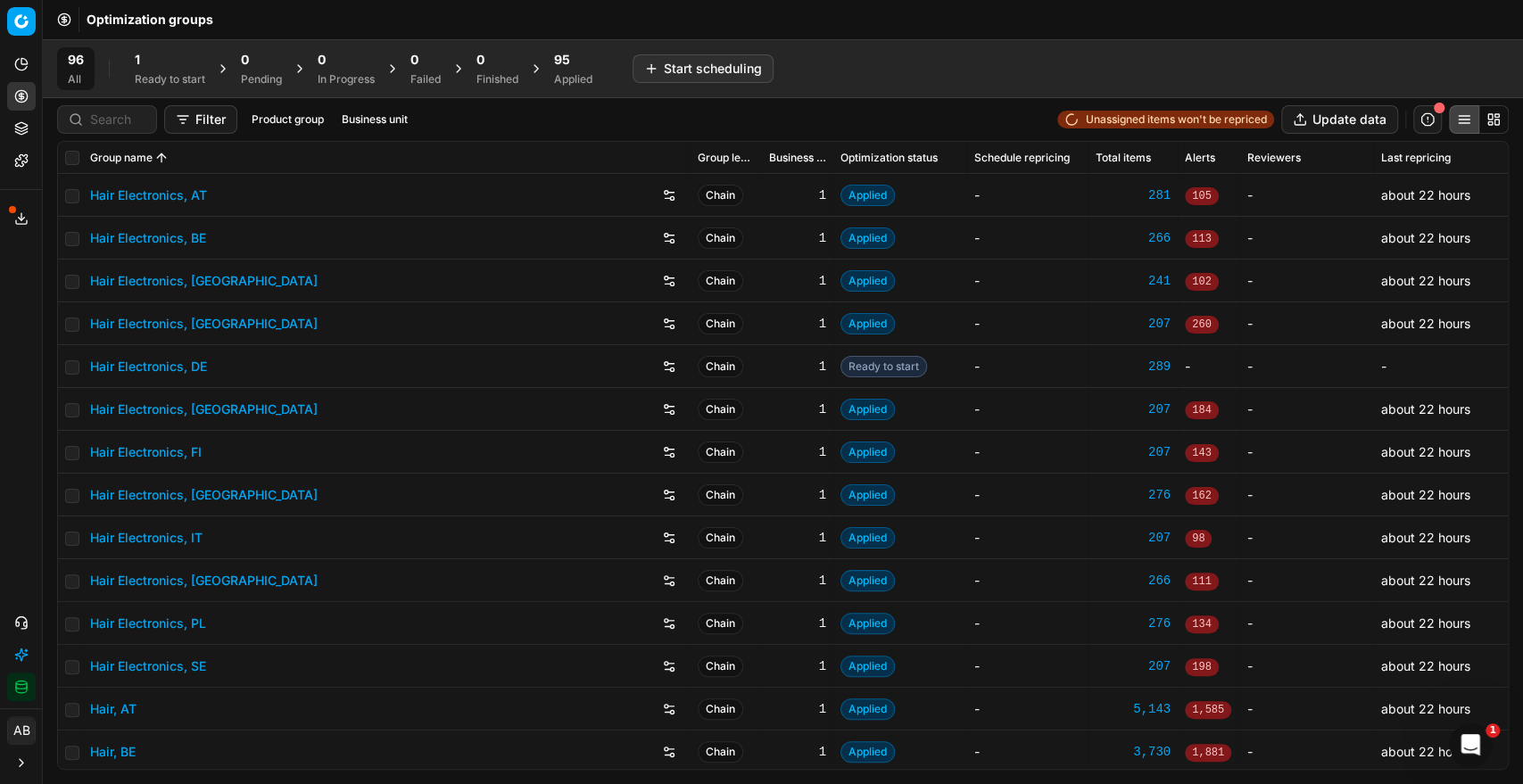
click at [118, 82] on div "96 All 1 Ready to start 0 Pending 0 In Progress 0 Failed 0 Finished 95 Applied" at bounding box center [331, 69] width 546 height 43
click at [102, 113] on input at bounding box center [118, 119] width 56 height 18
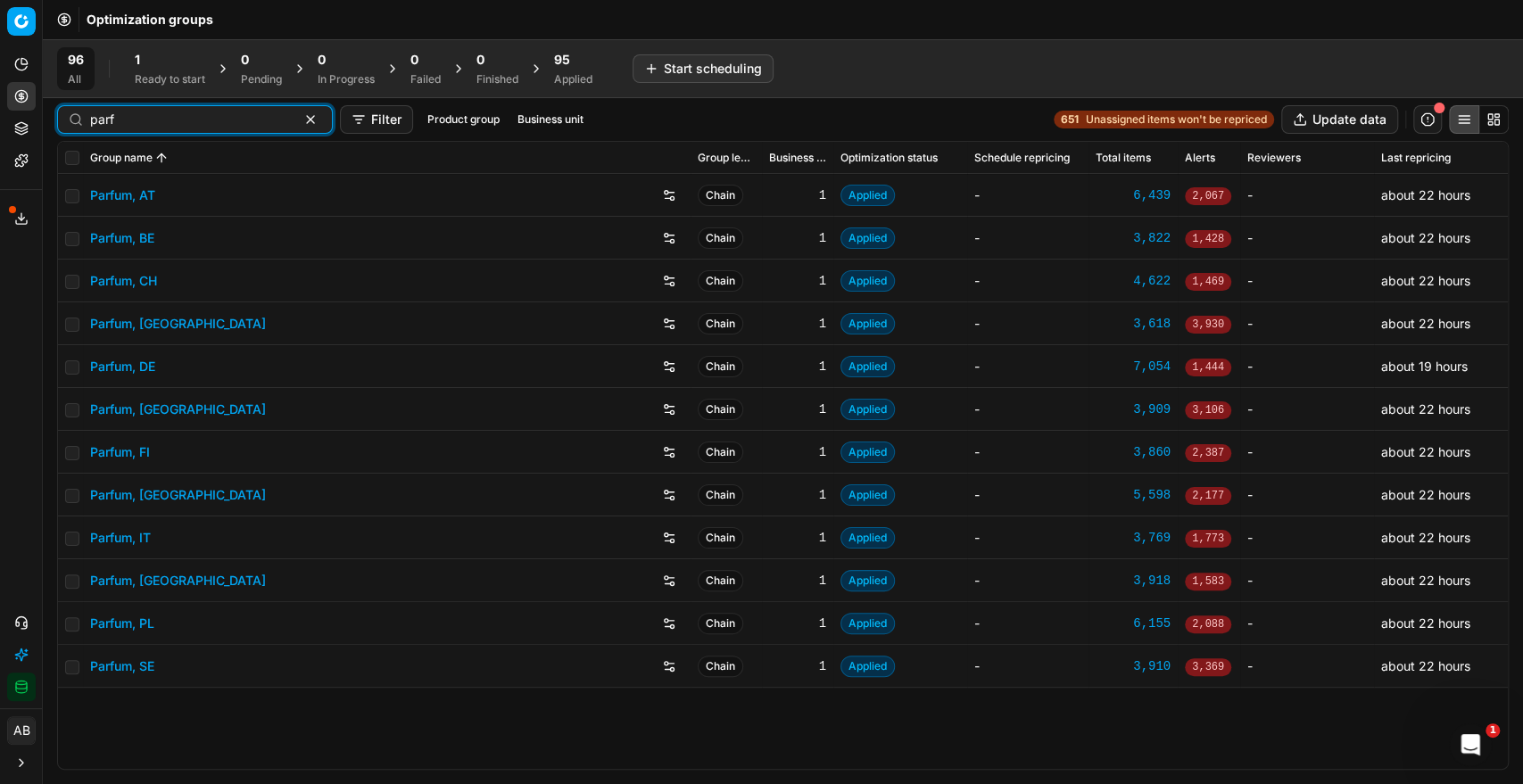
type input "parf"
click at [144, 357] on link "Parfum, DE" at bounding box center [122, 366] width 66 height 18
